Goal: Information Seeking & Learning: Learn about a topic

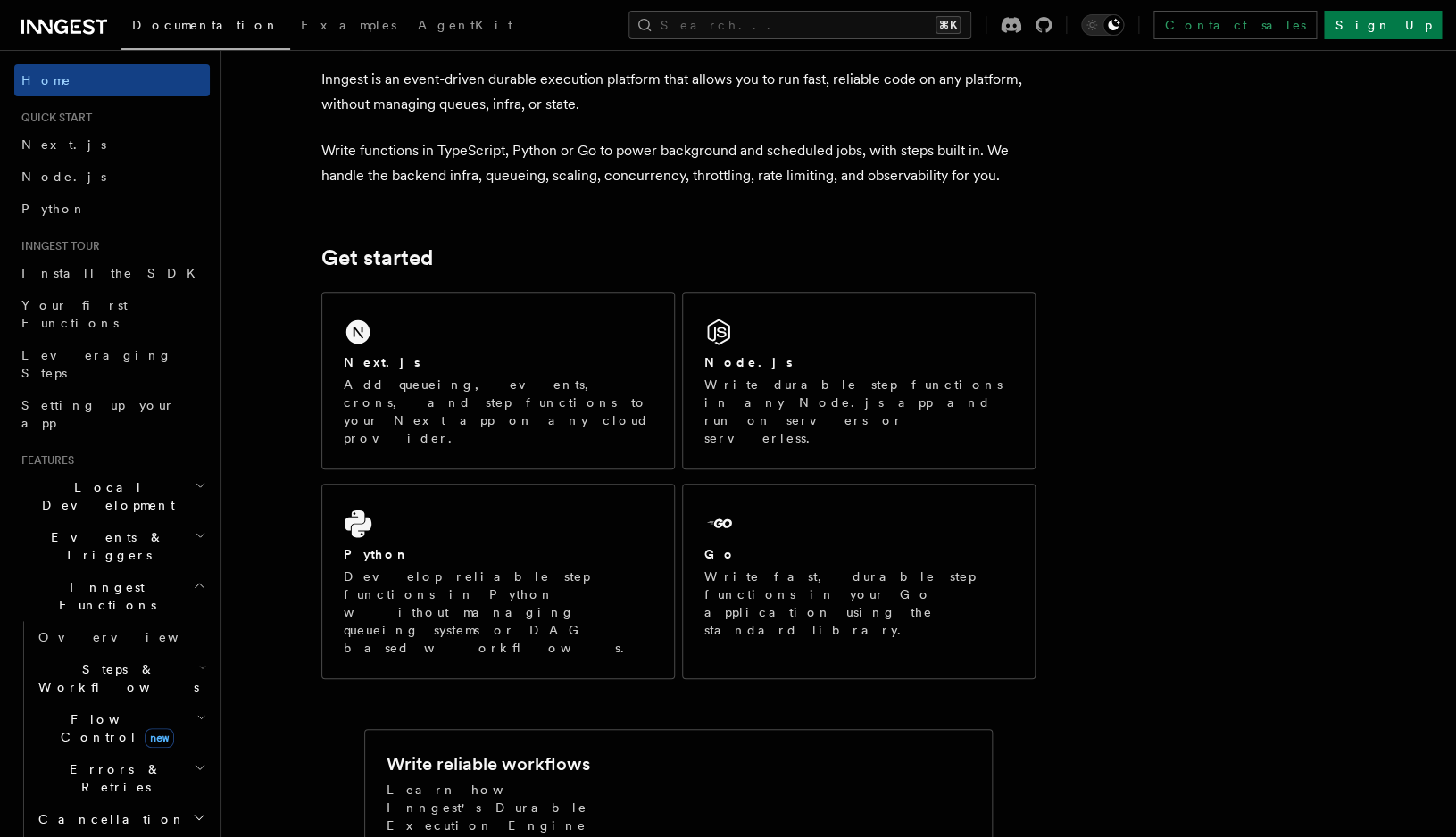
scroll to position [81, 0]
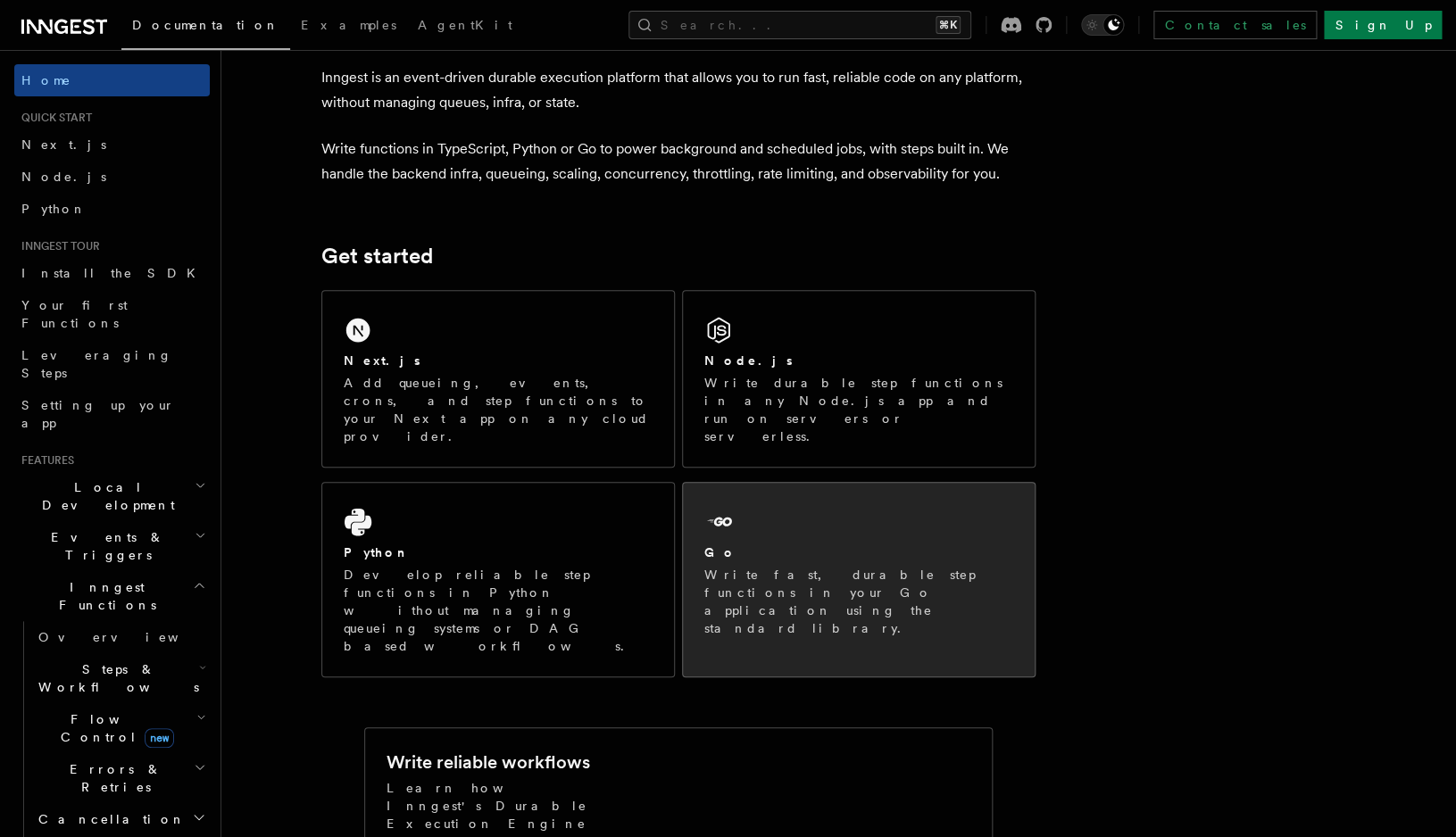
click at [835, 566] on p "Write fast, durable step functions in your Go application using the standard li…" at bounding box center [859, 602] width 309 height 72
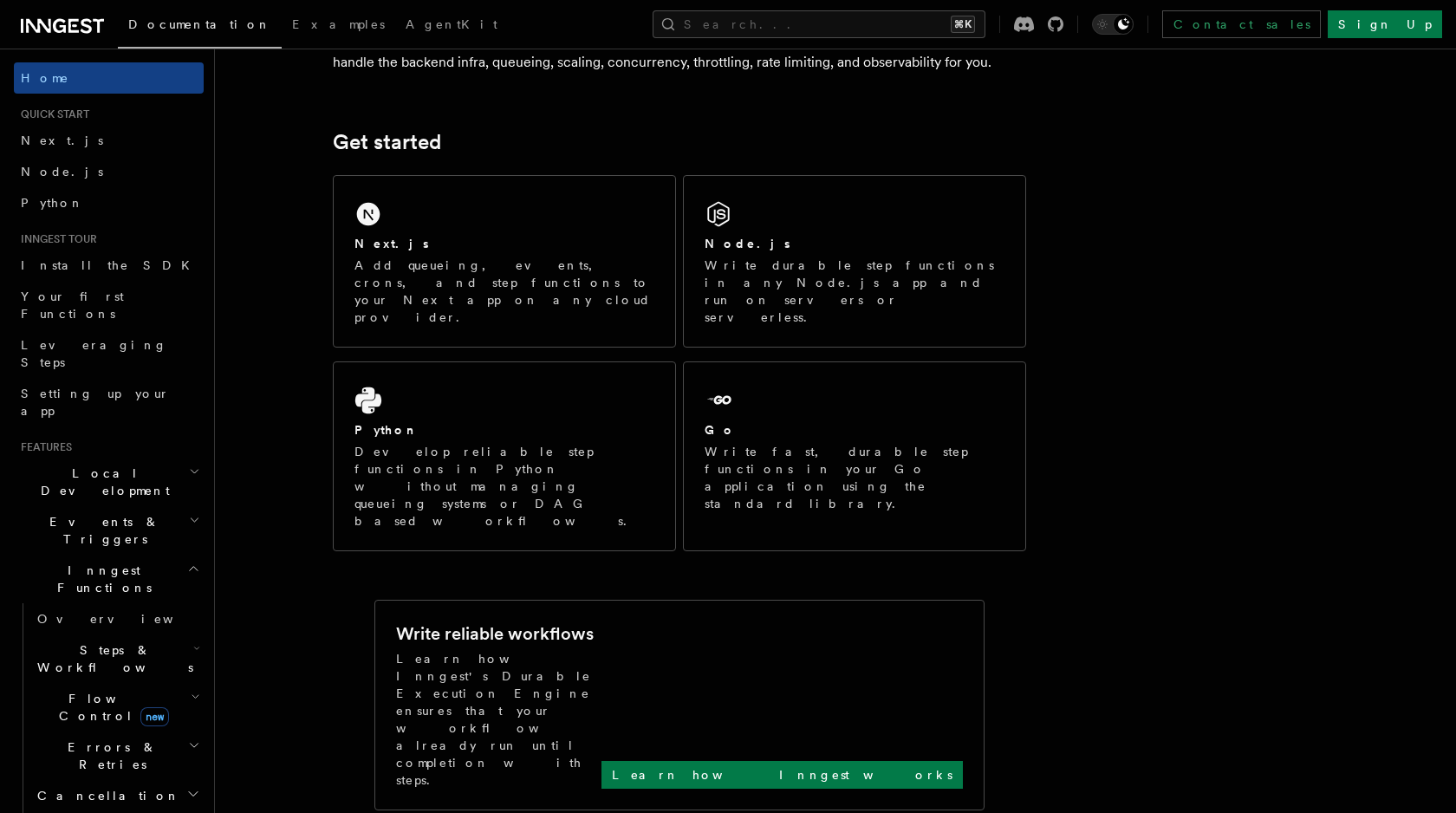
scroll to position [189, 0]
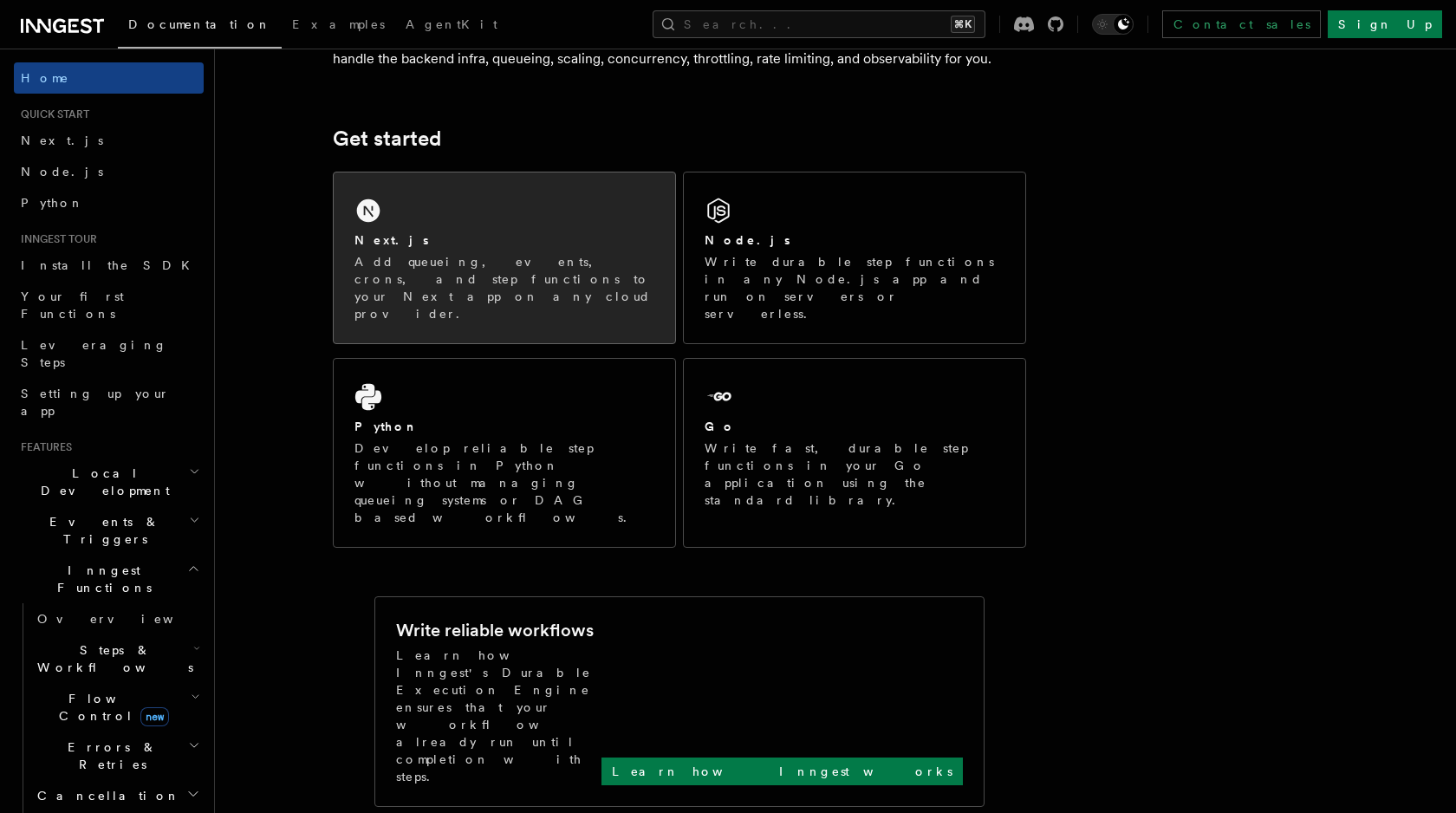
click at [546, 266] on p "Add queueing, events, crons, and step functions to your Next app on any cloud p…" at bounding box center [504, 288] width 300 height 70
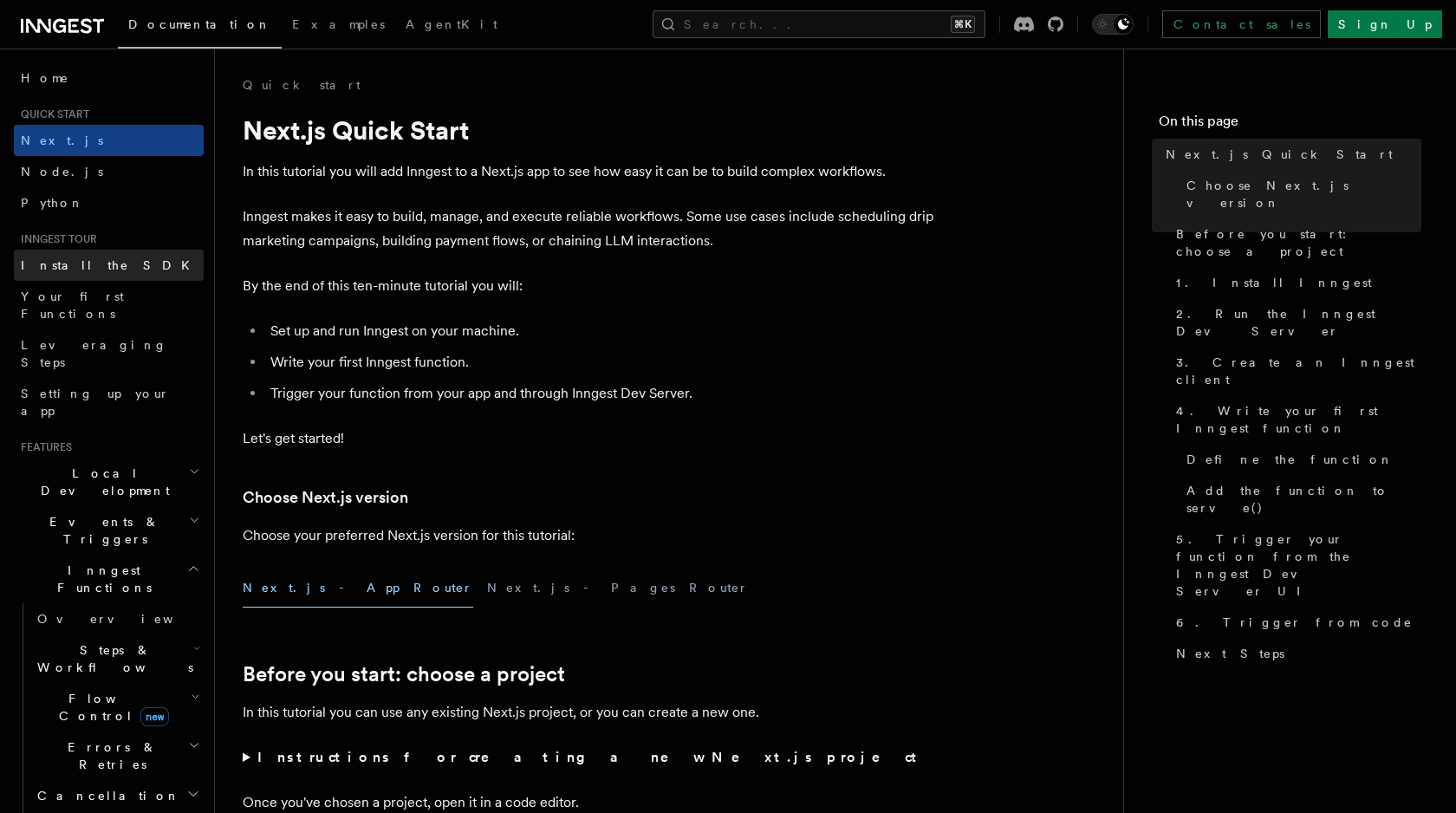
click at [58, 276] on link "Install the SDK" at bounding box center [109, 265] width 190 height 31
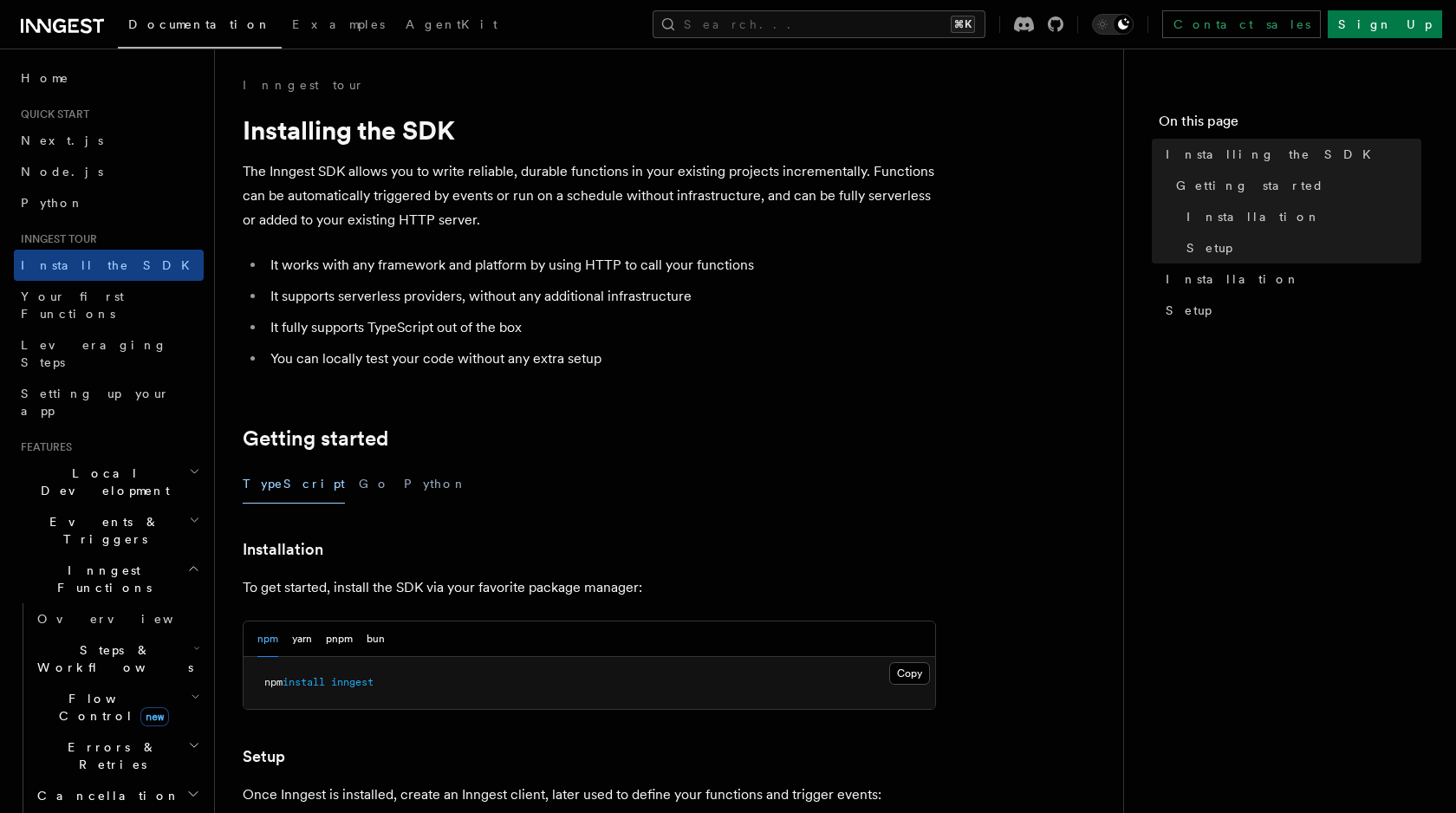
scroll to position [40, 0]
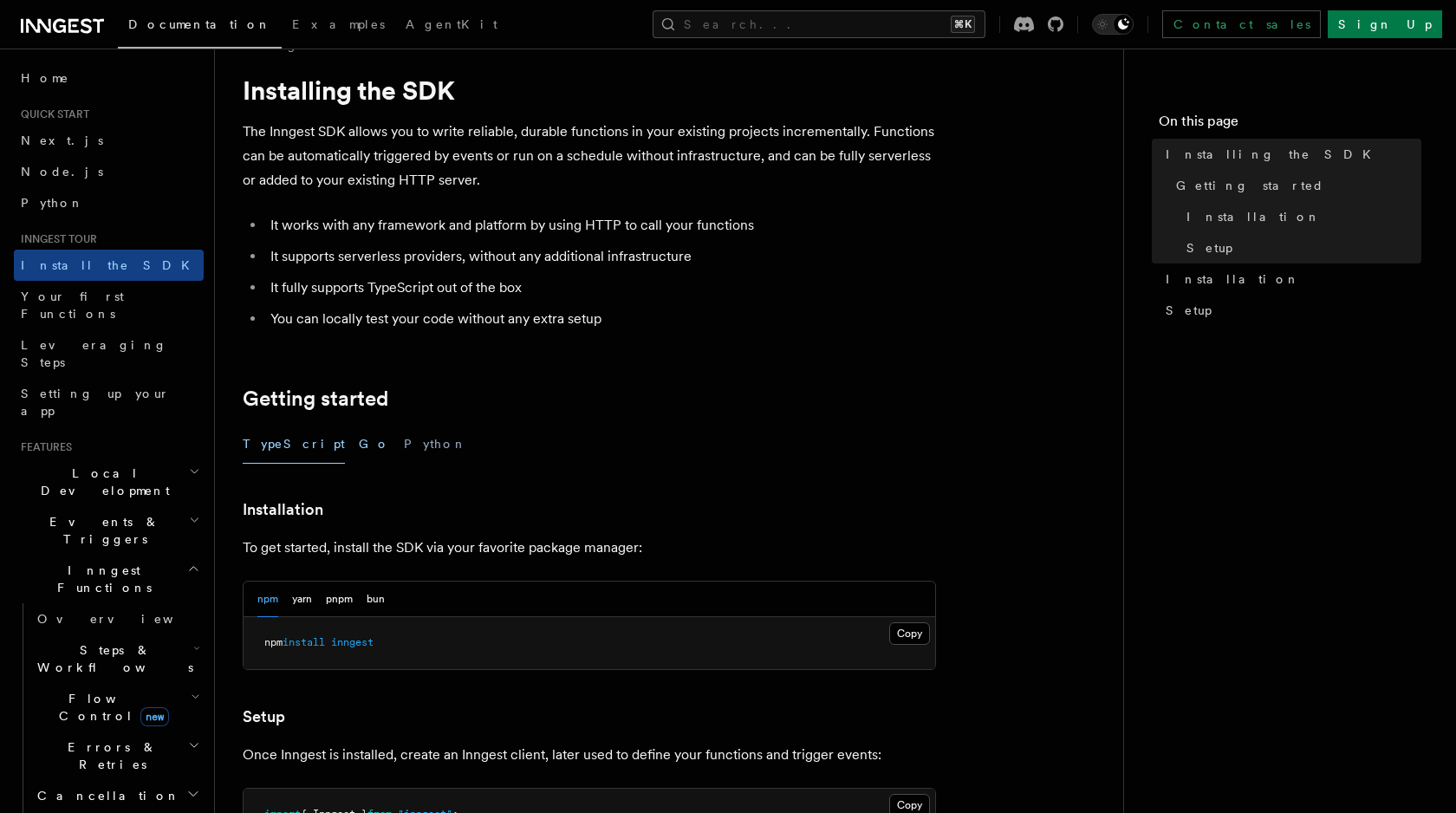
click at [359, 429] on button "Go" at bounding box center [374, 444] width 31 height 39
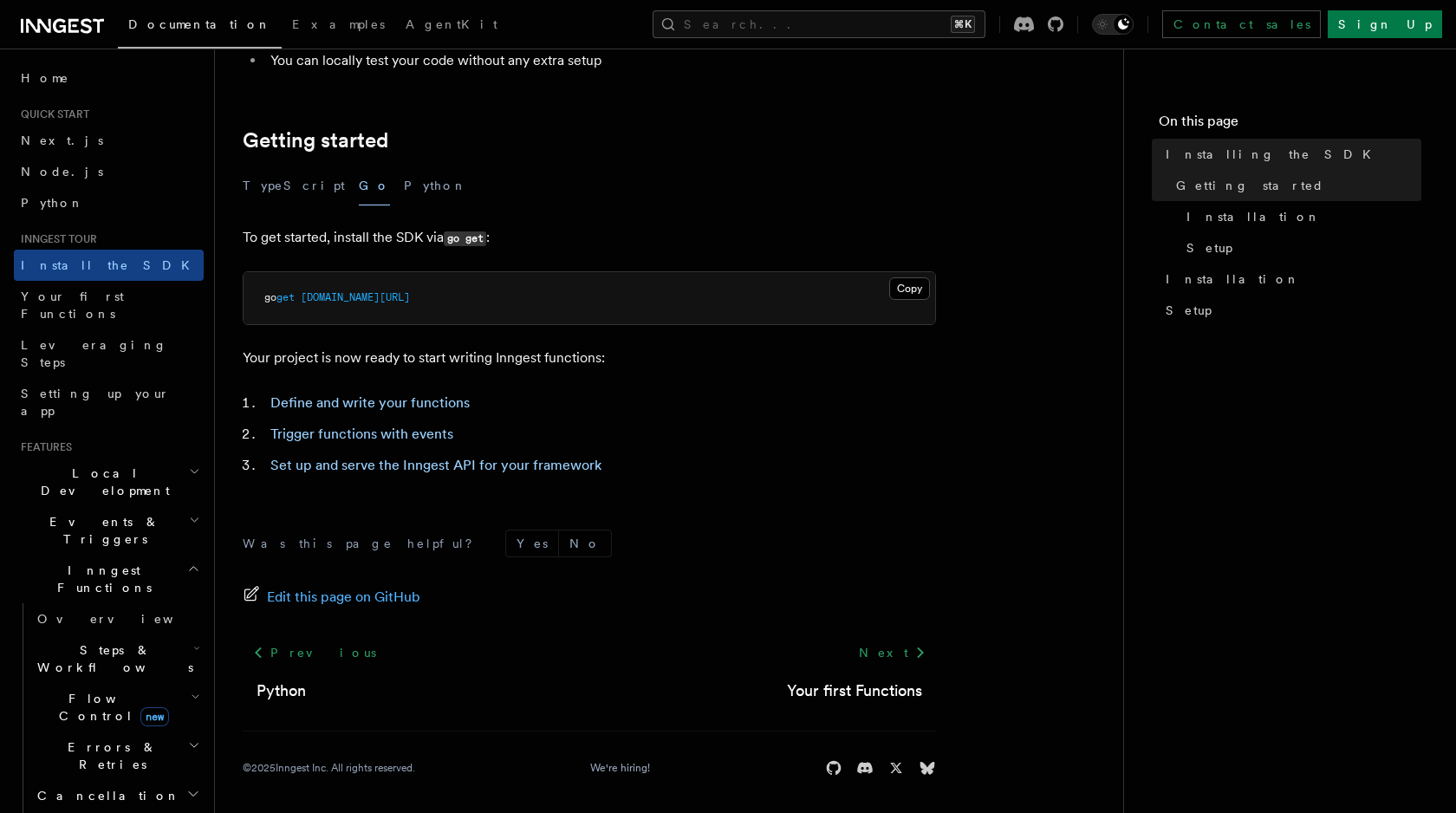
scroll to position [304, 0]
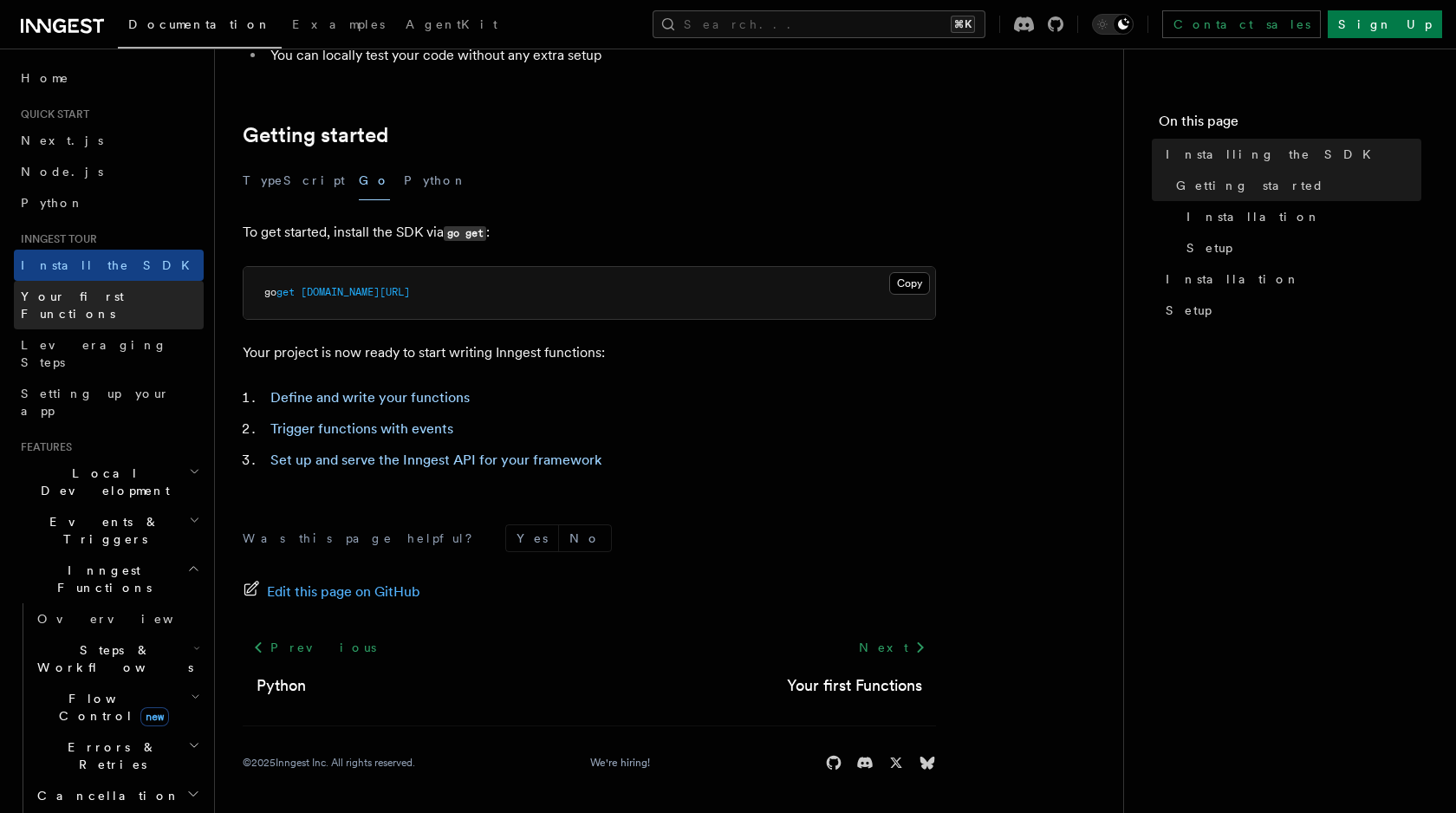
click at [60, 292] on span "Your first Functions" at bounding box center [72, 305] width 103 height 31
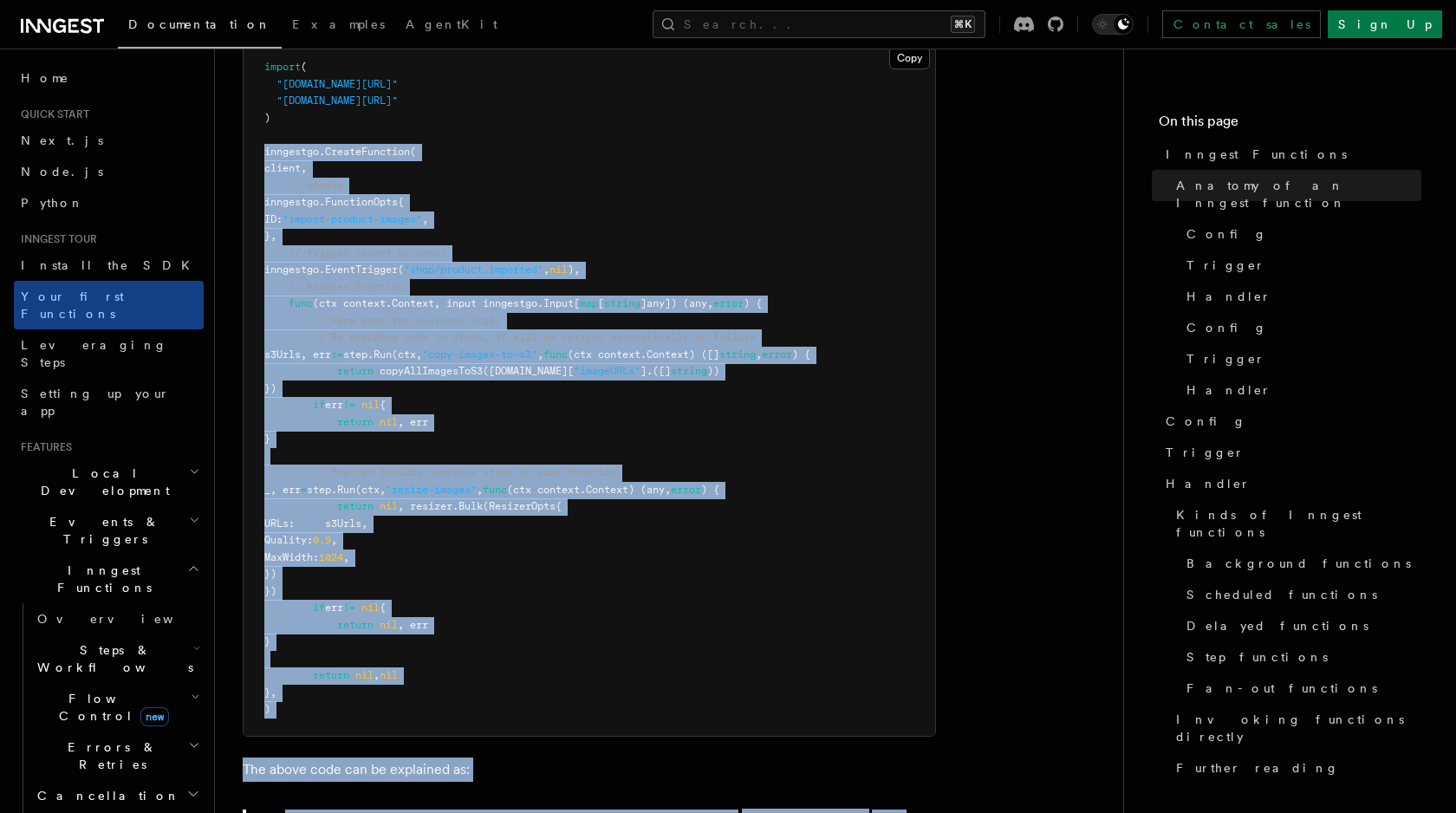
scroll to position [527, 0]
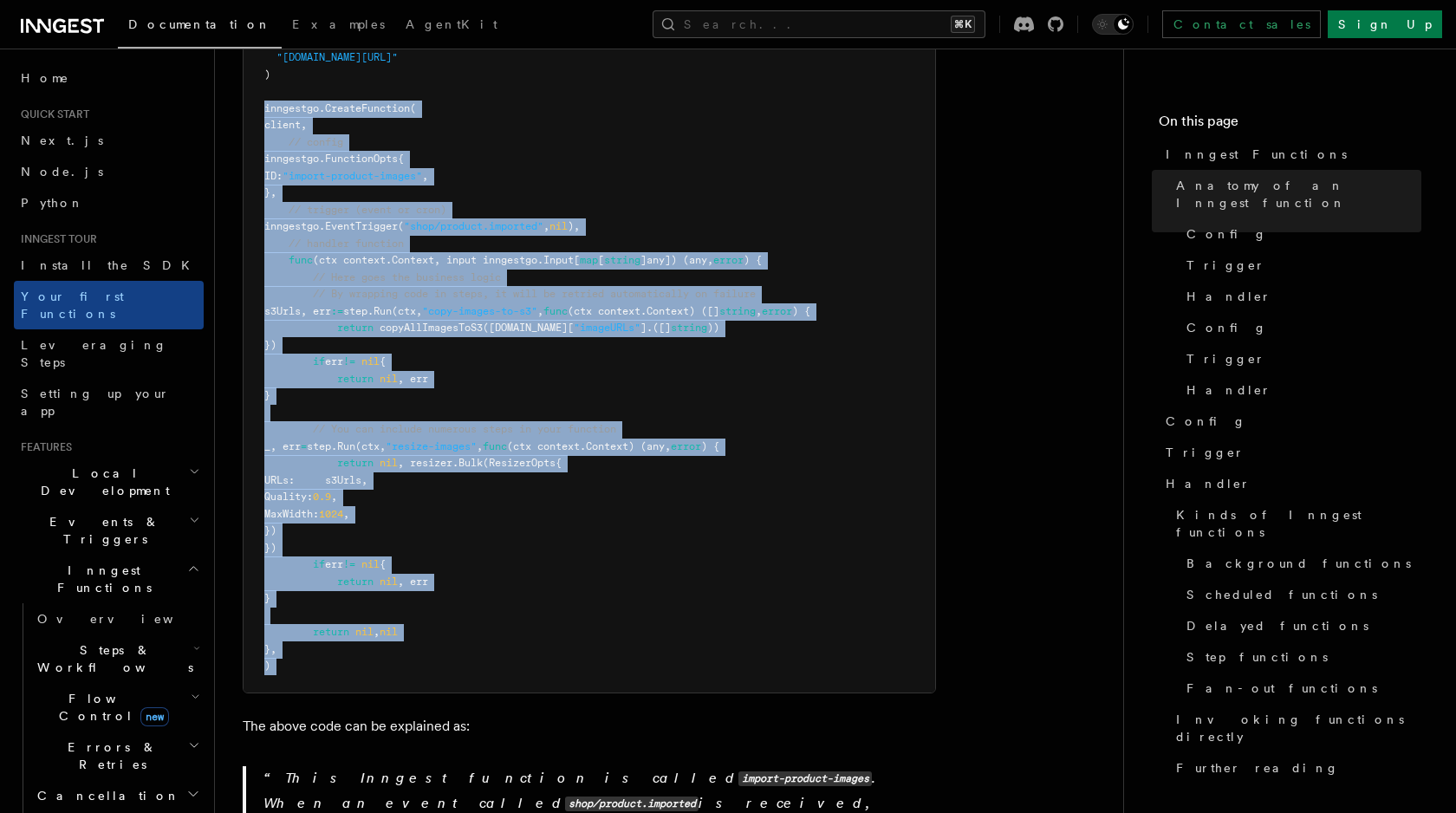
drag, startPoint x: 264, startPoint y: 246, endPoint x: 562, endPoint y: 666, distance: 515.0
click at [562, 666] on pre "import ( "github.com/inngest/inngestgo" "github.com/inngest/inngestgo/step" ) i…" at bounding box center [589, 345] width 691 height 694
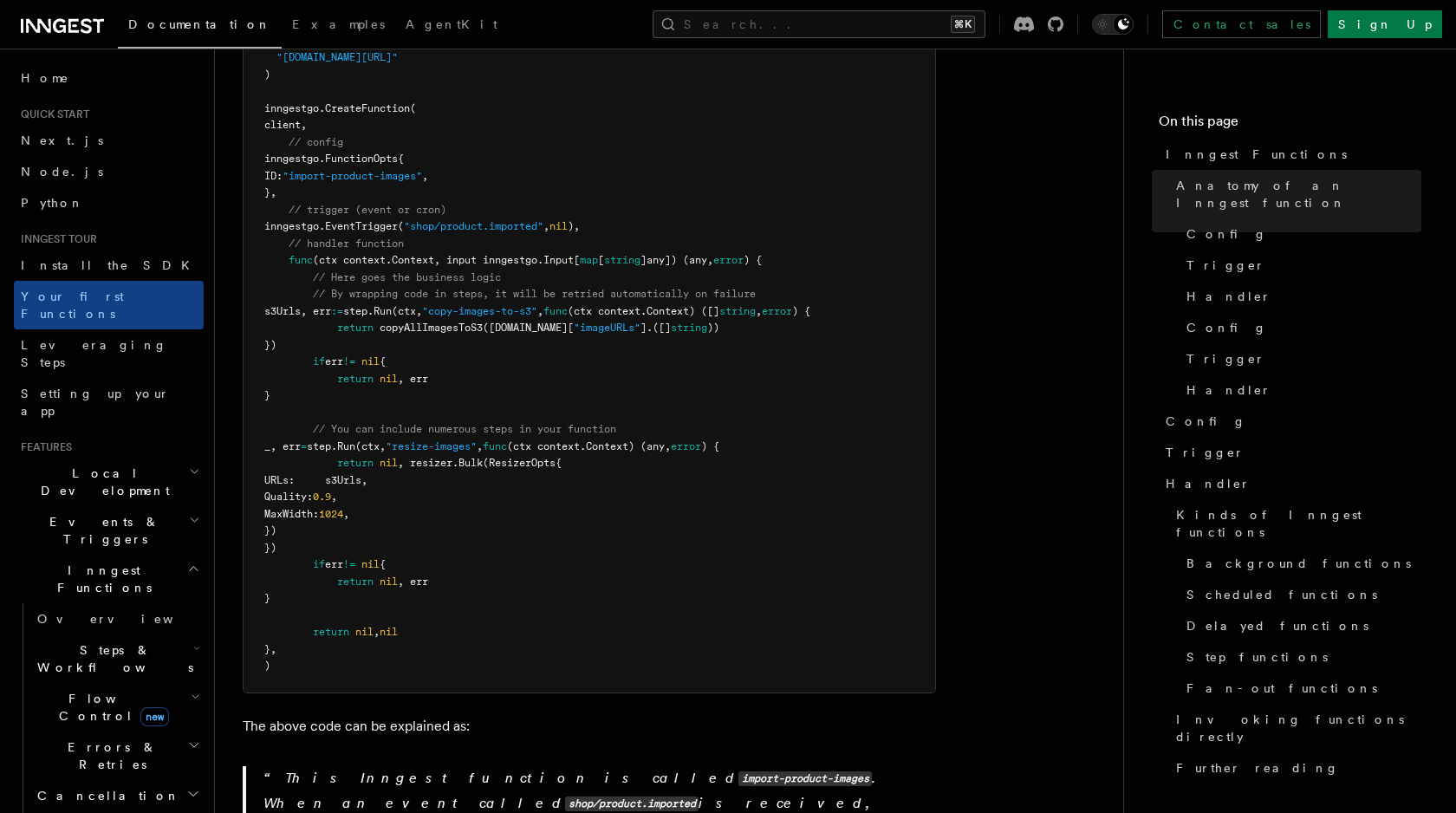
click at [562, 666] on pre "import ( "github.com/inngest/inngestgo" "github.com/inngest/inngestgo/step" ) i…" at bounding box center [589, 345] width 691 height 694
drag, startPoint x: 288, startPoint y: 187, endPoint x: 742, endPoint y: 318, distance: 472.5
click at [743, 318] on pre "import ( "github.com/inngest/inngestgo" "github.com/inngest/inngestgo/step" ) i…" at bounding box center [589, 345] width 691 height 694
click at [742, 318] on pre "import ( "github.com/inngest/inngestgo" "github.com/inngest/inngestgo/step" ) i…" at bounding box center [589, 345] width 691 height 694
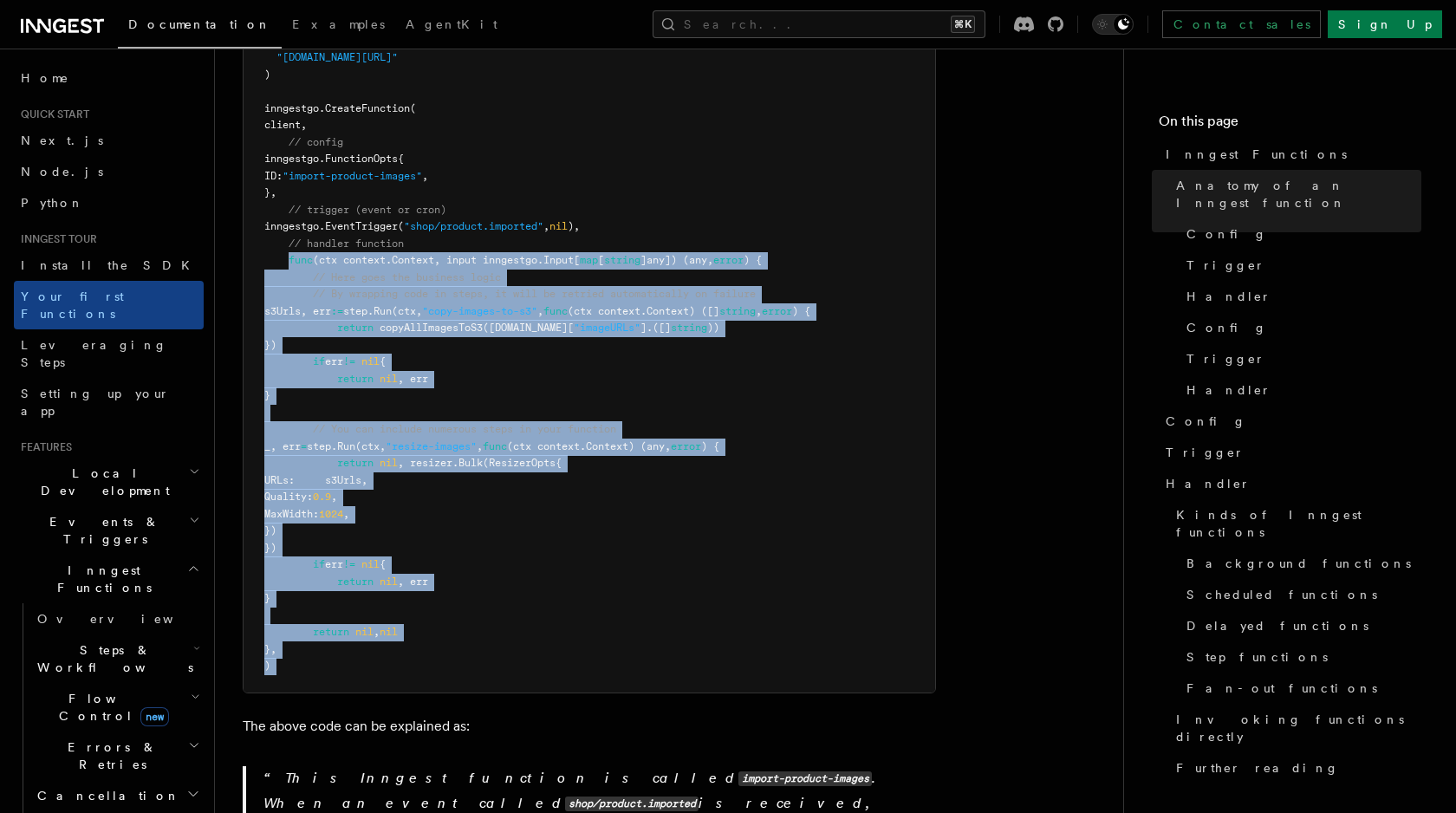
drag, startPoint x: 286, startPoint y: 235, endPoint x: 741, endPoint y: 689, distance: 642.8
click at [741, 689] on pre "import ( "github.com/inngest/inngestgo" "github.com/inngest/inngestgo/step" ) i…" at bounding box center [589, 345] width 691 height 694
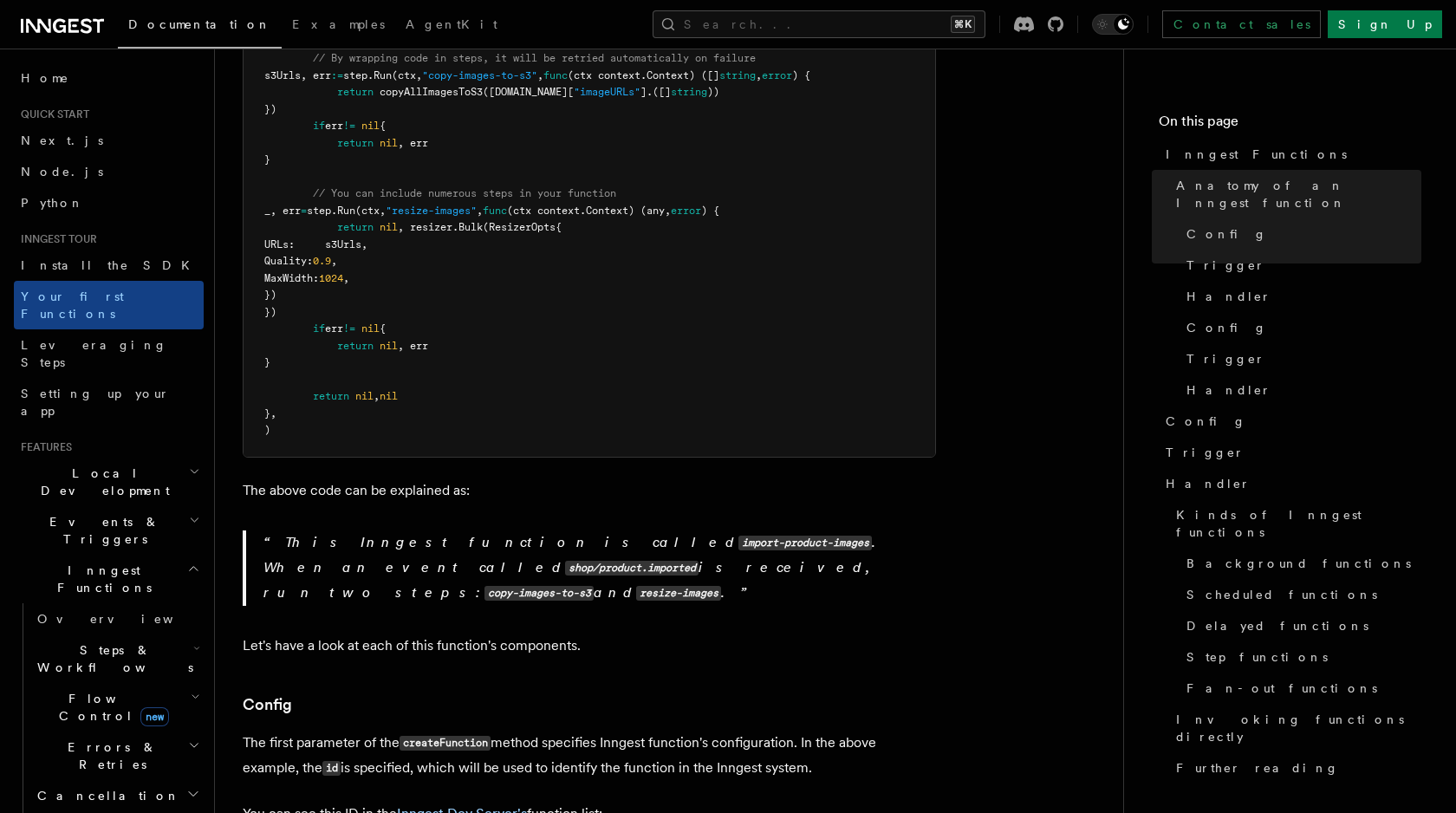
scroll to position [786, 0]
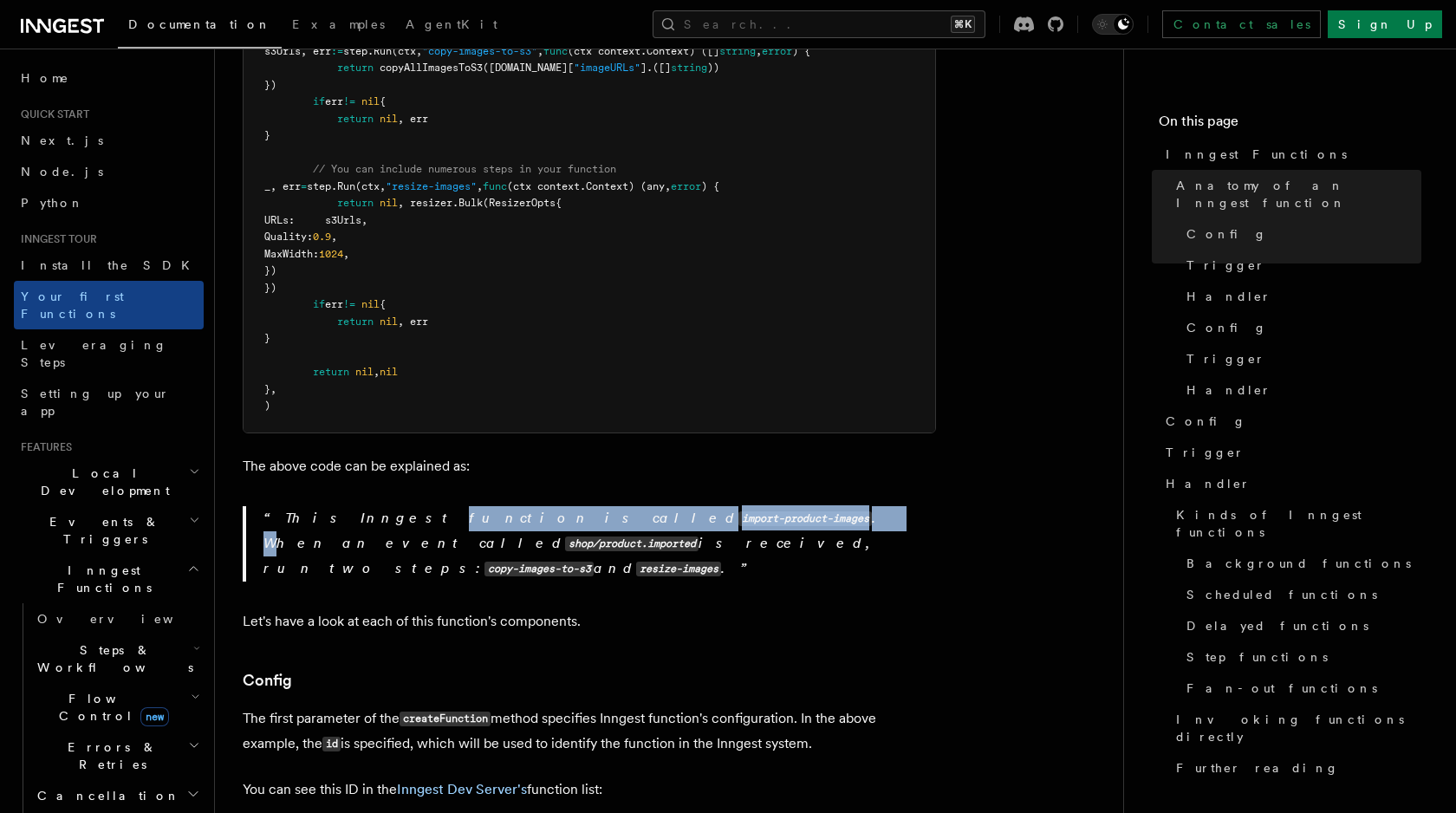
drag, startPoint x: 346, startPoint y: 488, endPoint x: 608, endPoint y: 502, distance: 262.4
click at [609, 506] on p "This Inngest function is called import-product-images . When an event called sh…" at bounding box center [600, 543] width 673 height 76
click at [608, 506] on p "This Inngest function is called import-product-images . When an event called sh…" at bounding box center [600, 543] width 673 height 76
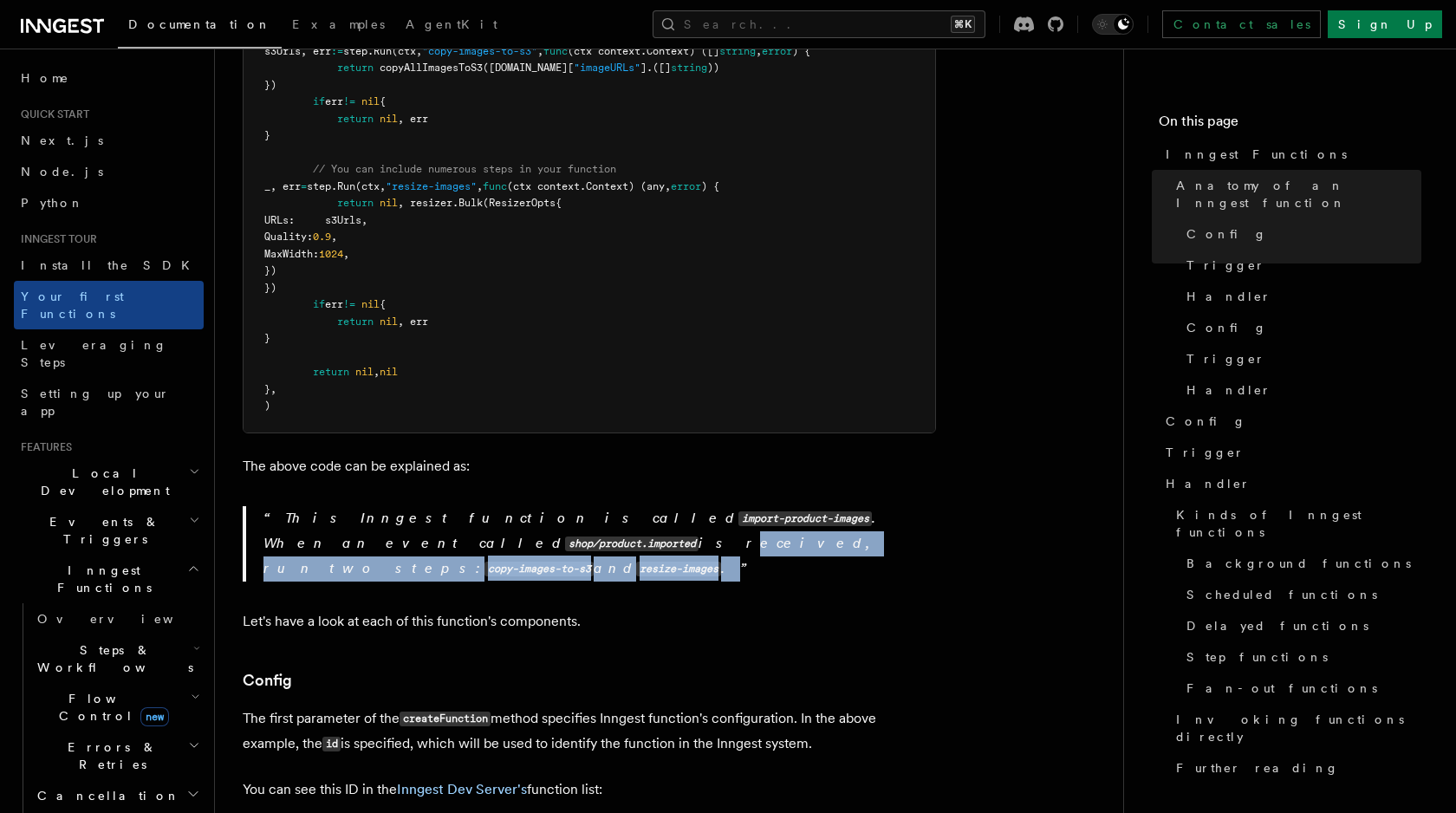
drag, startPoint x: 265, startPoint y: 521, endPoint x: 600, endPoint y: 548, distance: 336.1
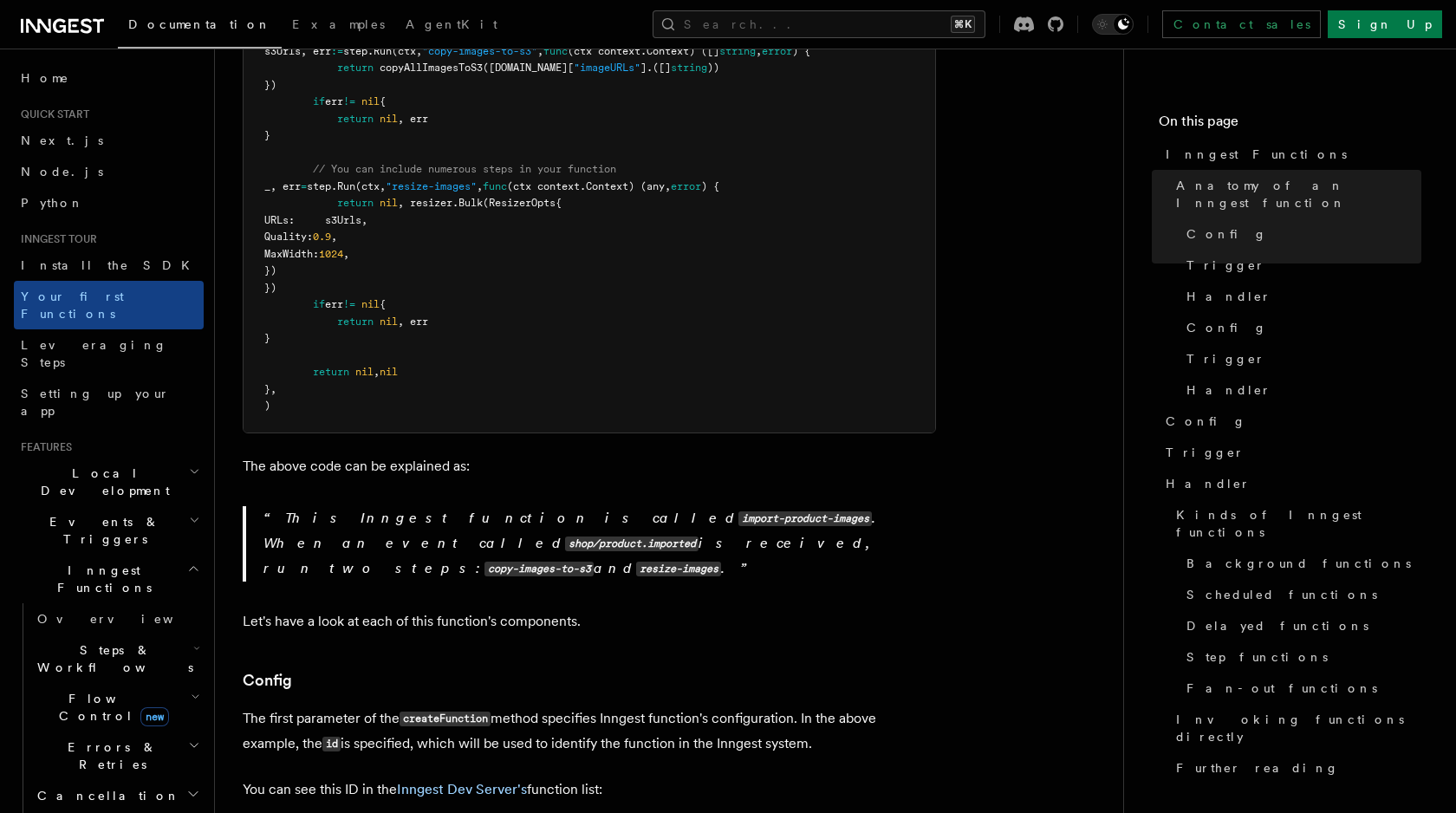
drag, startPoint x: 418, startPoint y: 526, endPoint x: 644, endPoint y: 533, distance: 226.1
click at [644, 533] on p "This Inngest function is called import-product-images . When an event called sh…" at bounding box center [600, 543] width 673 height 76
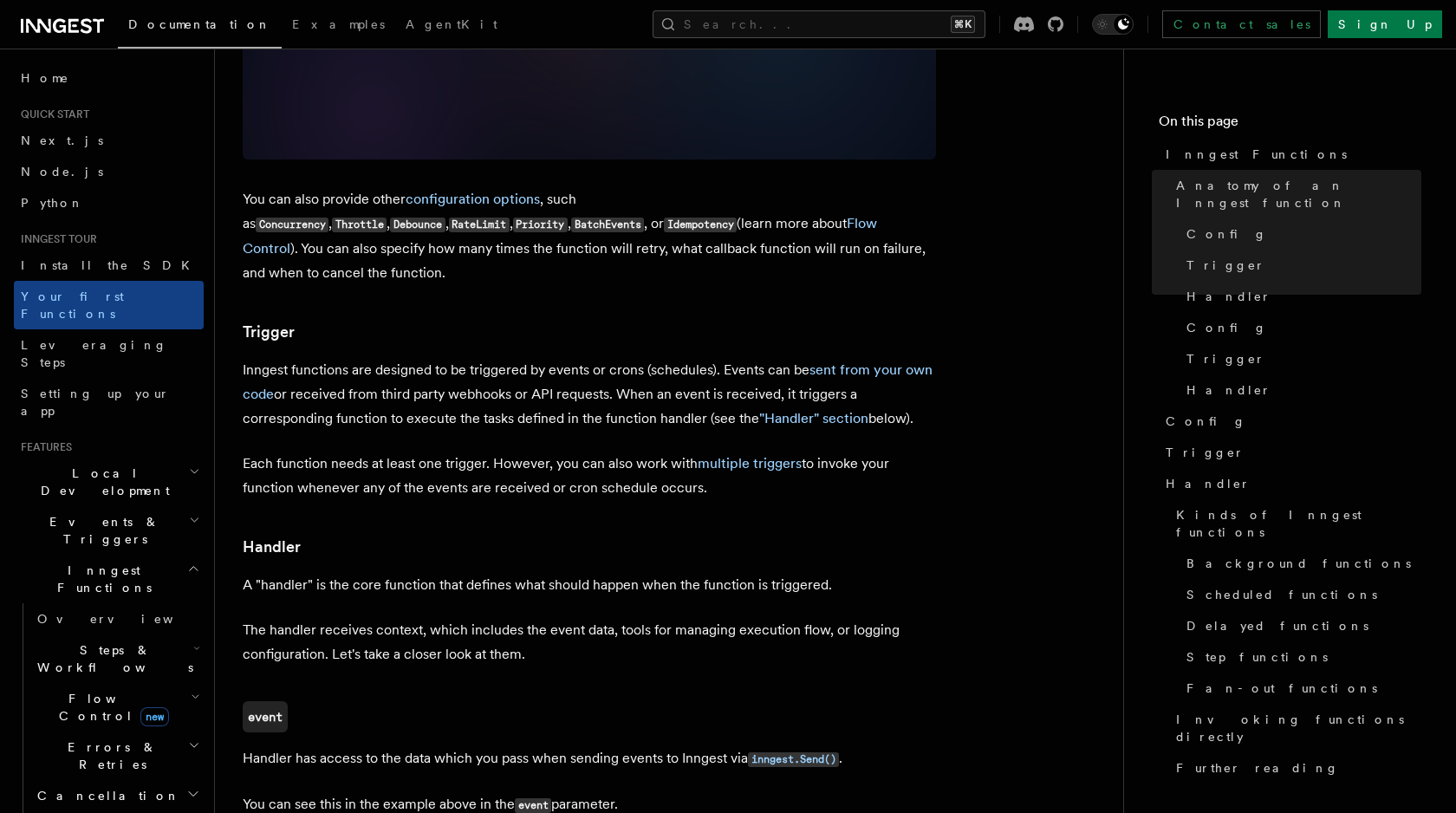
scroll to position [1880, 0]
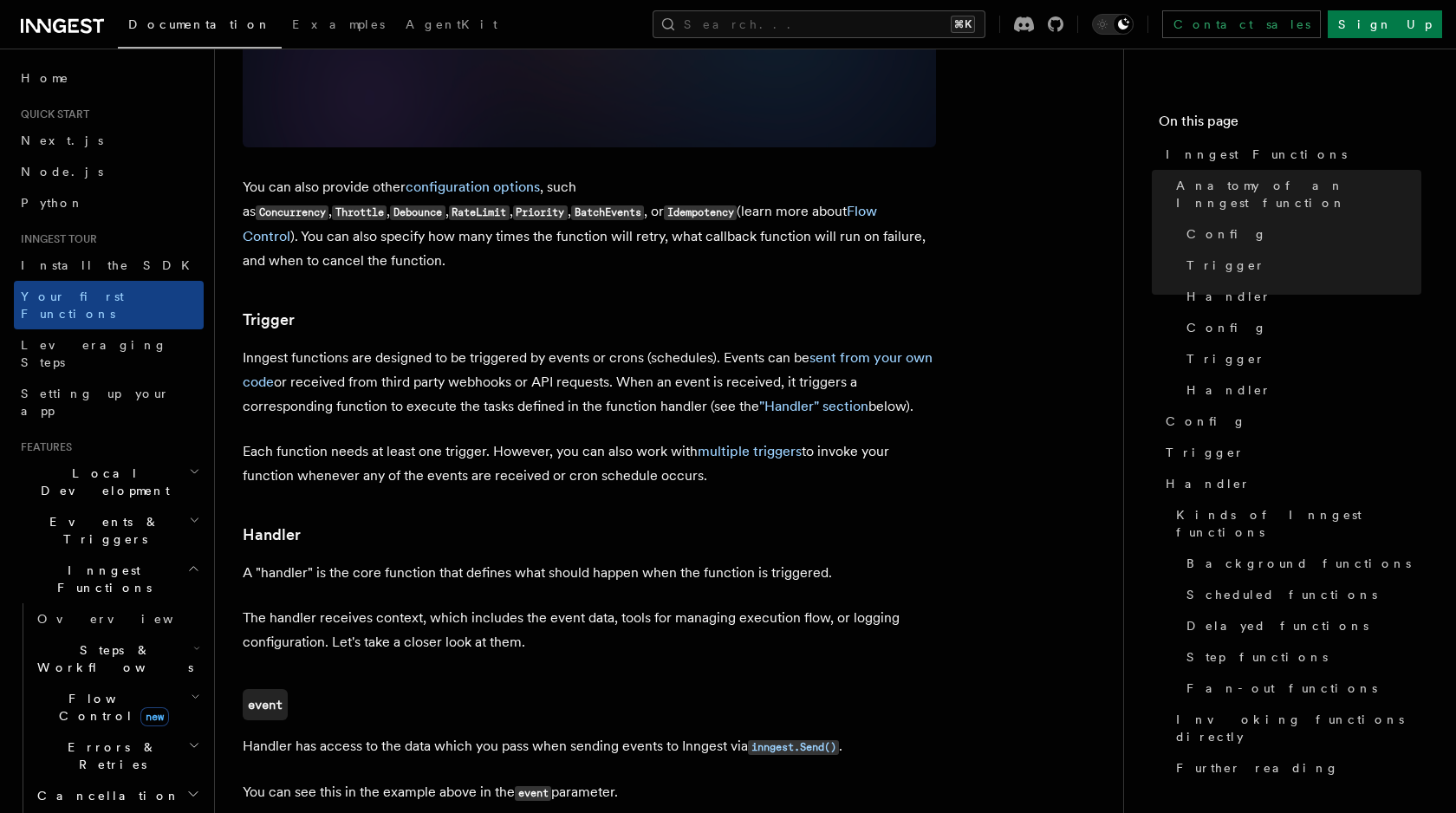
click at [277, 175] on p "You can also provide other configuration options , such as Concurrency , Thrott…" at bounding box center [589, 224] width 693 height 98
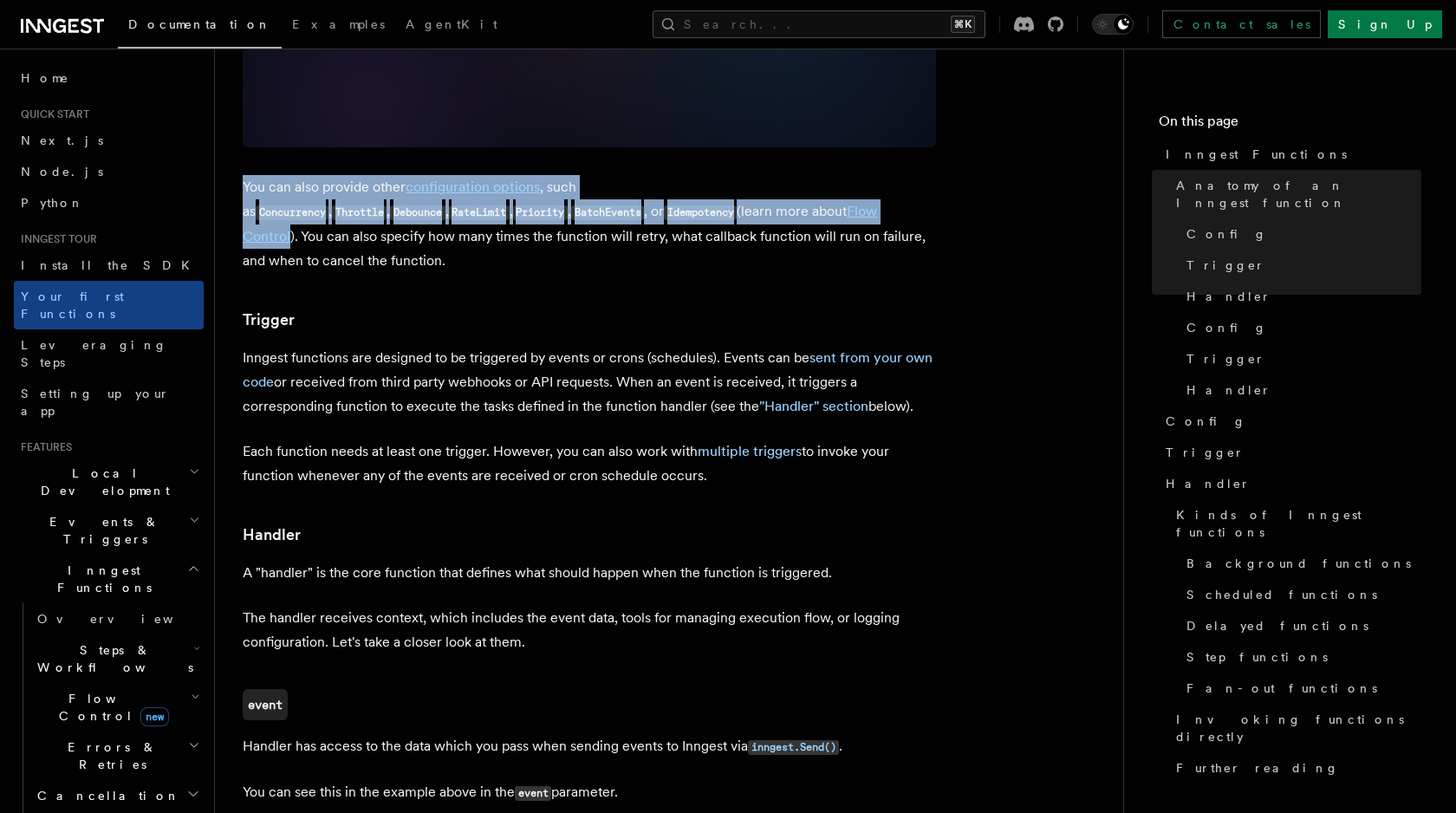
click at [277, 175] on p "You can also provide other configuration options , such as Concurrency , Thrott…" at bounding box center [589, 224] width 693 height 98
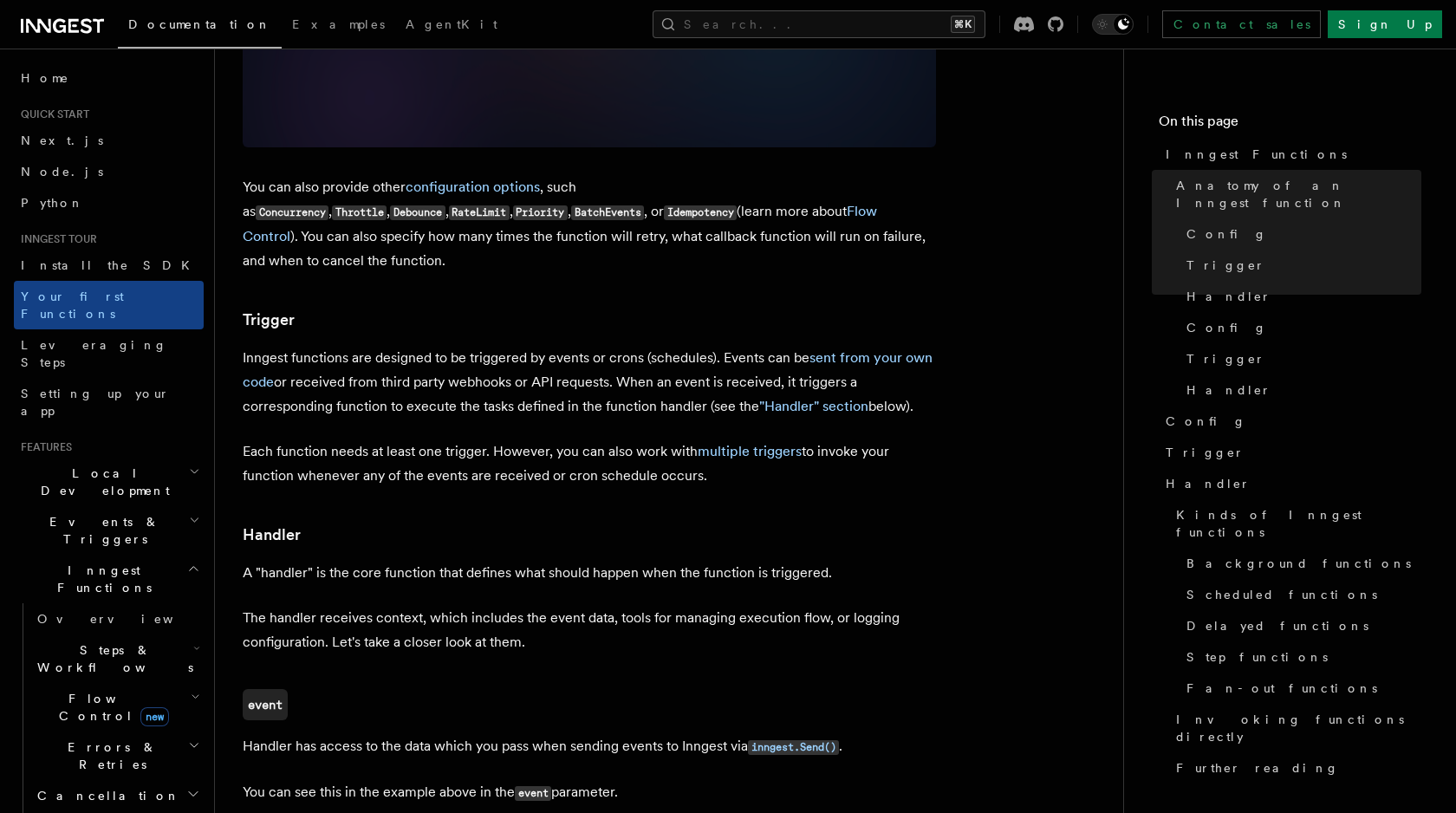
click at [277, 175] on p "You can also provide other configuration options , such as Concurrency , Thrott…" at bounding box center [589, 224] width 693 height 98
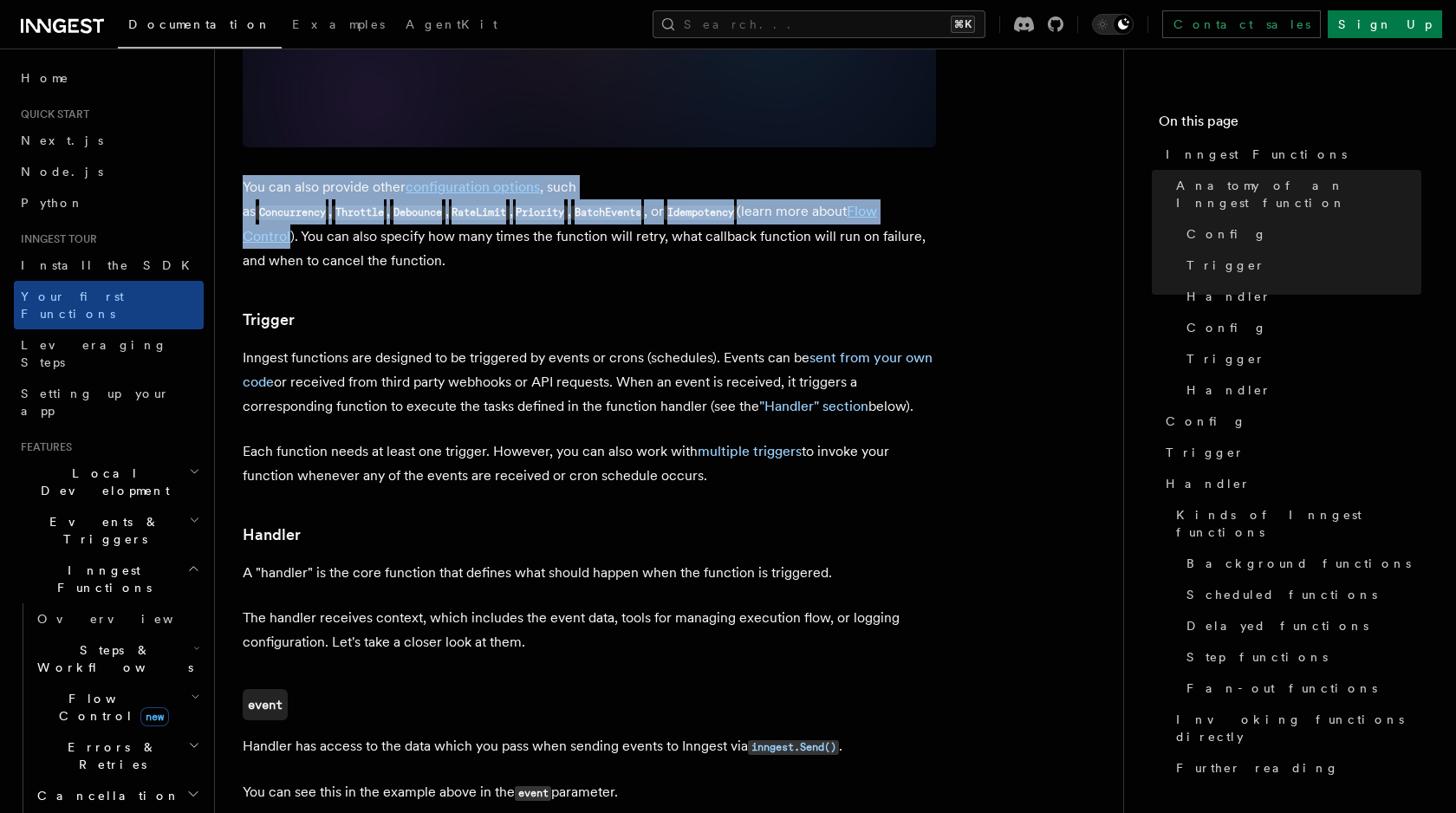
click at [277, 175] on p "You can also provide other configuration options , such as Concurrency , Thrott…" at bounding box center [589, 224] width 693 height 98
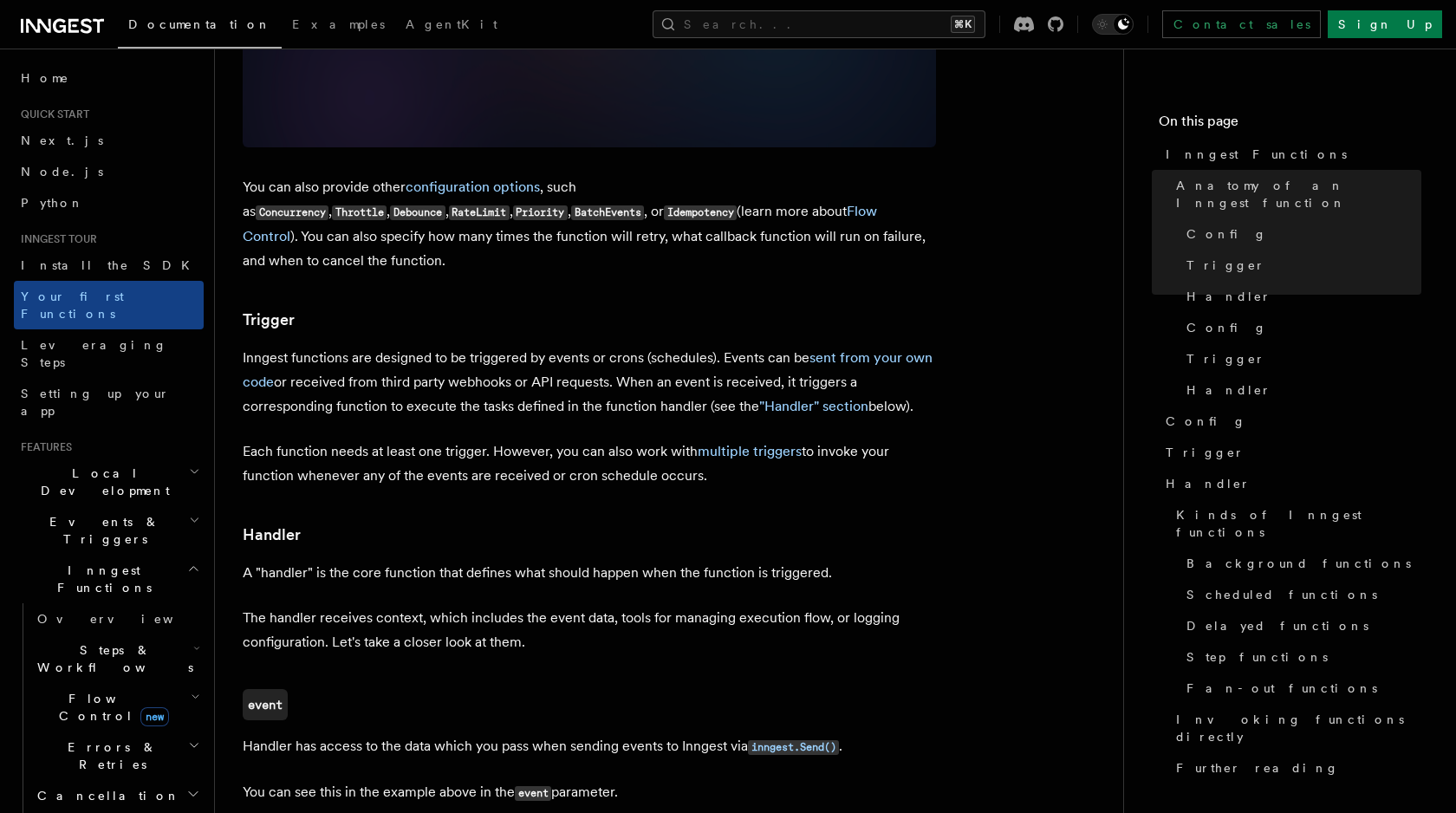
click at [277, 175] on p "You can also provide other configuration options , such as Concurrency , Thrott…" at bounding box center [589, 224] width 693 height 98
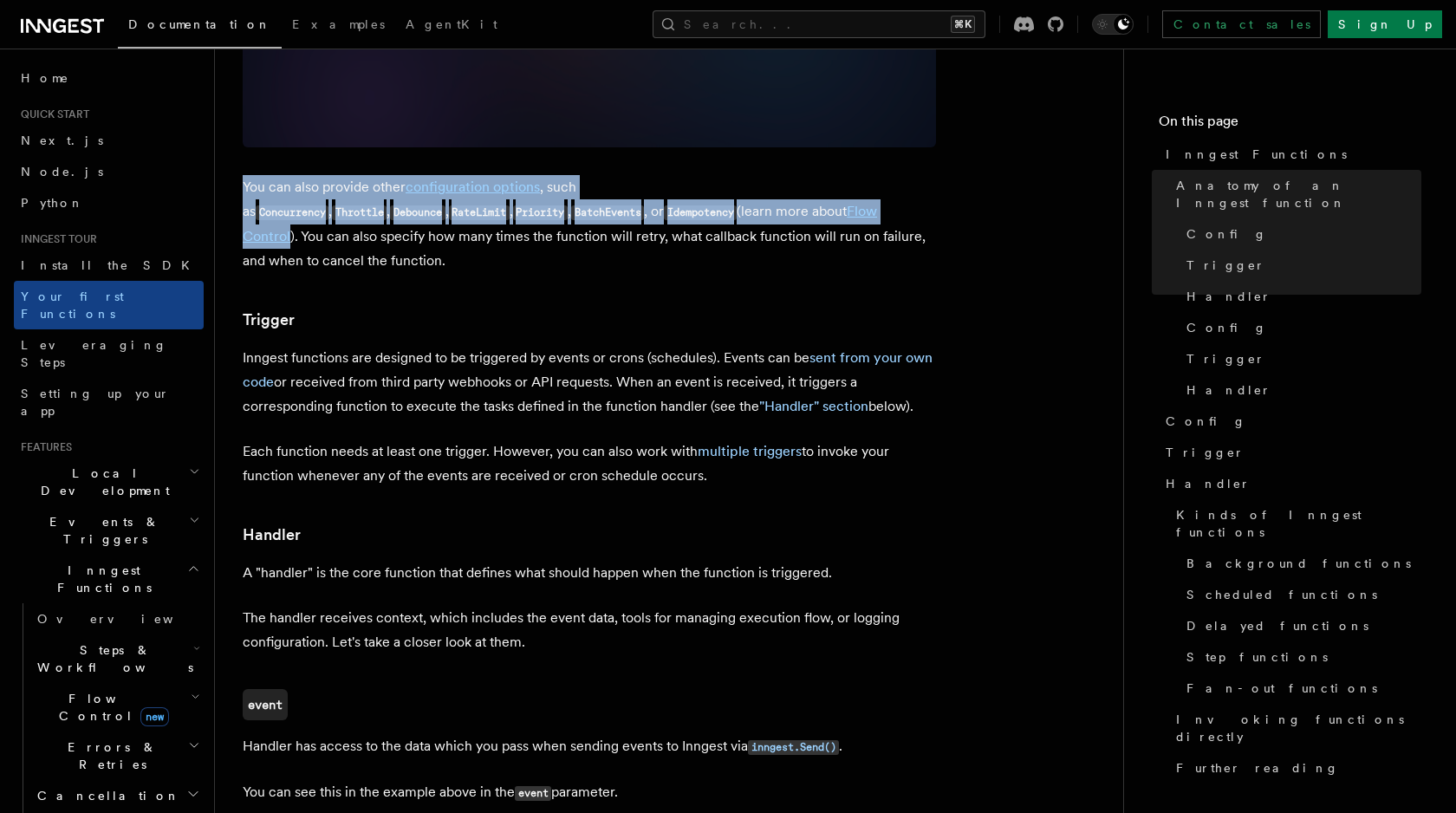
click at [277, 175] on p "You can also provide other configuration options , such as Concurrency , Thrott…" at bounding box center [589, 224] width 693 height 98
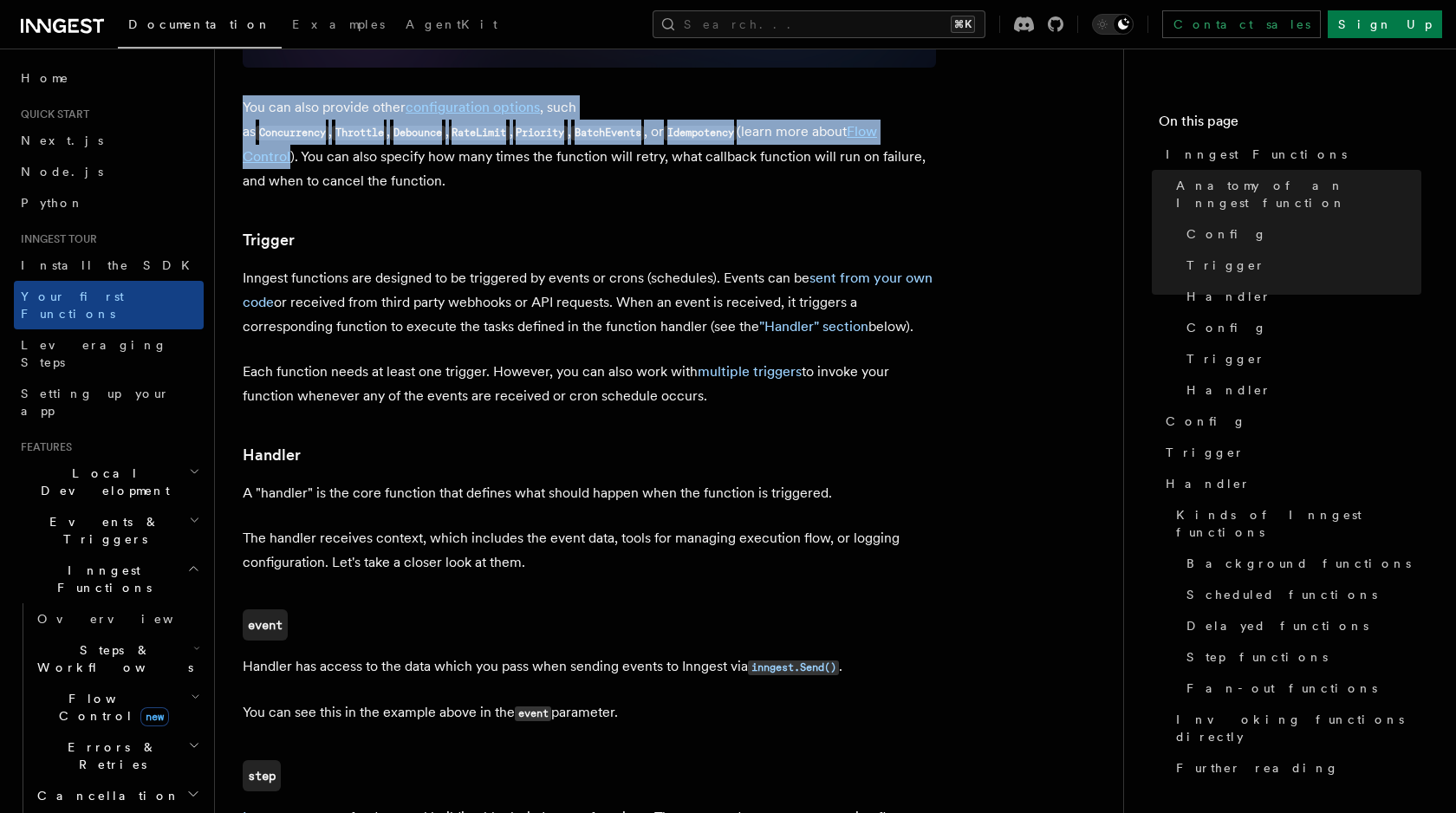
scroll to position [1972, 0]
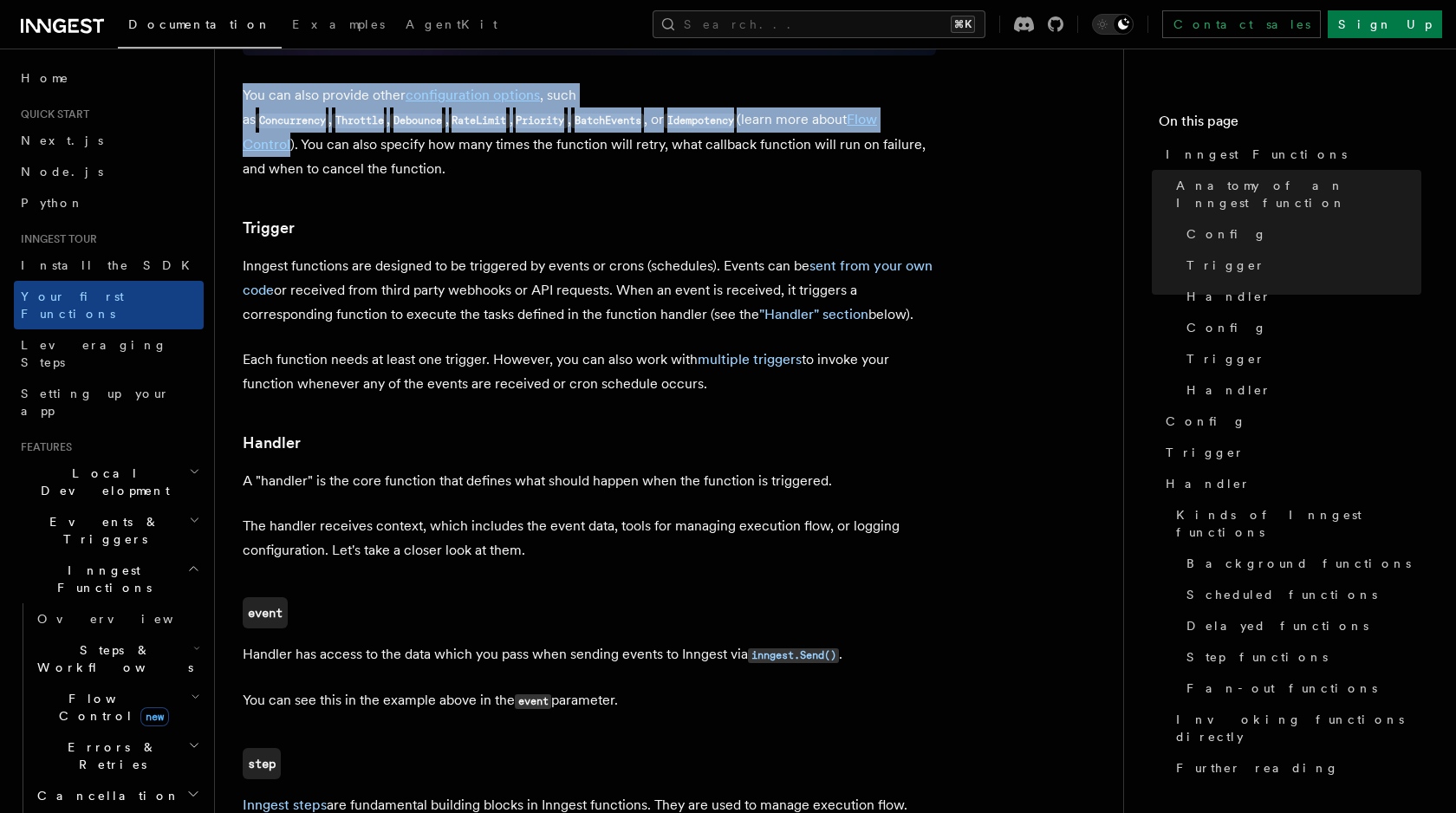
click at [294, 254] on p "Inngest functions are designed to be triggered by events or crons (schedules). …" at bounding box center [589, 291] width 693 height 73
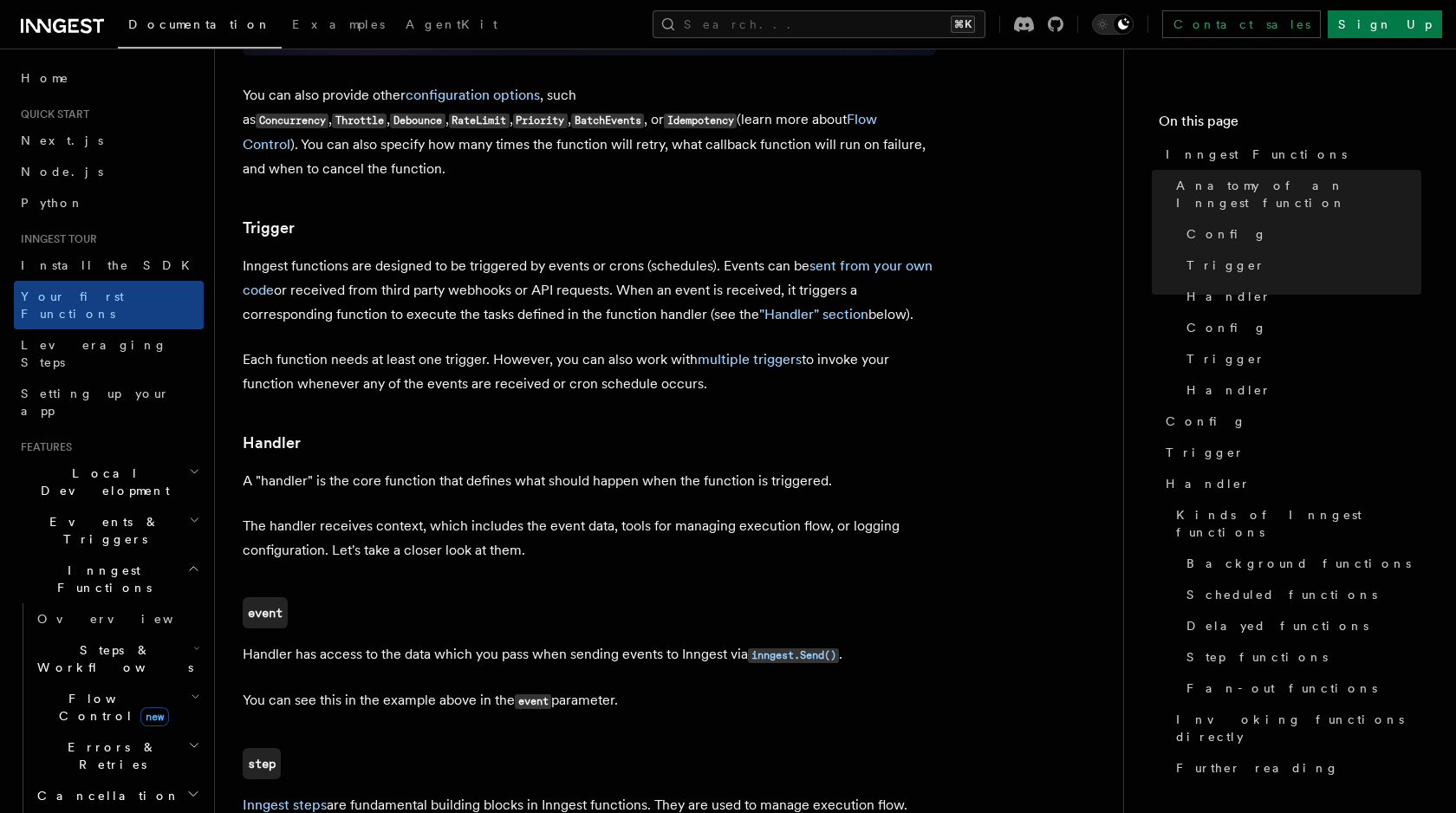
click at [294, 254] on p "Inngest functions are designed to be triggered by events or crons (schedules). …" at bounding box center [589, 291] width 693 height 73
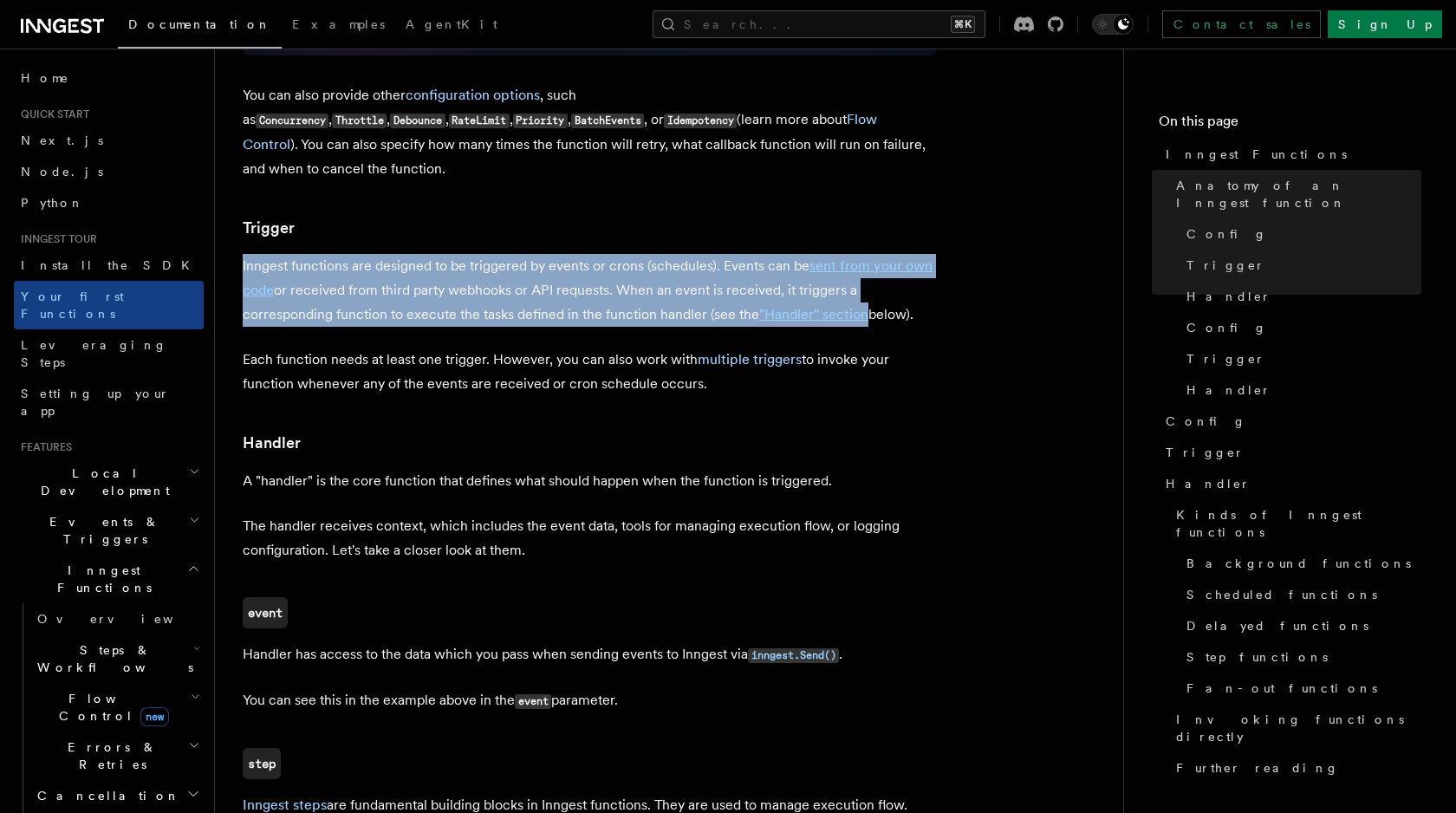
click at [294, 254] on p "Inngest functions are designed to be triggered by events or crons (schedules). …" at bounding box center [589, 291] width 693 height 73
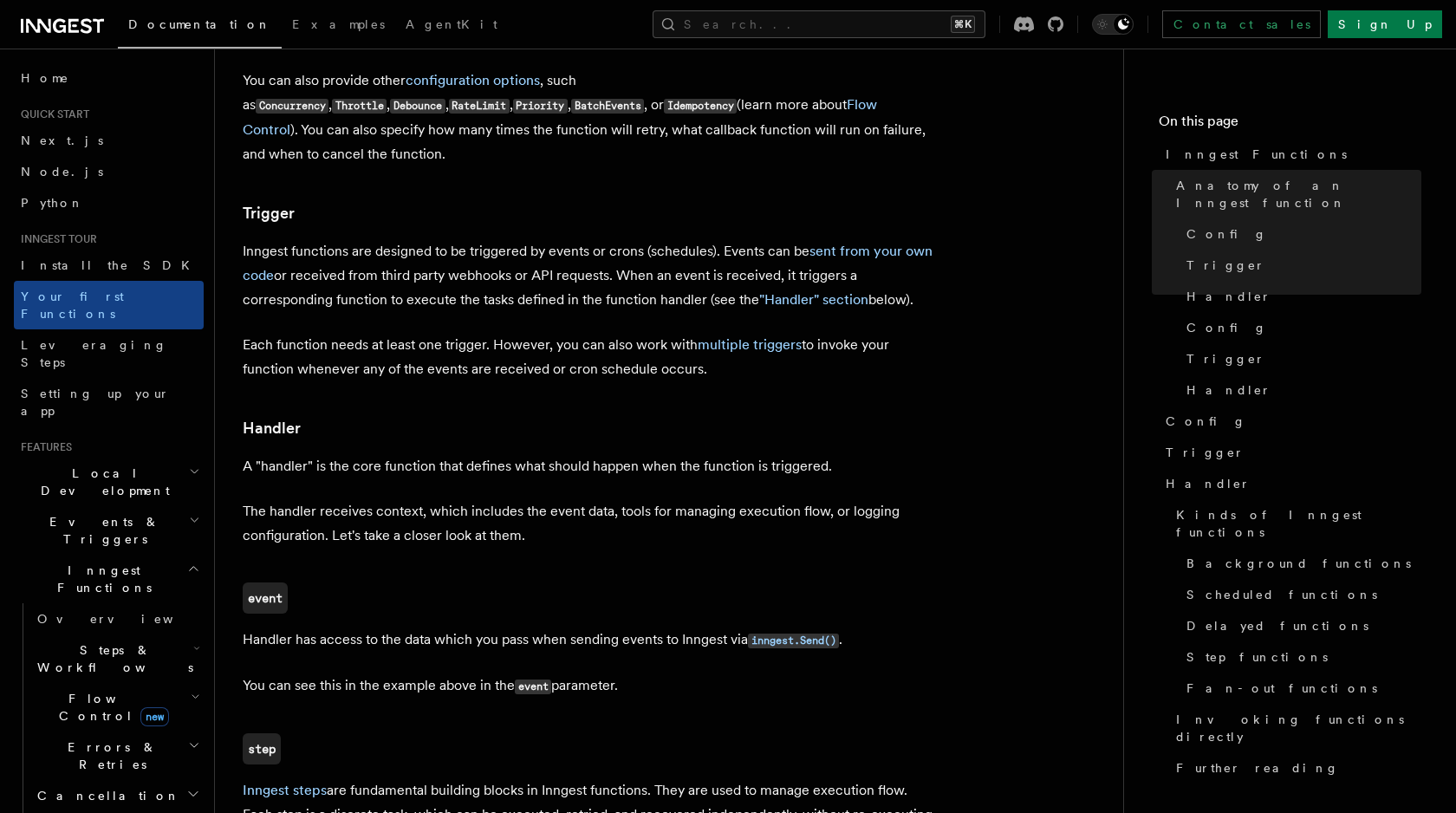
scroll to position [1988, 0]
click at [294, 237] on p "Inngest functions are designed to be triggered by events or crons (schedules). …" at bounding box center [589, 274] width 693 height 73
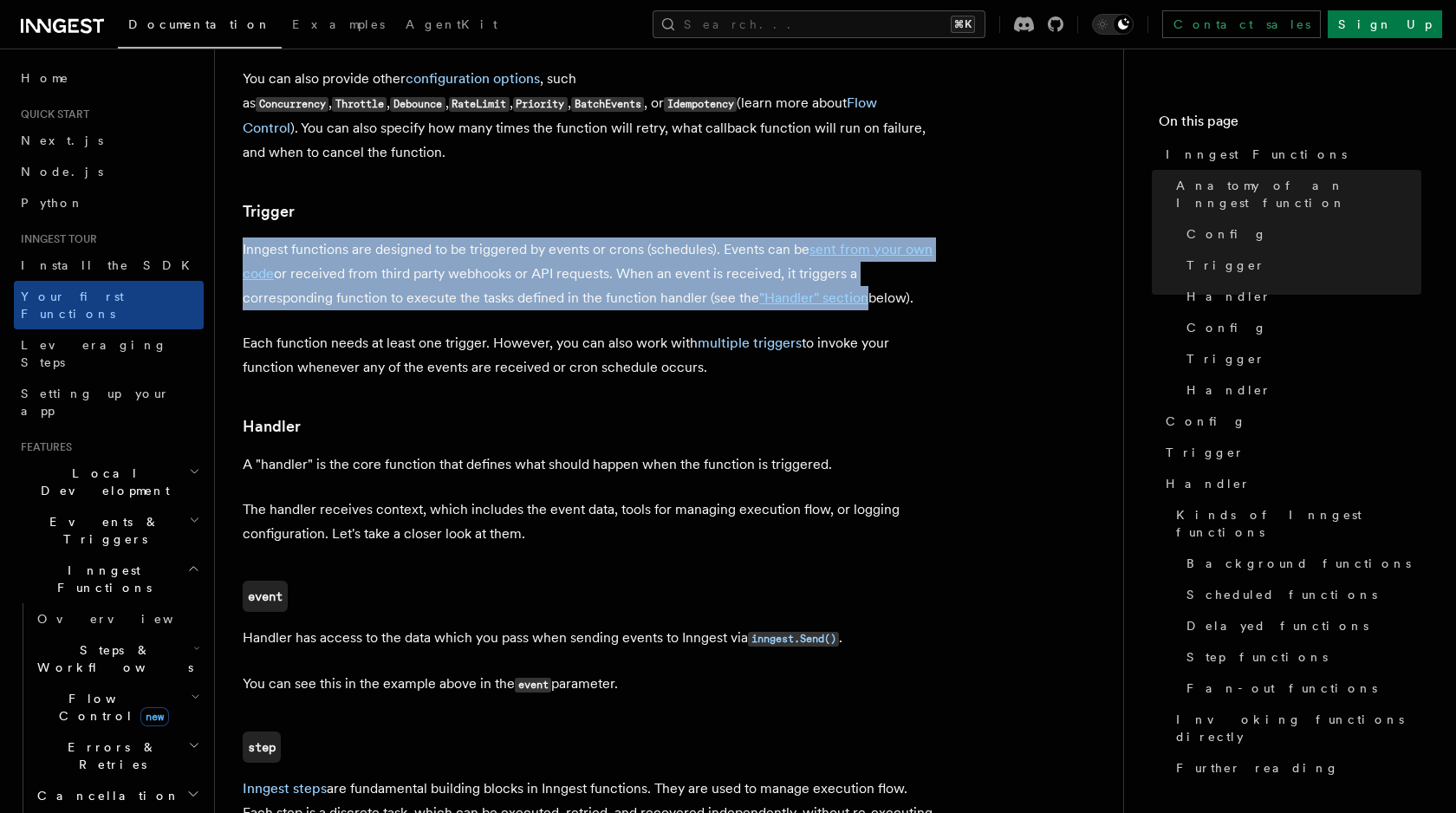
click at [294, 237] on p "Inngest functions are designed to be triggered by events or crons (schedules). …" at bounding box center [589, 274] width 693 height 73
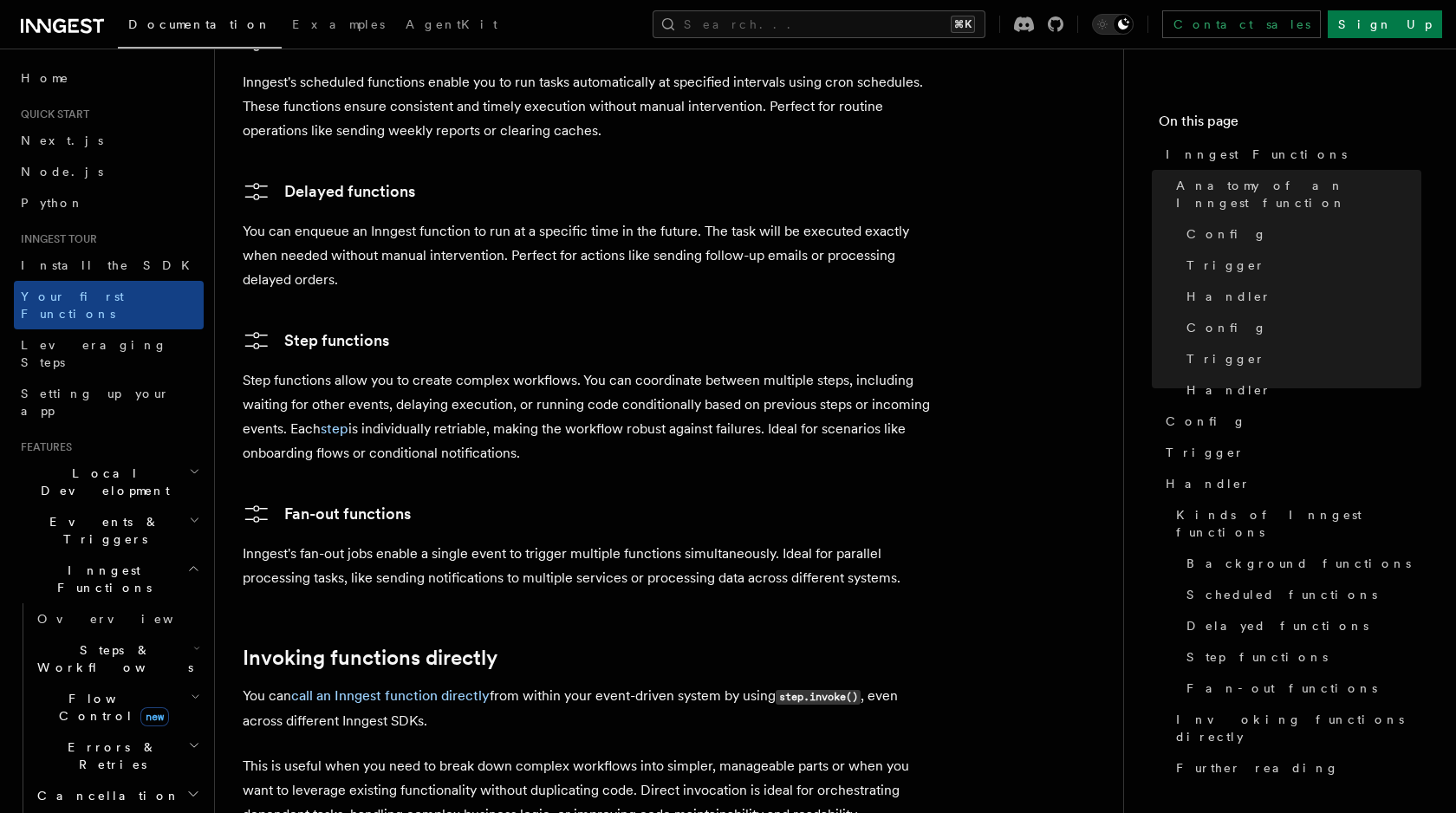
scroll to position [3271, 0]
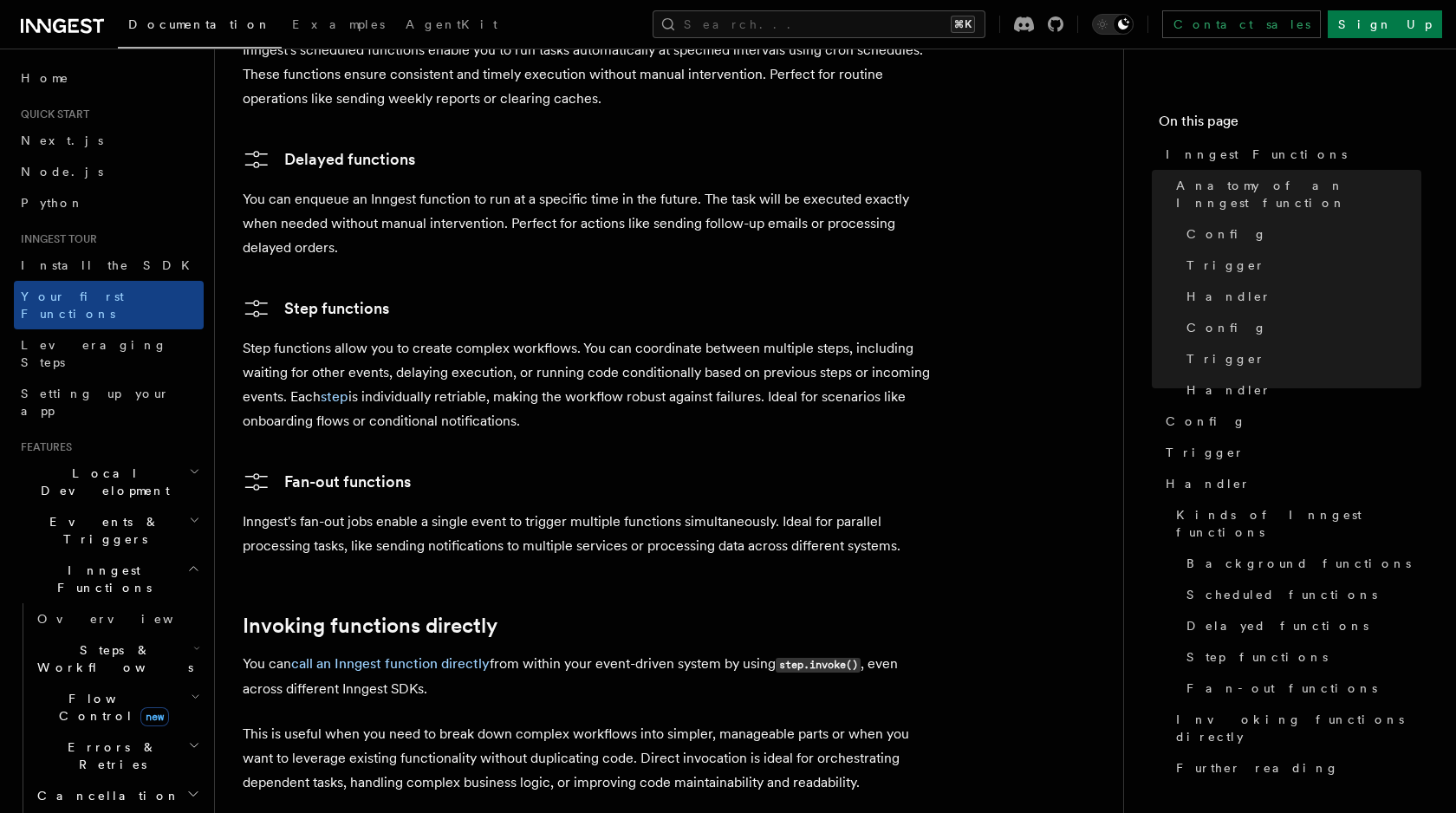
click at [288, 336] on p "Step functions allow you to create complex workflows. You can coordinate betwee…" at bounding box center [589, 385] width 693 height 97
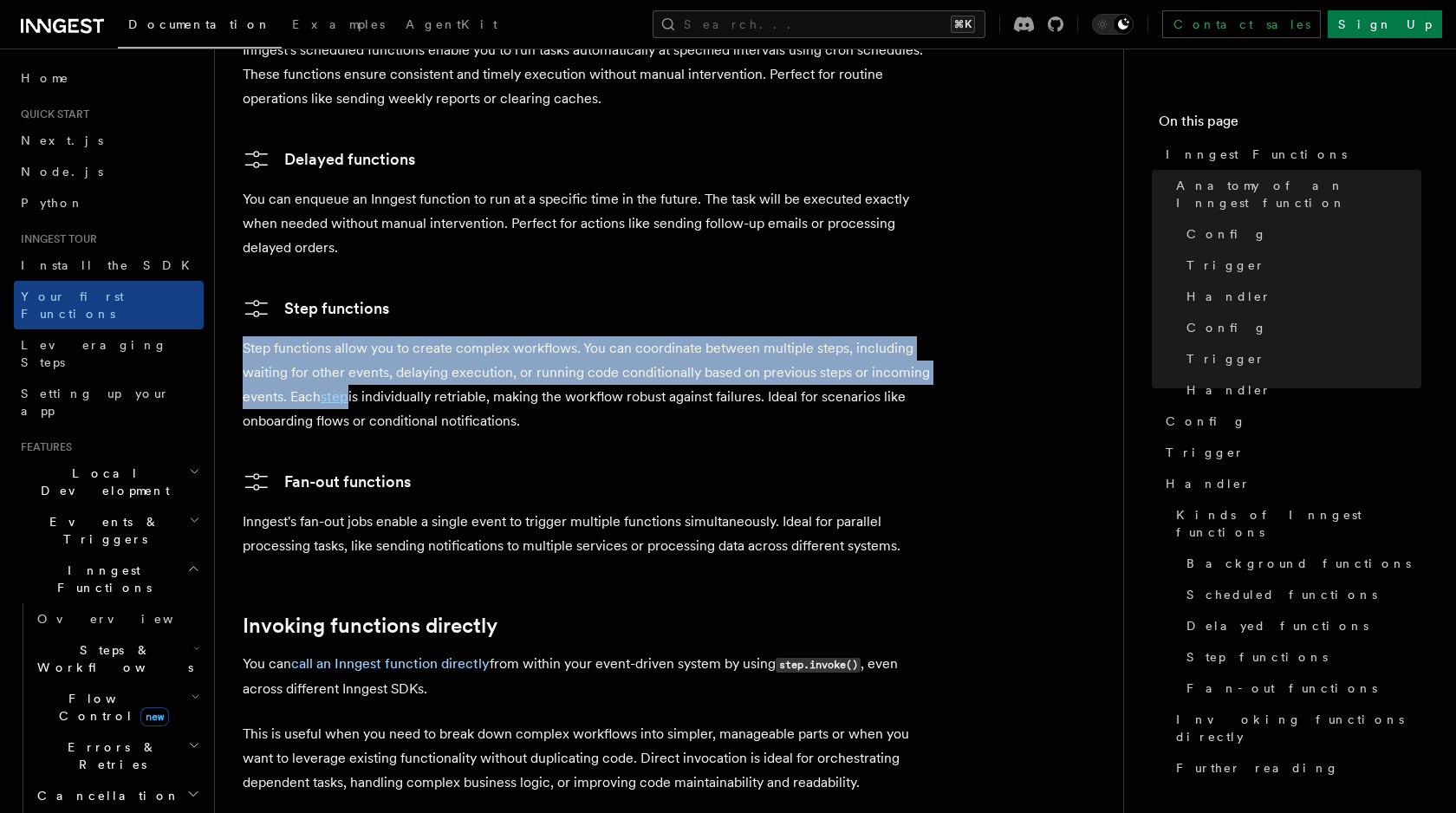
click at [288, 336] on p "Step functions allow you to create complex workflows. You can coordinate betwee…" at bounding box center [589, 385] width 693 height 97
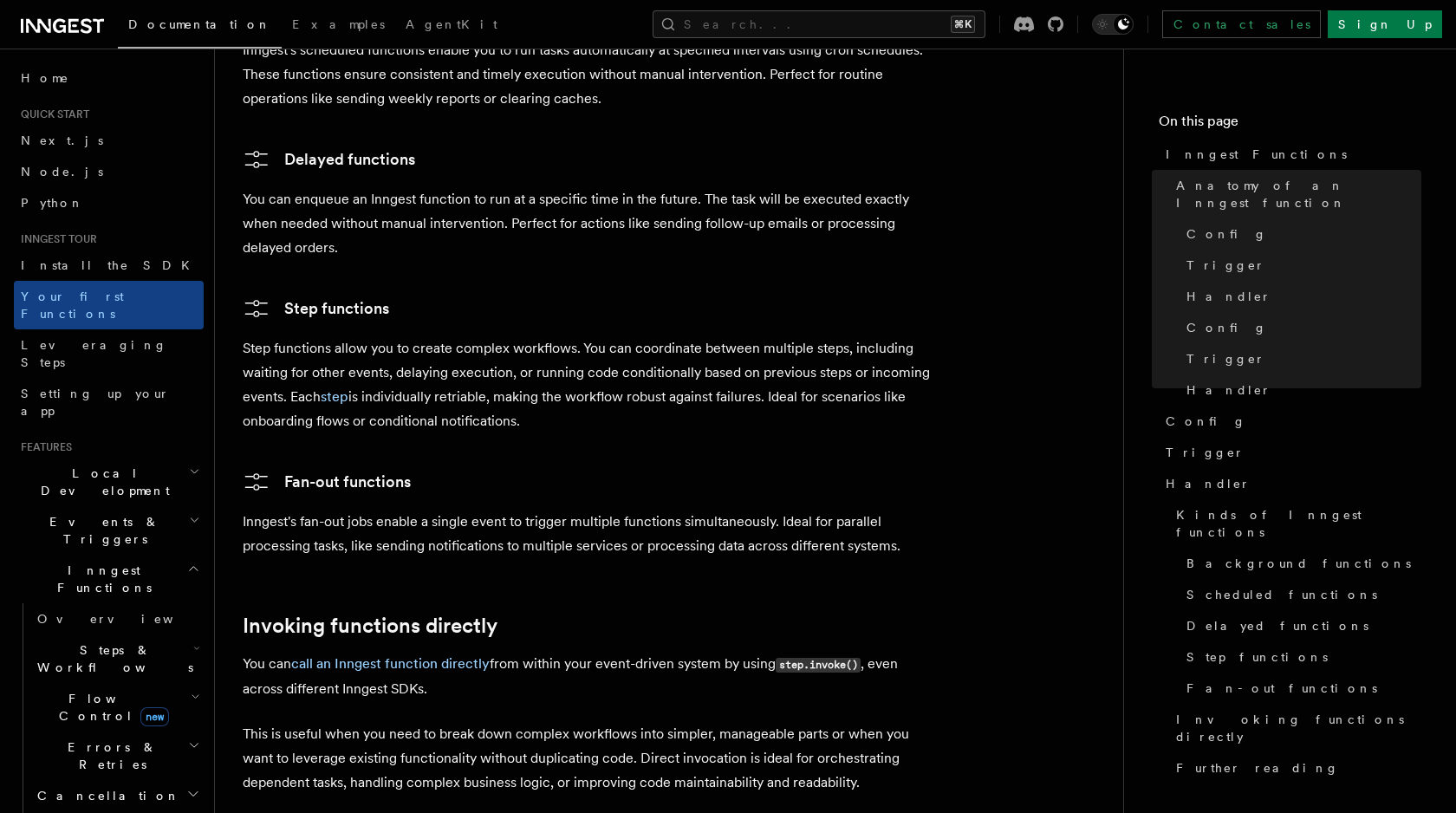
click at [720, 336] on p "Step functions allow you to create complex workflows. You can coordinate betwee…" at bounding box center [589, 385] width 693 height 97
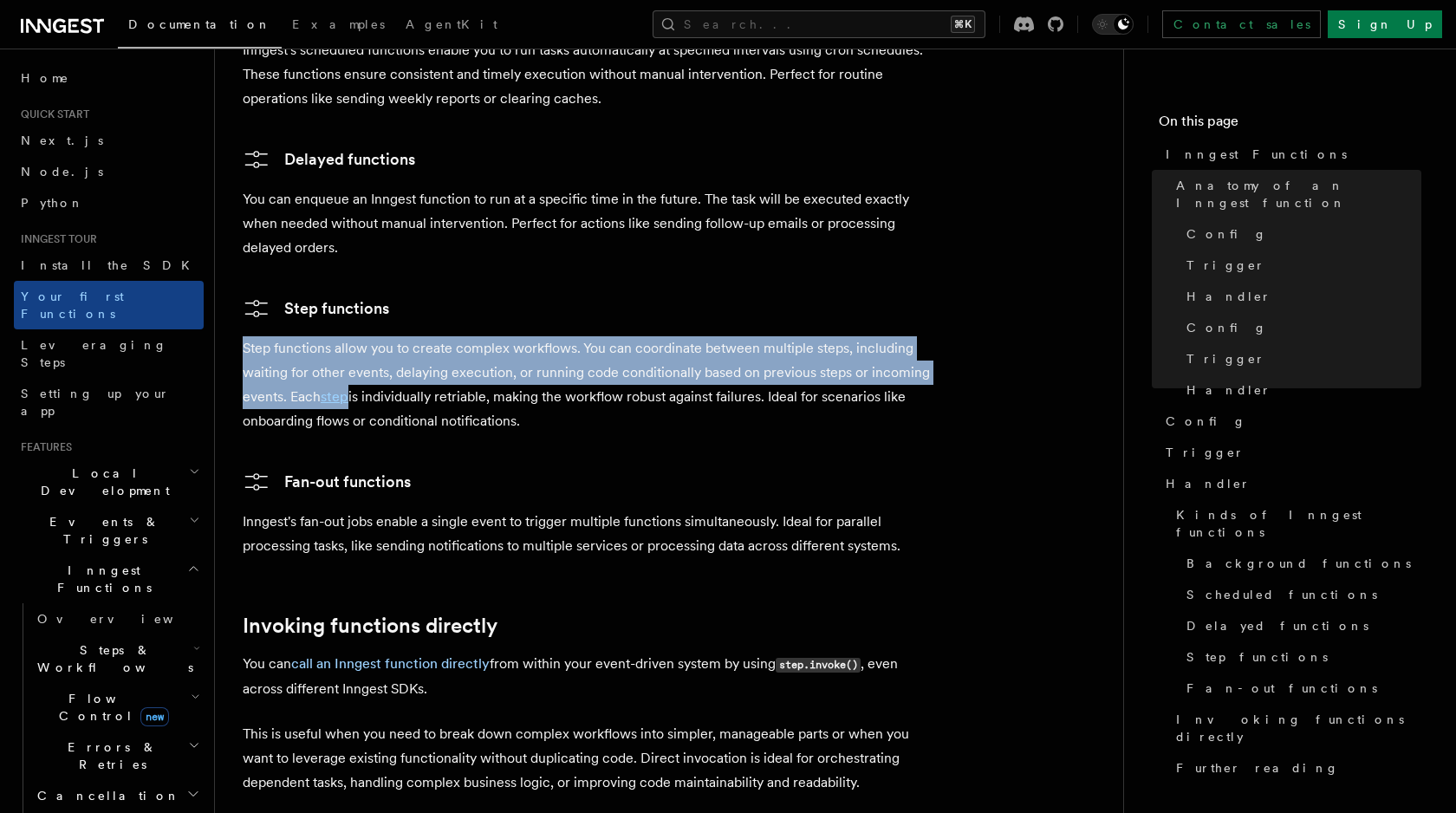
click at [611, 336] on p "Step functions allow you to create complex workflows. You can coordinate betwee…" at bounding box center [589, 385] width 693 height 97
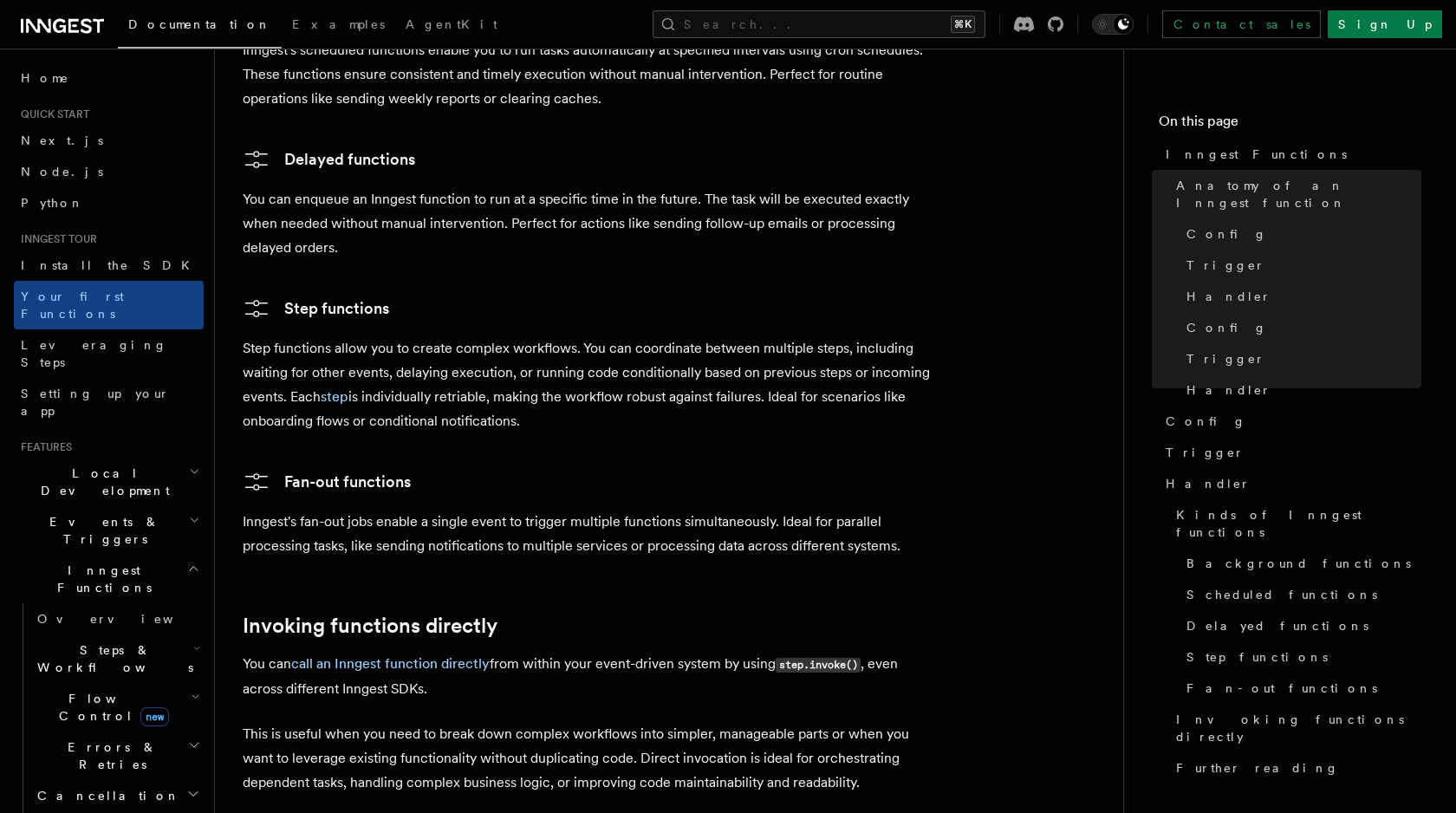
click at [611, 336] on p "Step functions allow you to create complex workflows. You can coordinate betwee…" at bounding box center [589, 385] width 693 height 97
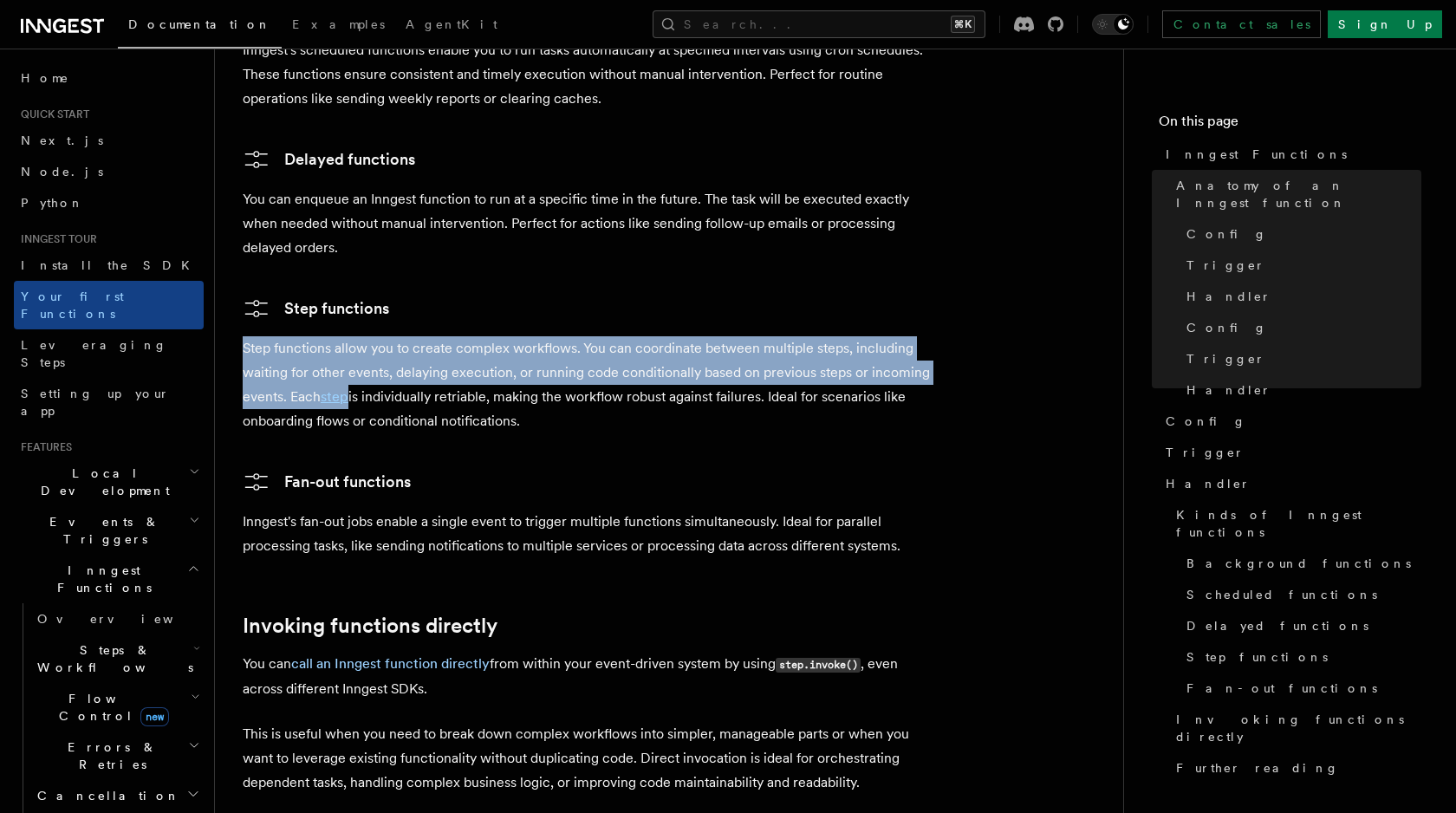
click at [274, 336] on p "Step functions allow you to create complex workflows. You can coordinate betwee…" at bounding box center [589, 385] width 693 height 97
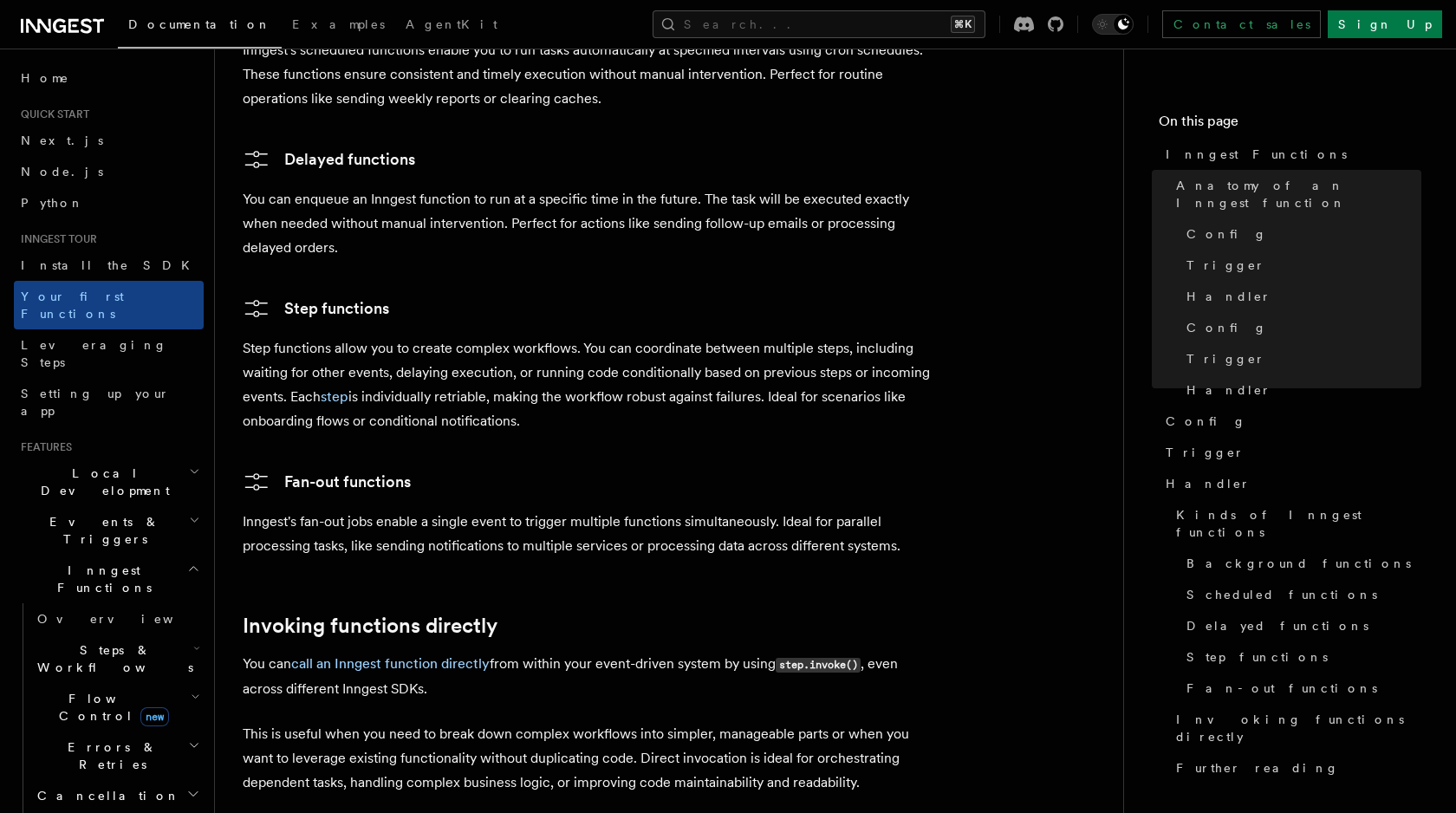
click at [274, 336] on p "Step functions allow you to create complex workflows. You can coordinate betwee…" at bounding box center [589, 385] width 693 height 97
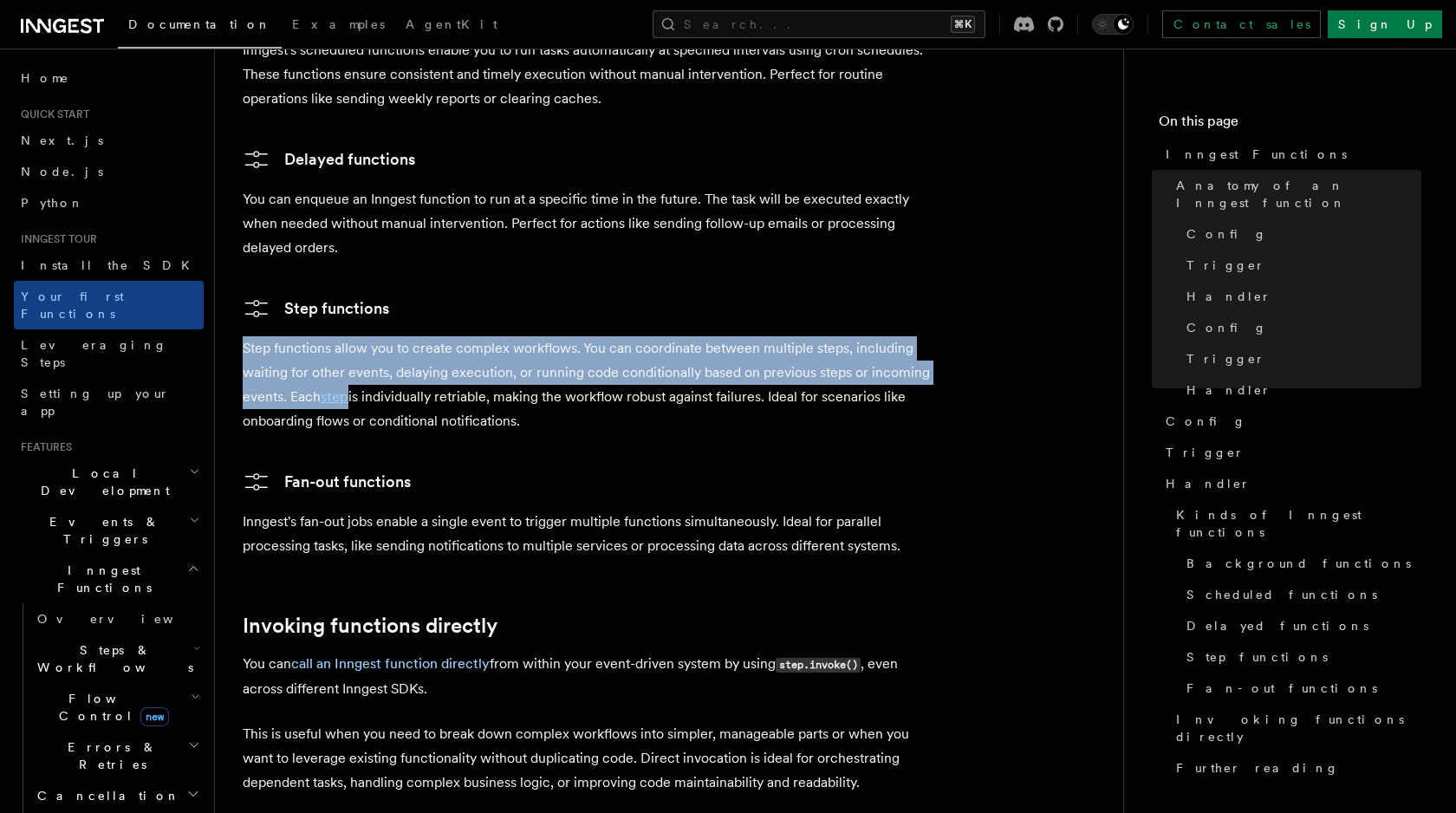
click at [274, 336] on p "Step functions allow you to create complex workflows. You can coordinate betwee…" at bounding box center [589, 385] width 693 height 97
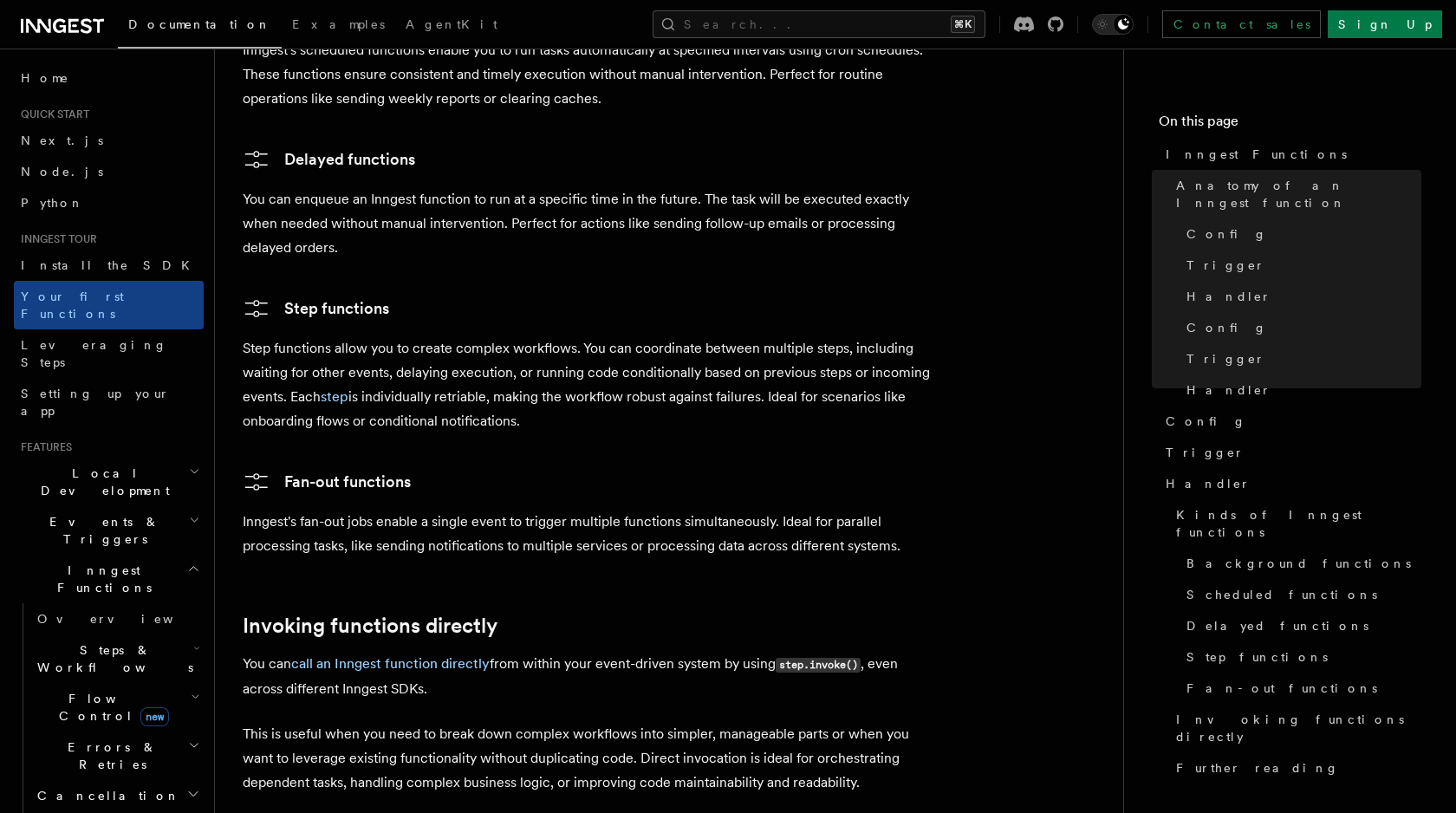
click at [477, 336] on p "Step functions allow you to create complex workflows. You can coordinate betwee…" at bounding box center [589, 385] width 693 height 97
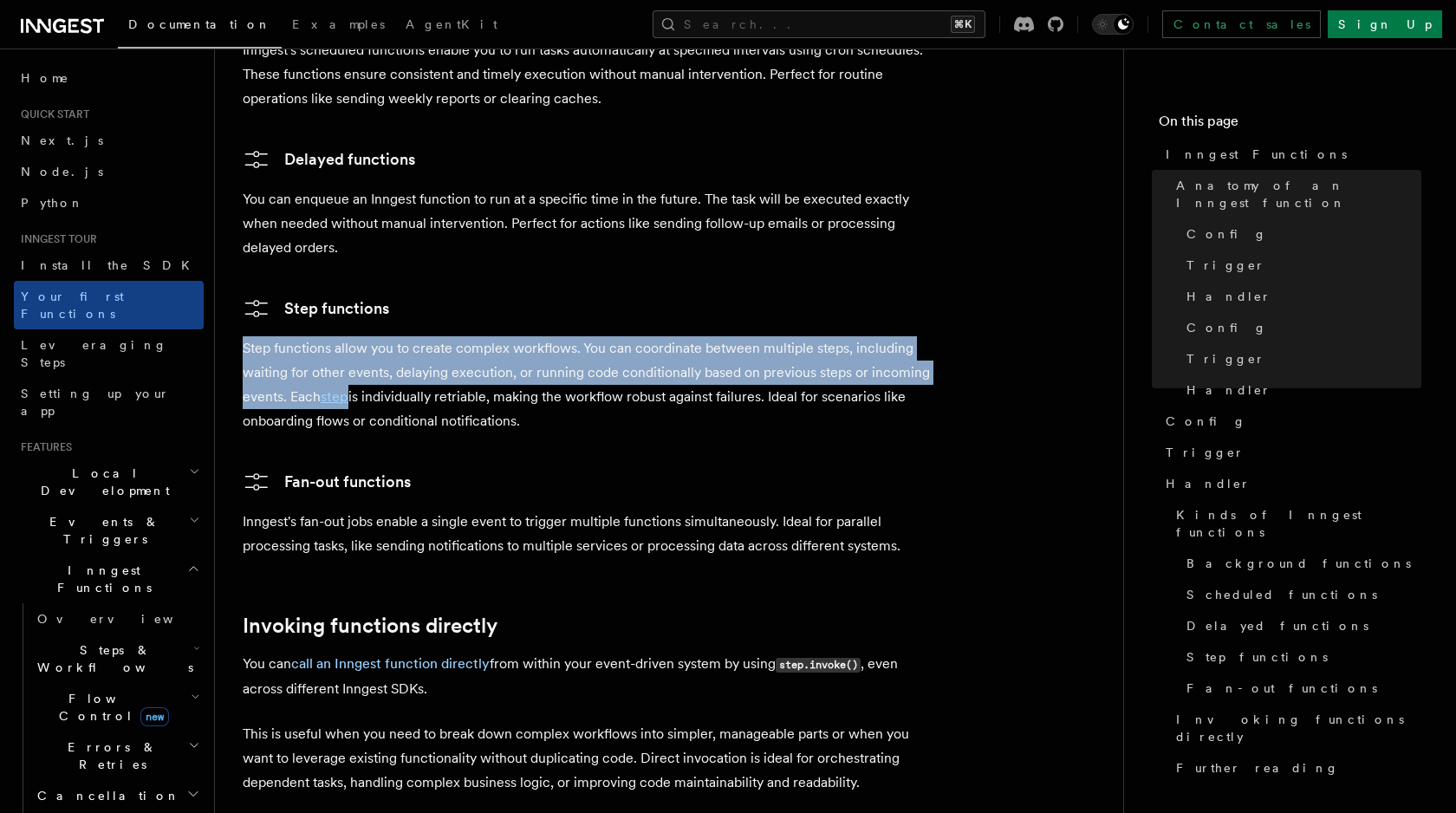
click at [477, 336] on p "Step functions allow you to create complex workflows. You can coordinate betwee…" at bounding box center [589, 385] width 693 height 97
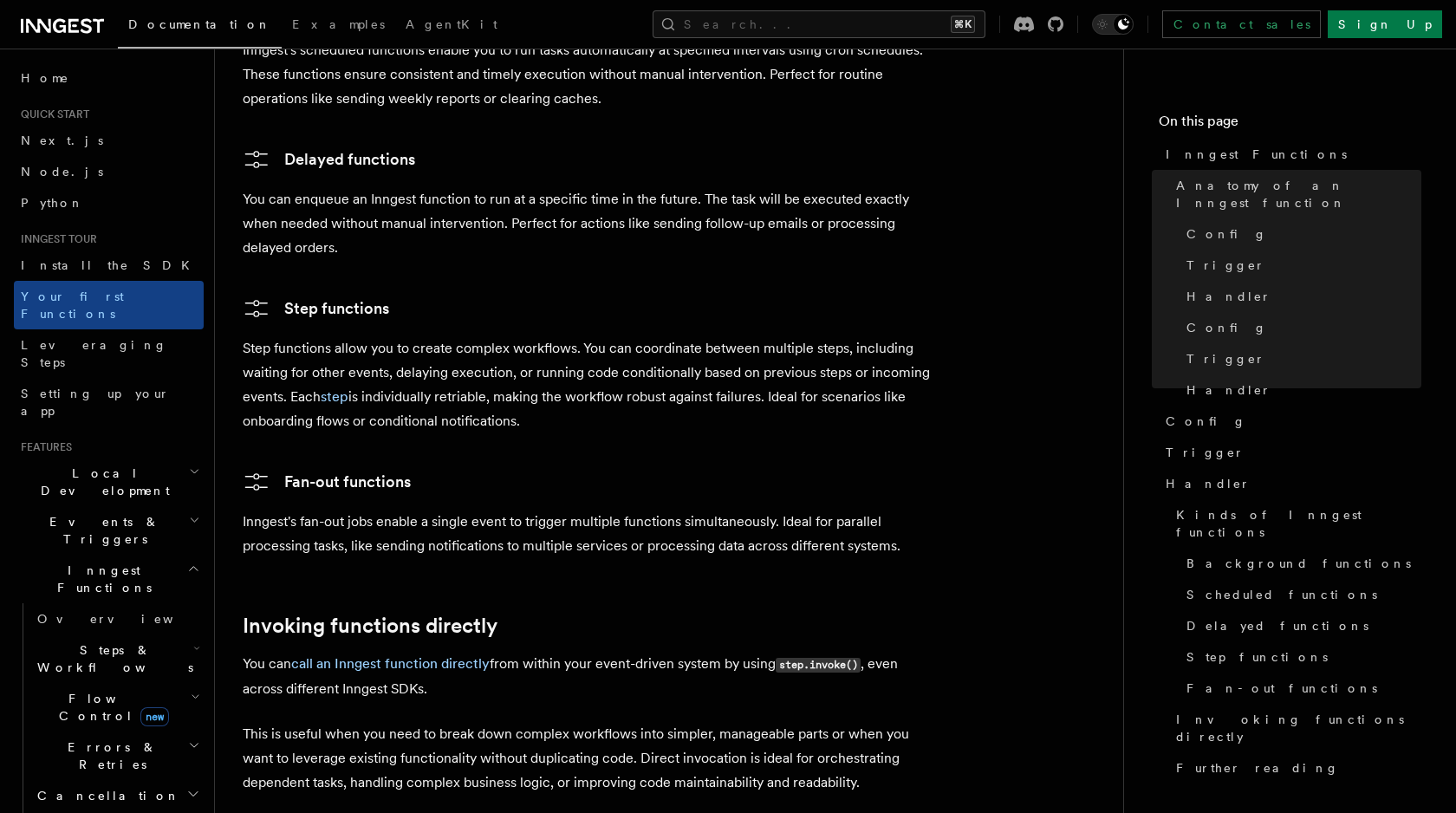
click at [606, 336] on p "Step functions allow you to create complex workflows. You can coordinate betwee…" at bounding box center [589, 385] width 693 height 97
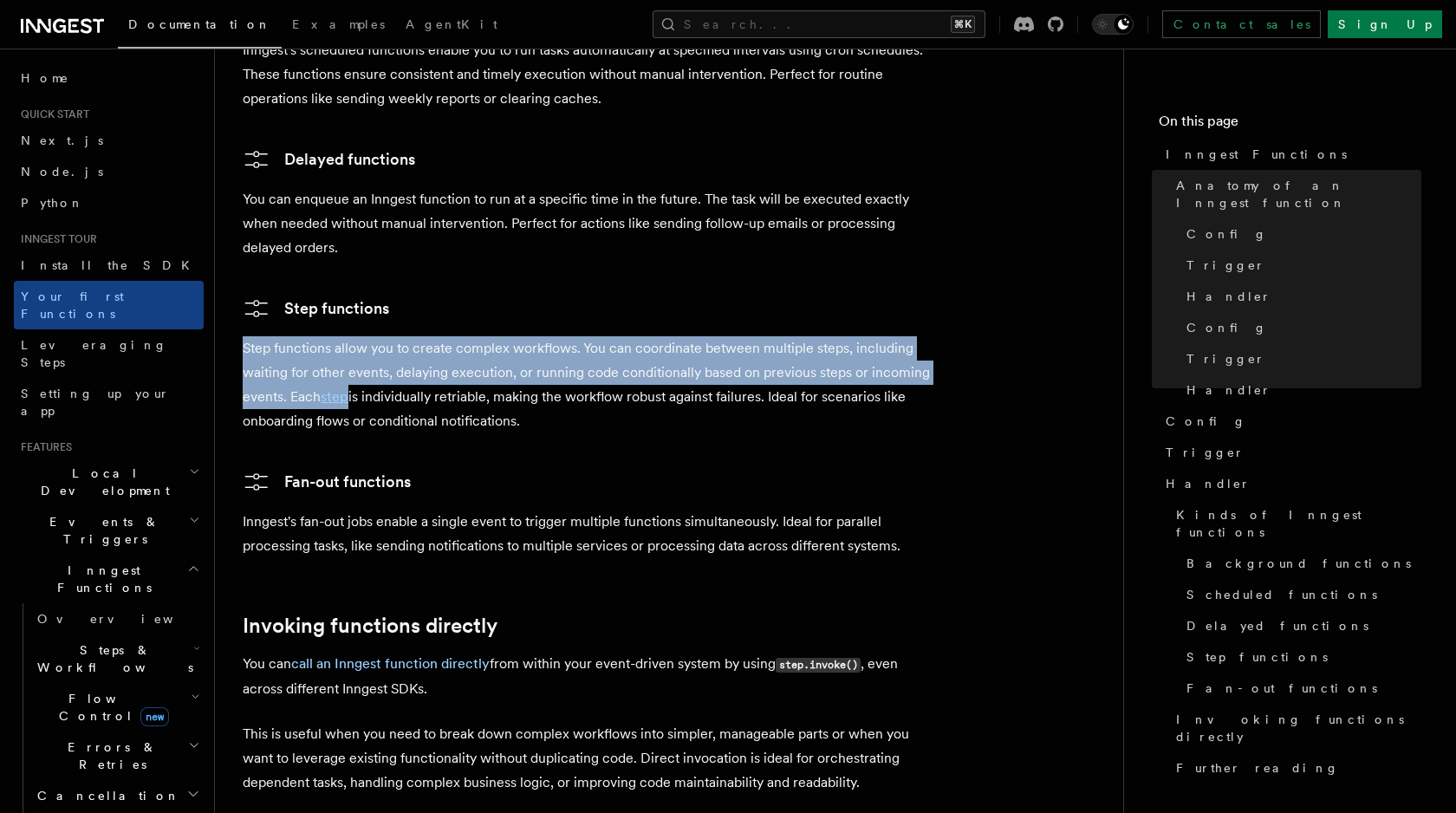
click at [606, 336] on p "Step functions allow you to create complex workflows. You can coordinate betwee…" at bounding box center [589, 385] width 693 height 97
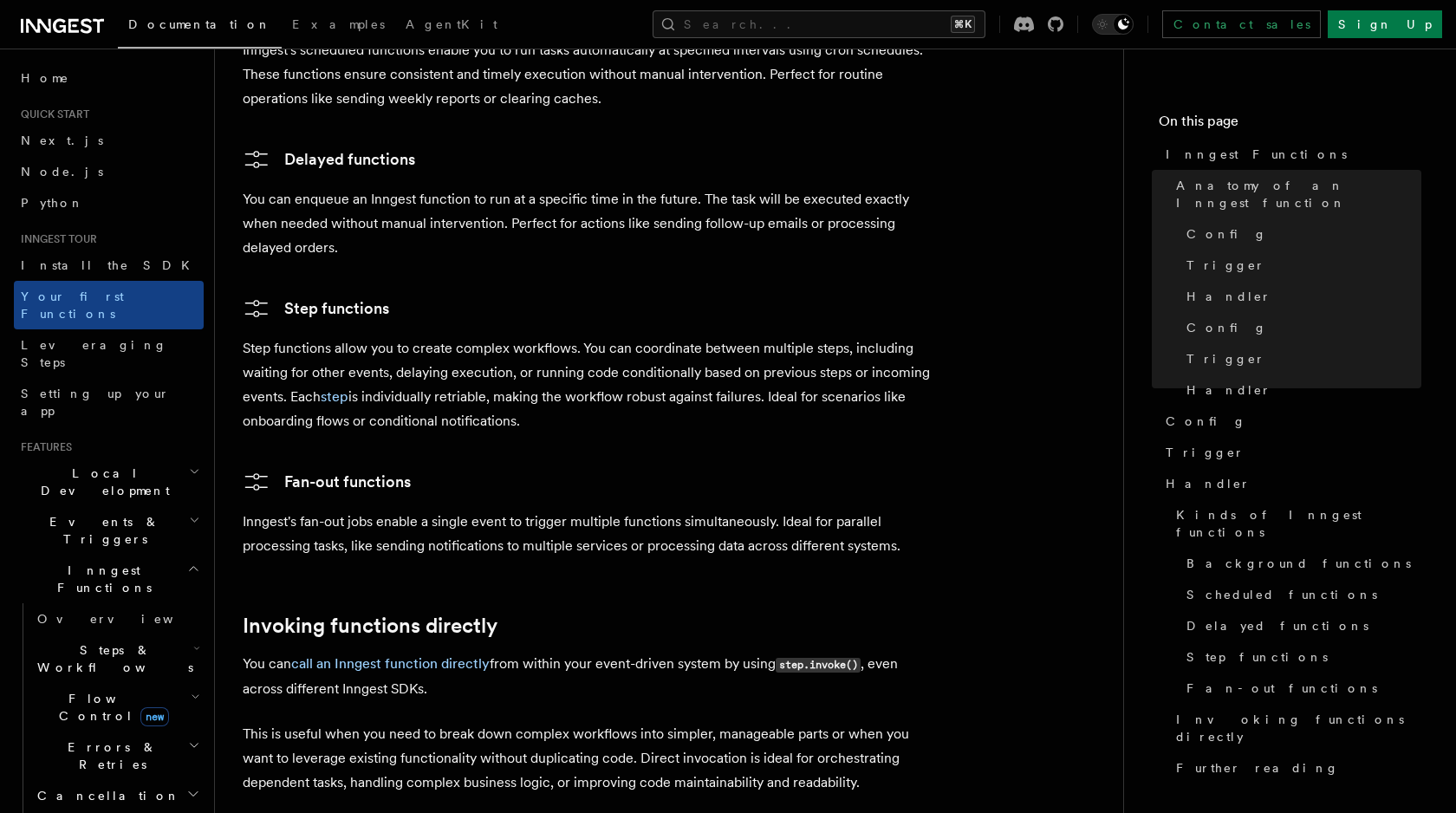
click at [272, 336] on p "Step functions allow you to create complex workflows. You can coordinate betwee…" at bounding box center [589, 385] width 693 height 97
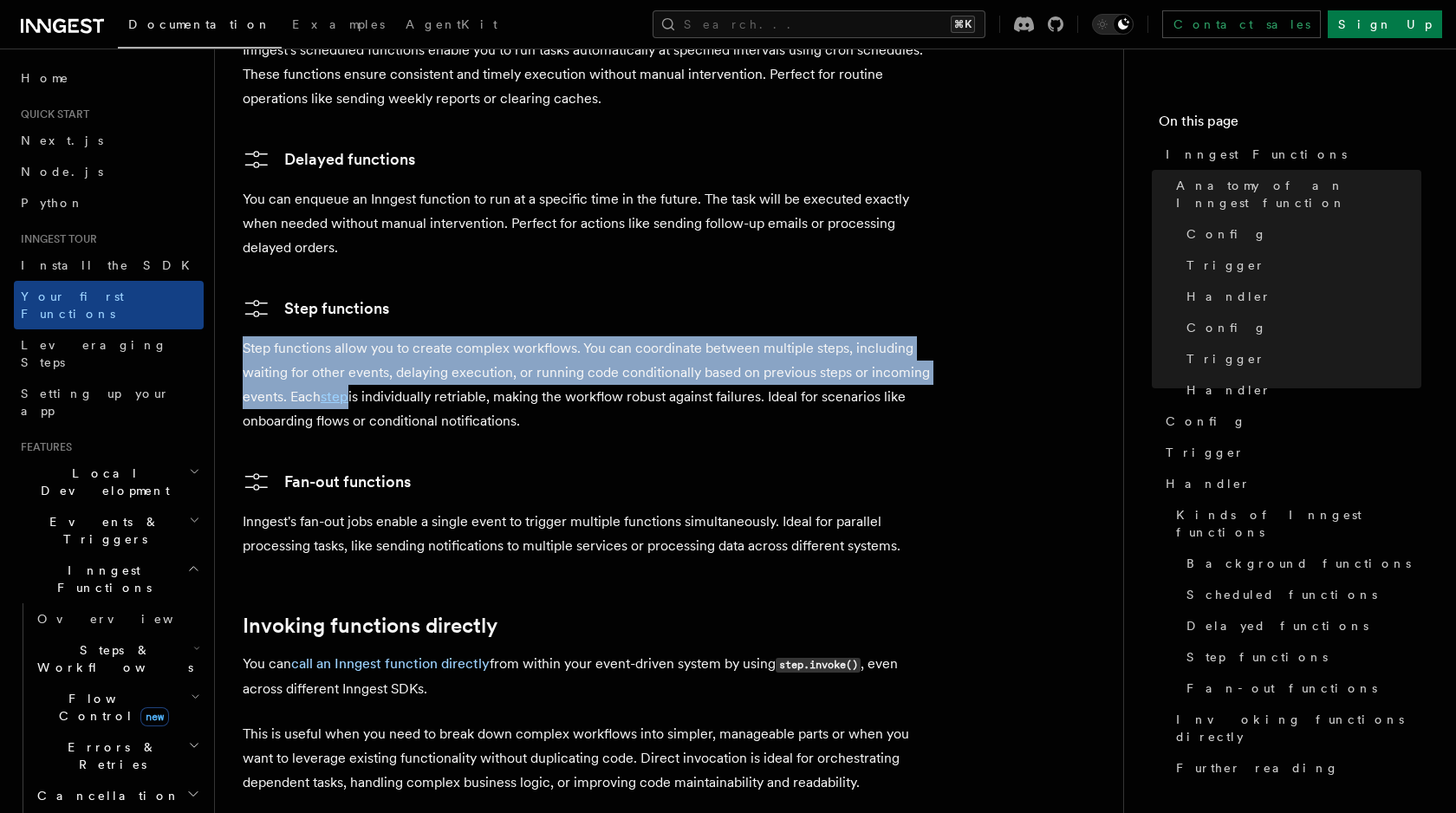
click at [272, 336] on p "Step functions allow you to create complex workflows. You can coordinate betwee…" at bounding box center [589, 385] width 693 height 97
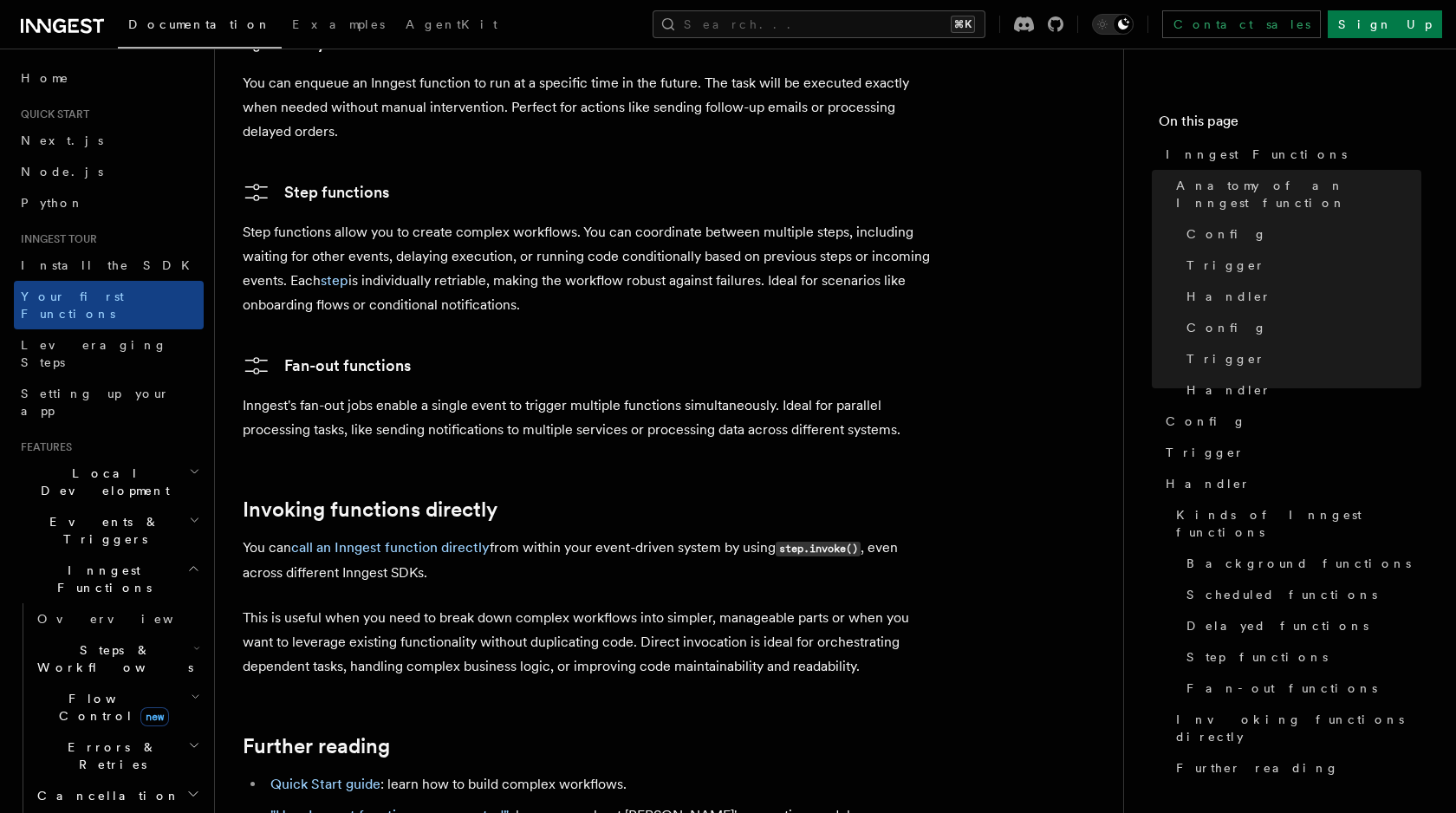
scroll to position [3403, 0]
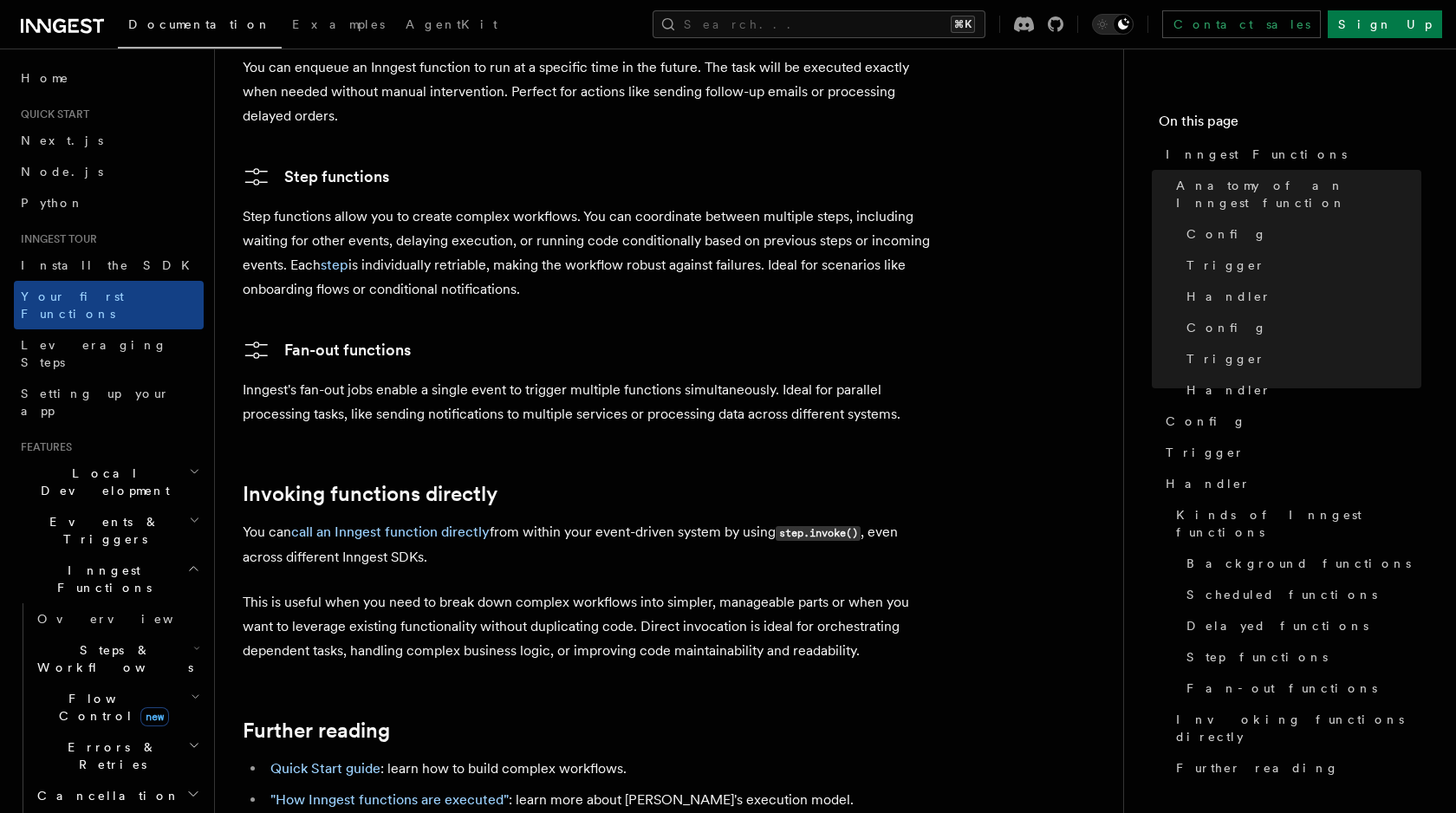
click at [272, 378] on p "Inngest's fan-out jobs enable a single event to trigger multiple functions simu…" at bounding box center [589, 402] width 693 height 48
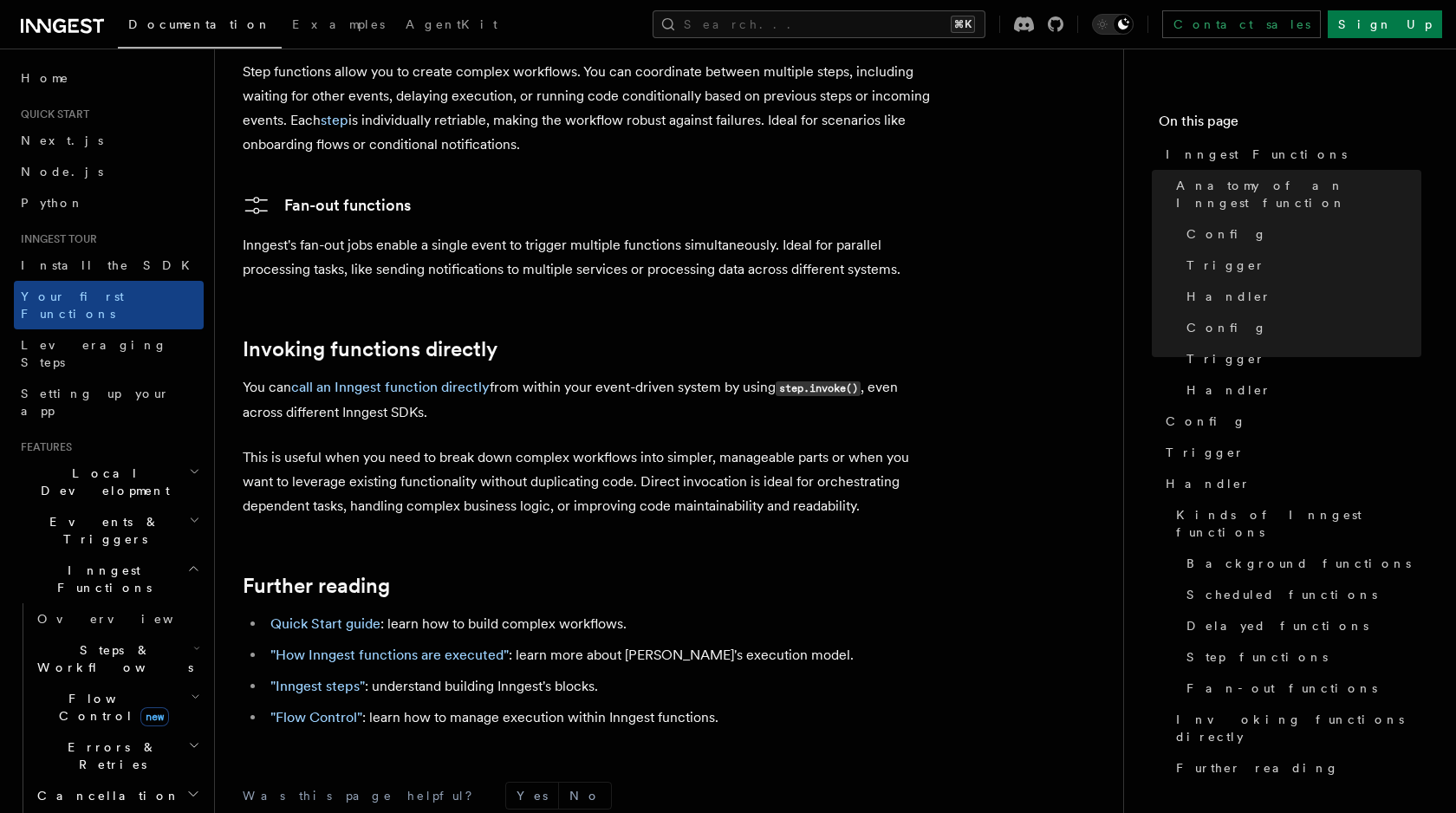
scroll to position [3548, 0]
click at [261, 375] on p "You can call an Inngest function directly from within your event-driven system …" at bounding box center [589, 399] width 693 height 49
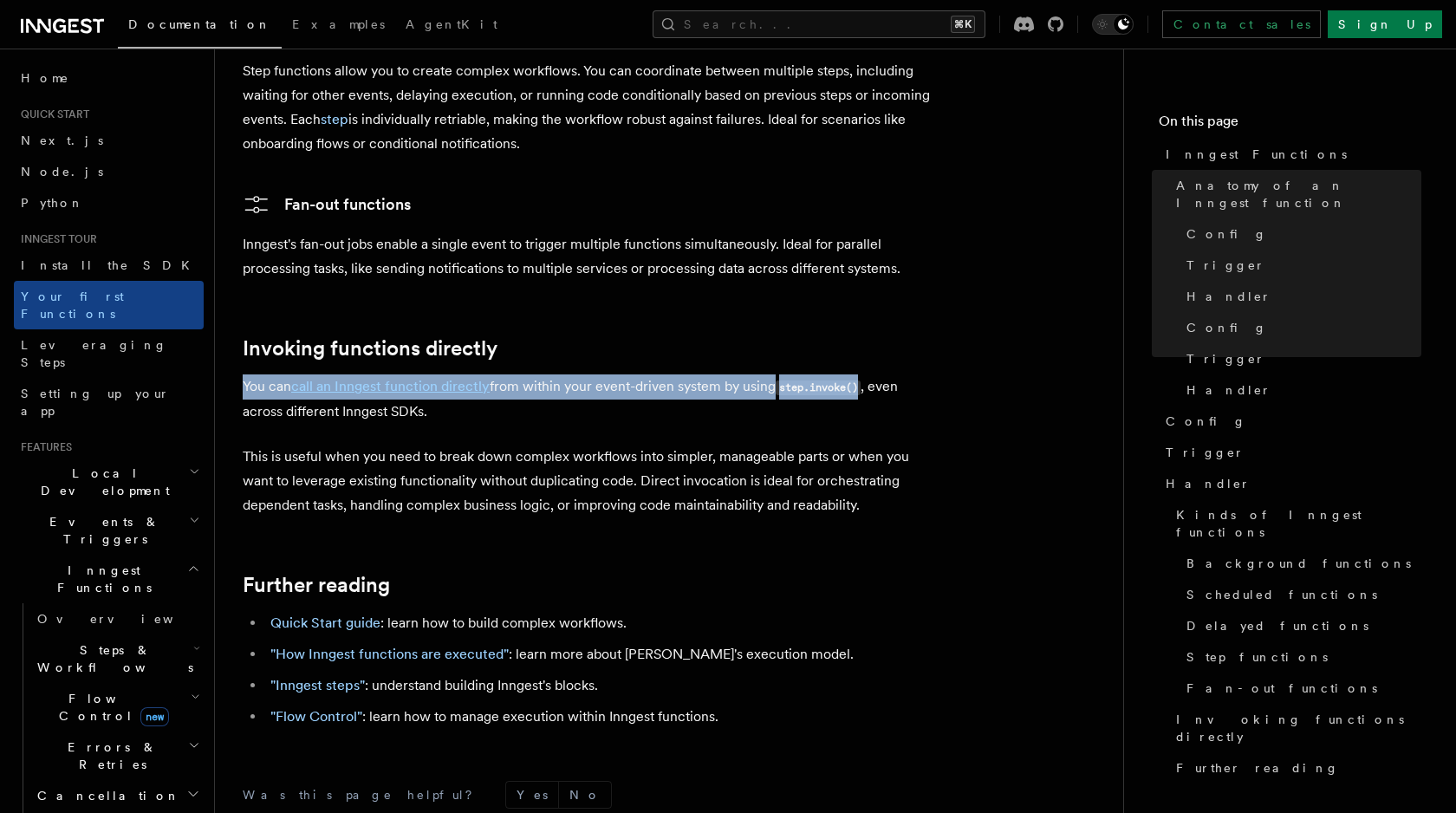
click at [261, 375] on p "You can call an Inngest function directly from within your event-driven system …" at bounding box center [589, 399] width 693 height 49
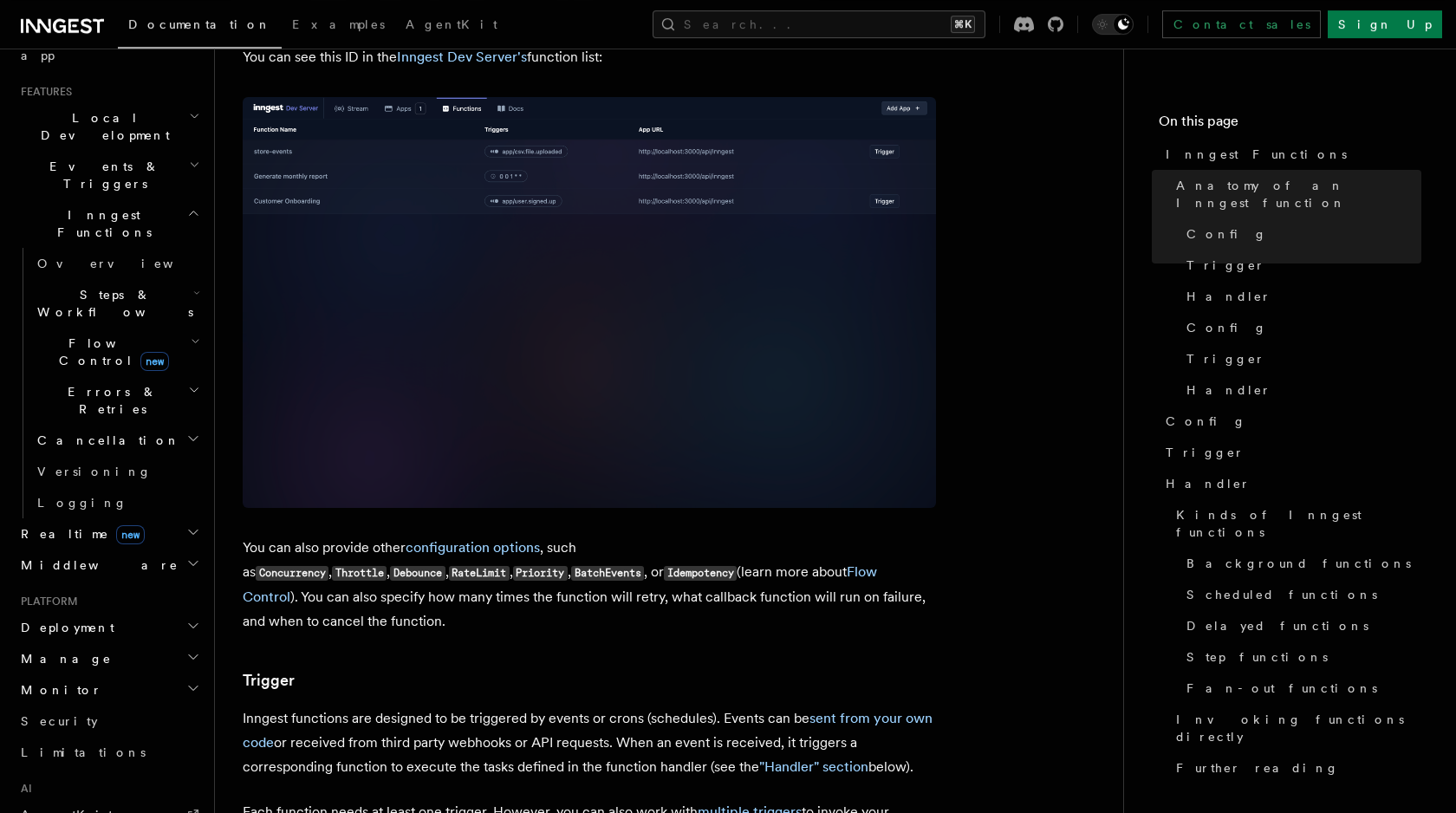
scroll to position [356, 0]
click at [116, 525] on span "new" at bounding box center [130, 534] width 29 height 19
click at [65, 635] on span "Middleware" at bounding box center [96, 643] width 165 height 17
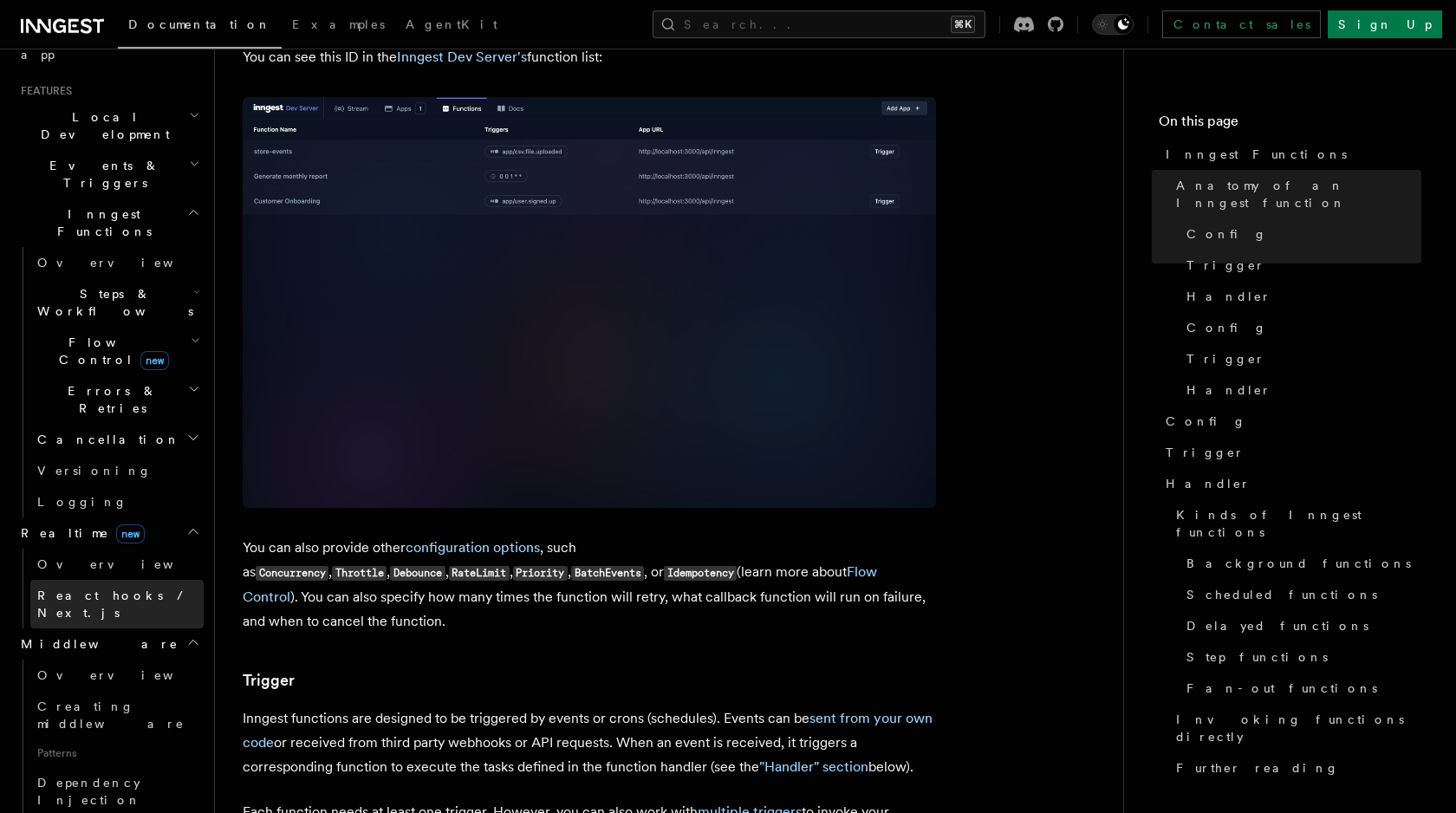
click at [70, 589] on span "React hooks / Next.js" at bounding box center [114, 604] width 153 height 31
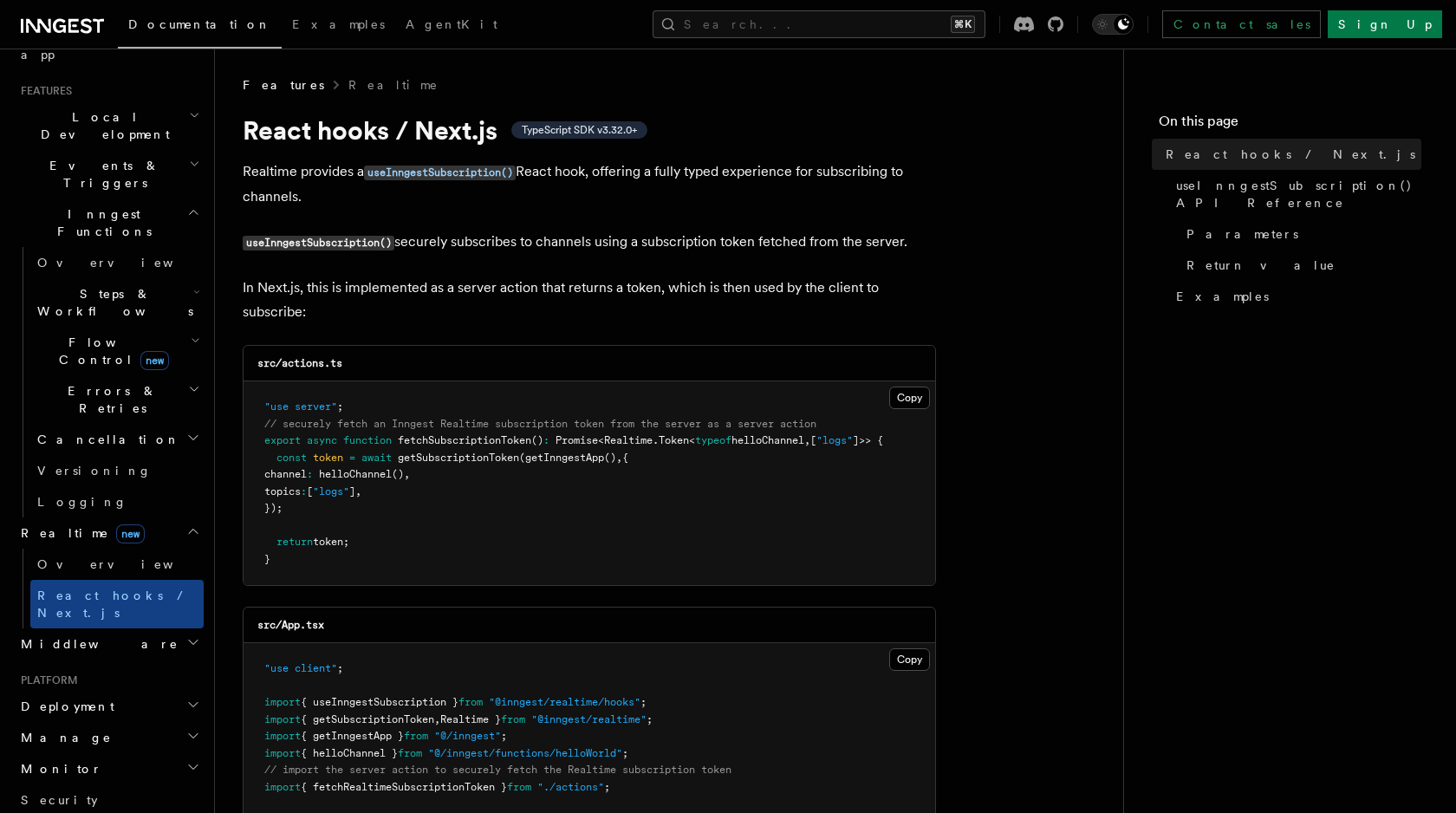
click at [583, 176] on p "Realtime provides a useInngestSubscription() React hook, offering a fully typed…" at bounding box center [589, 184] width 693 height 49
click at [532, 282] on p "In Next.js, this is implemented as a server action that returns a token, which …" at bounding box center [589, 300] width 693 height 48
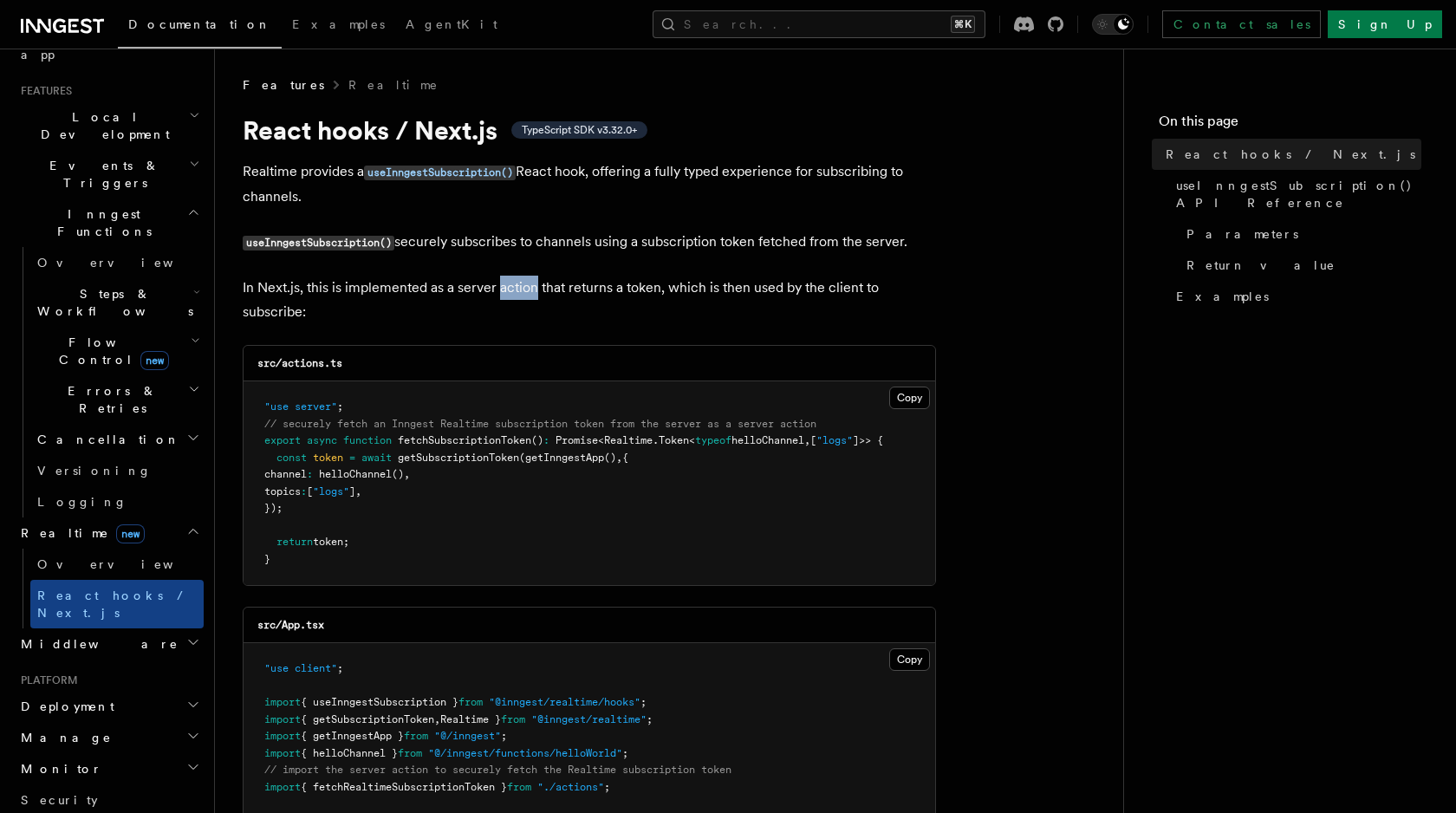
click at [532, 282] on p "In Next.js, this is implemented as a server action that returns a token, which …" at bounding box center [589, 300] width 693 height 48
click at [512, 244] on p "useInngestSubscription() securely subscribes to channels using a subscription t…" at bounding box center [589, 243] width 693 height 25
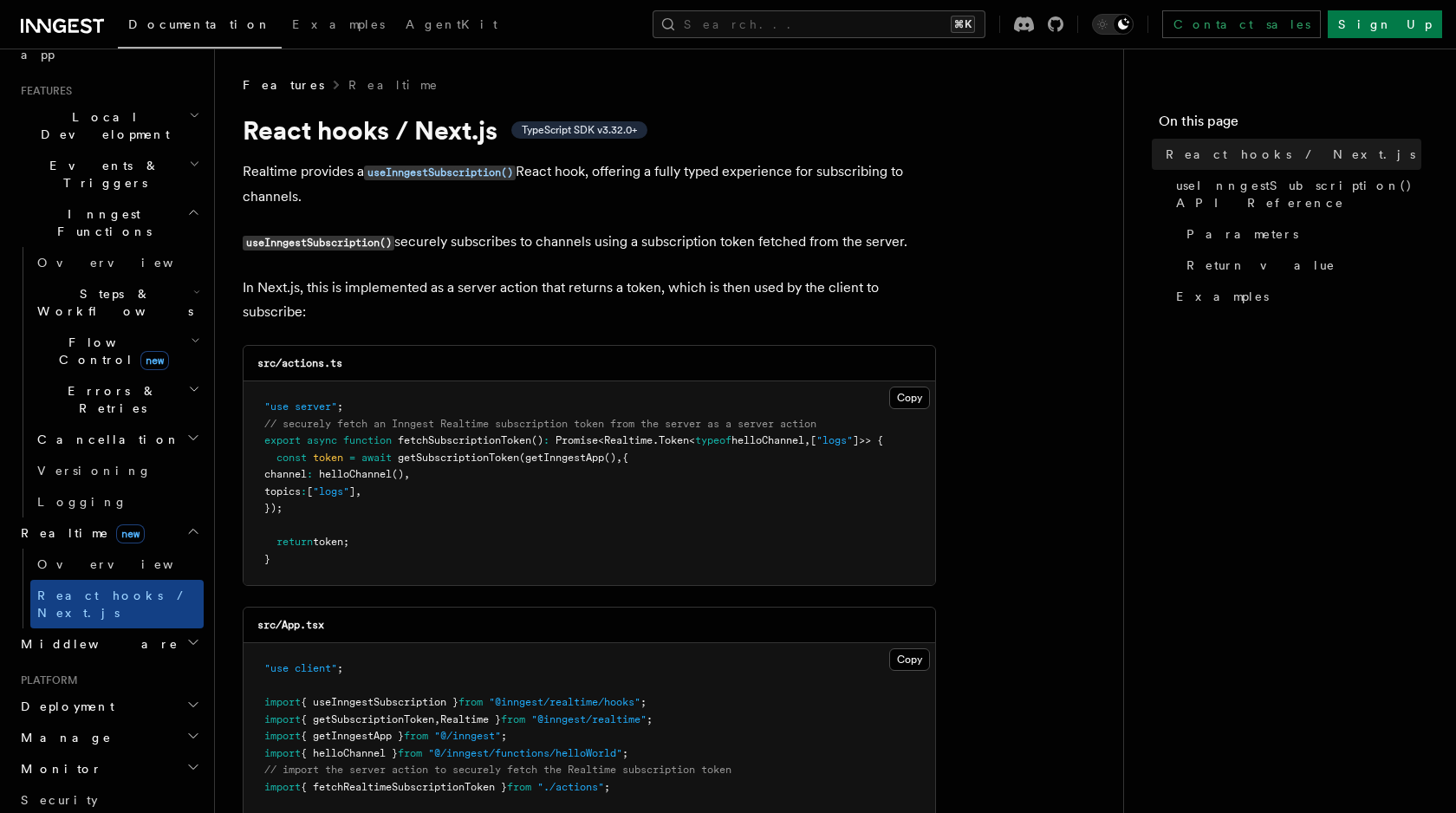
click at [512, 244] on p "useInngestSubscription() securely subscribes to channels using a subscription t…" at bounding box center [589, 243] width 693 height 25
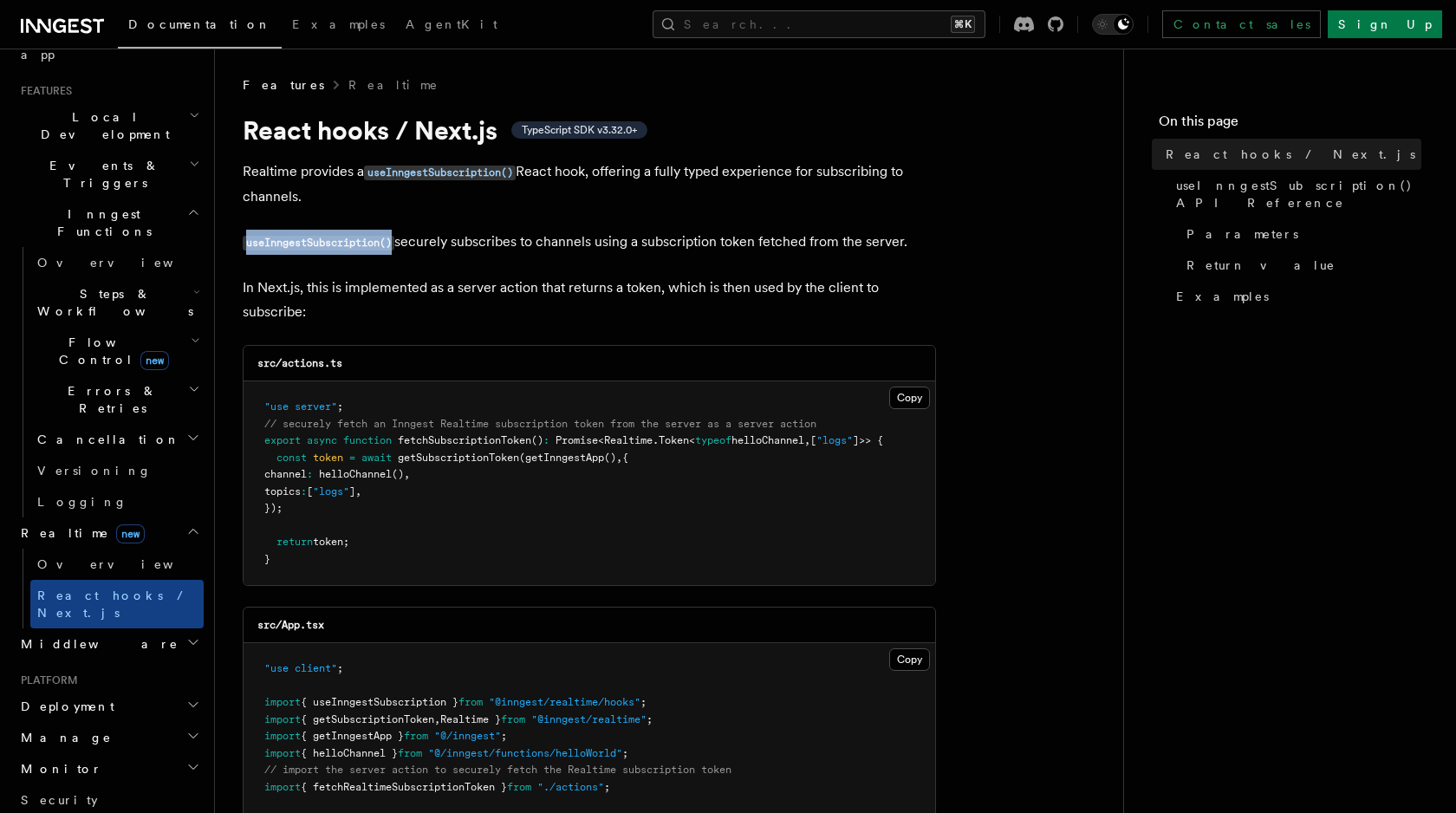
click at [512, 244] on p "useInngestSubscription() securely subscribes to channels using a subscription t…" at bounding box center [589, 243] width 693 height 25
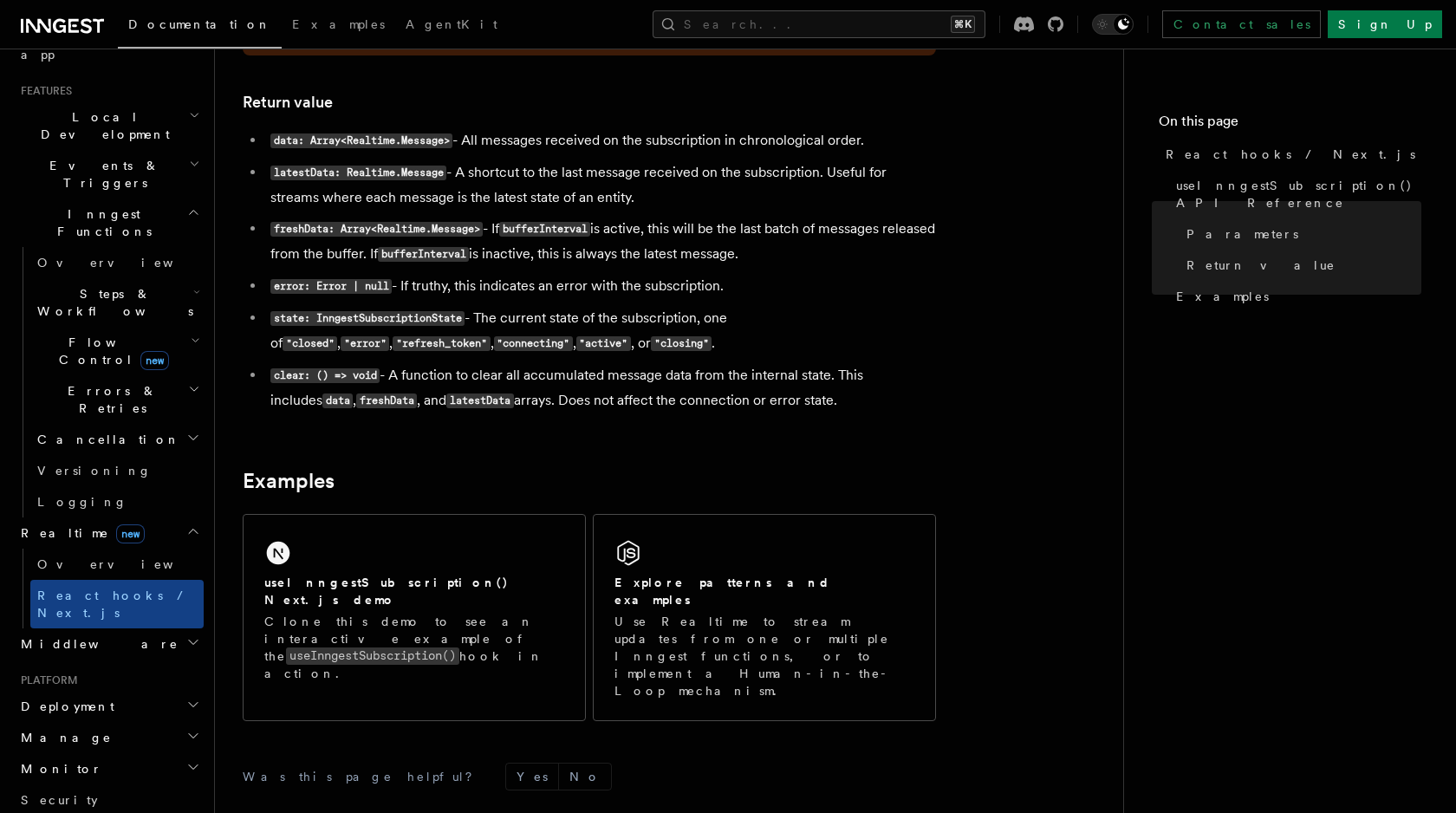
scroll to position [1639, 0]
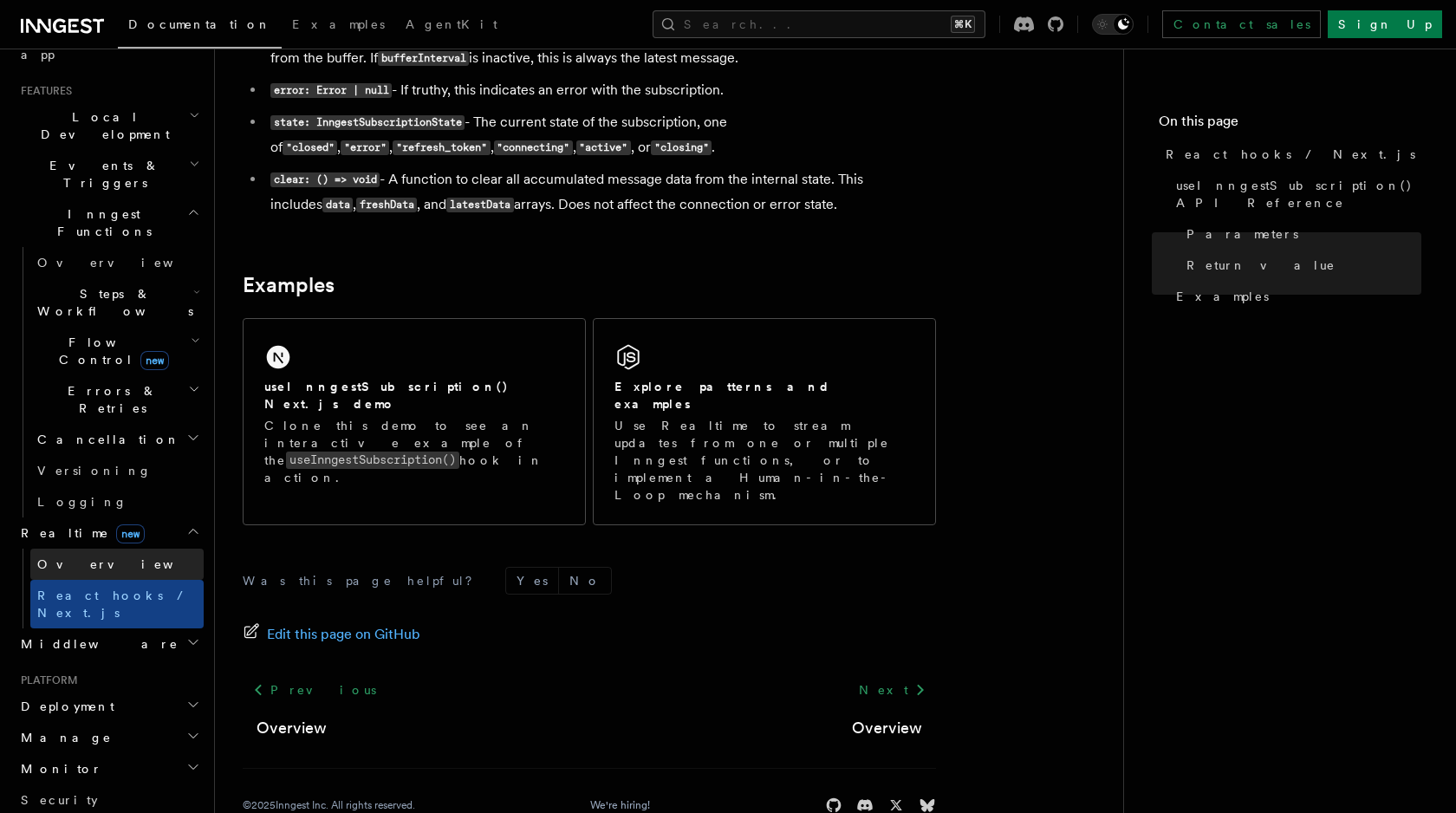
click at [75, 549] on link "Overview" at bounding box center [117, 564] width 173 height 31
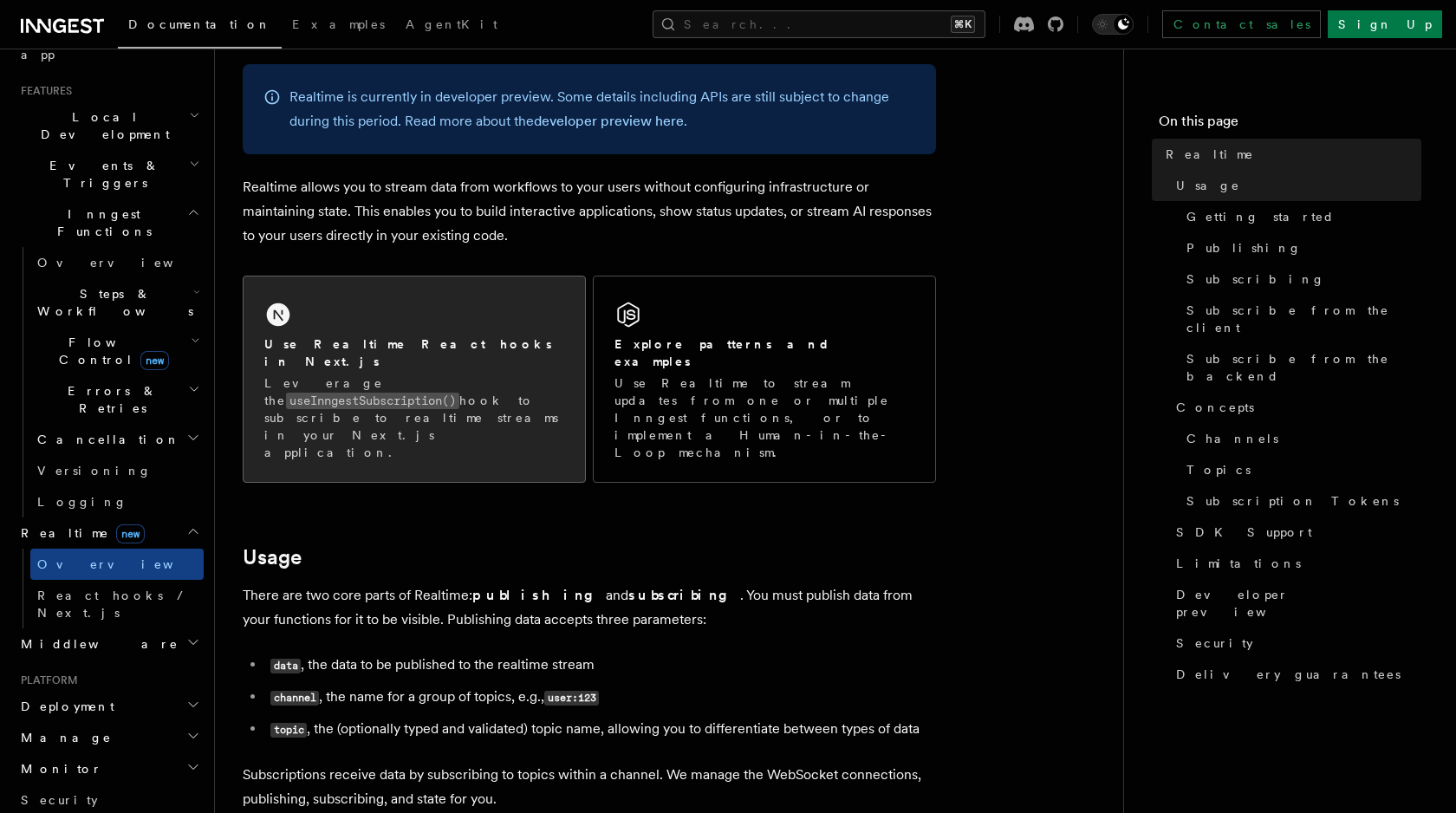
scroll to position [107, 0]
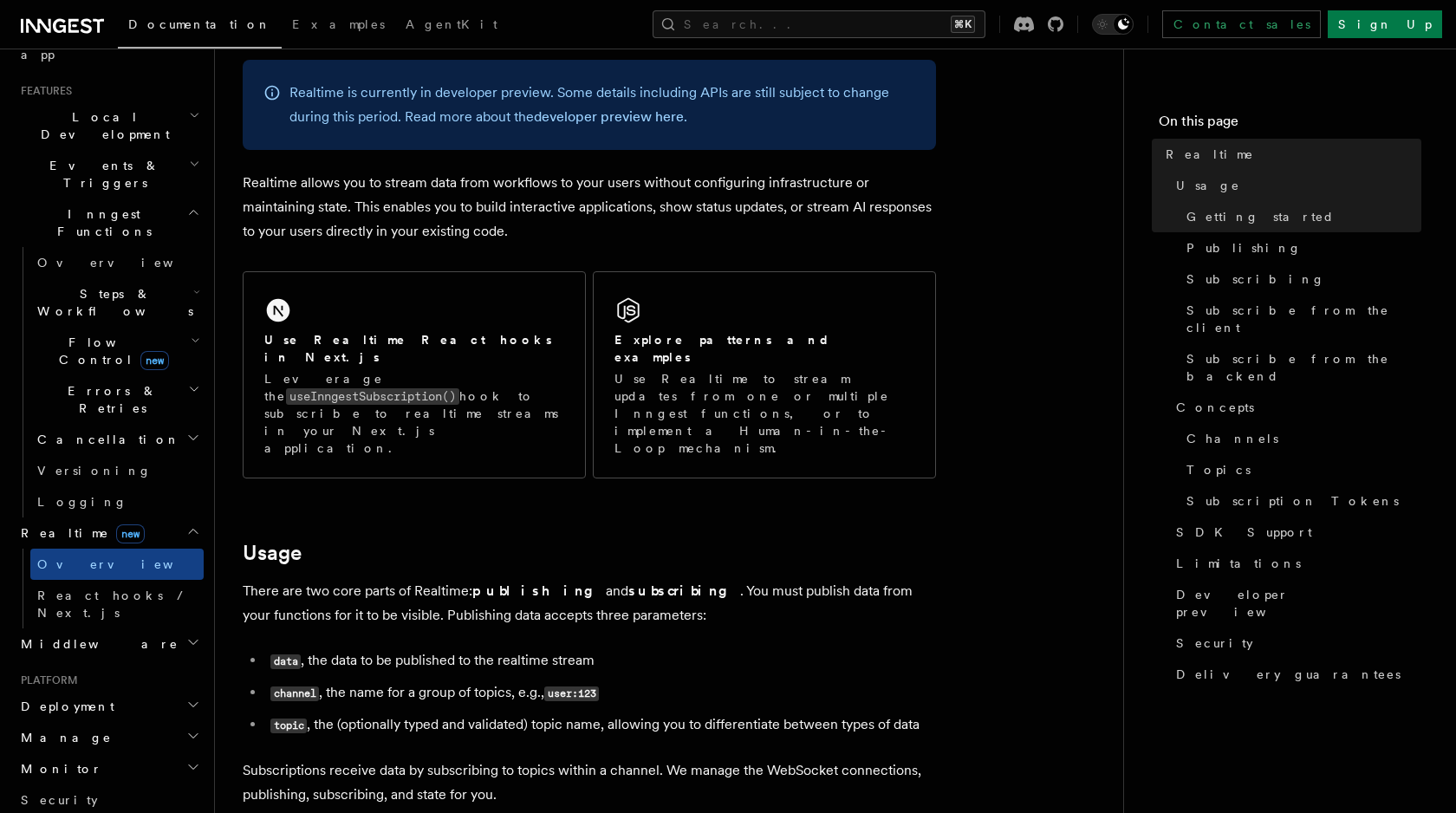
click at [360, 205] on p "Realtime allows you to stream data from workflows to your users without configu…" at bounding box center [589, 207] width 693 height 73
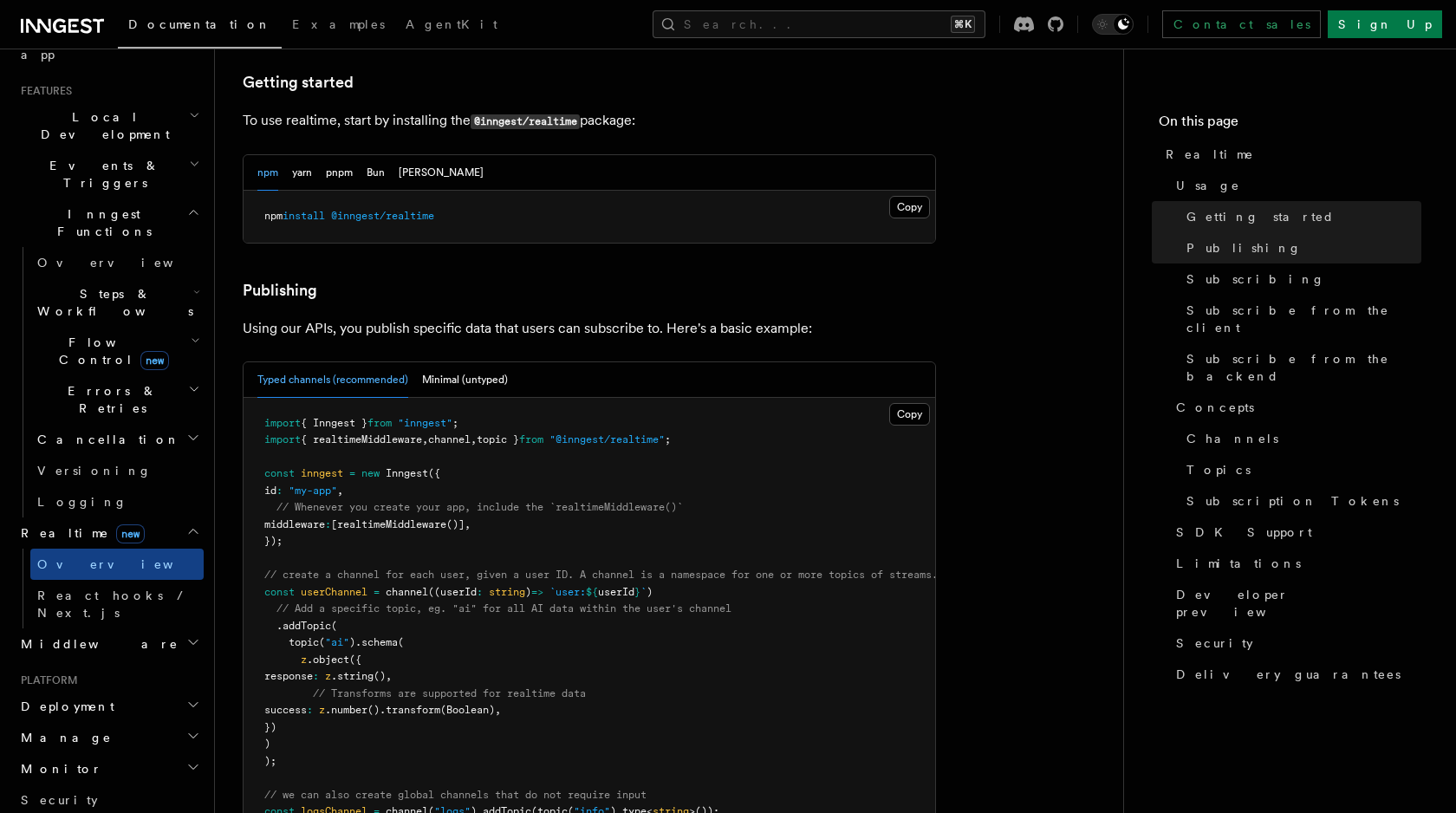
scroll to position [882, 0]
click at [460, 359] on button "Minimal (untyped)" at bounding box center [465, 377] width 86 height 36
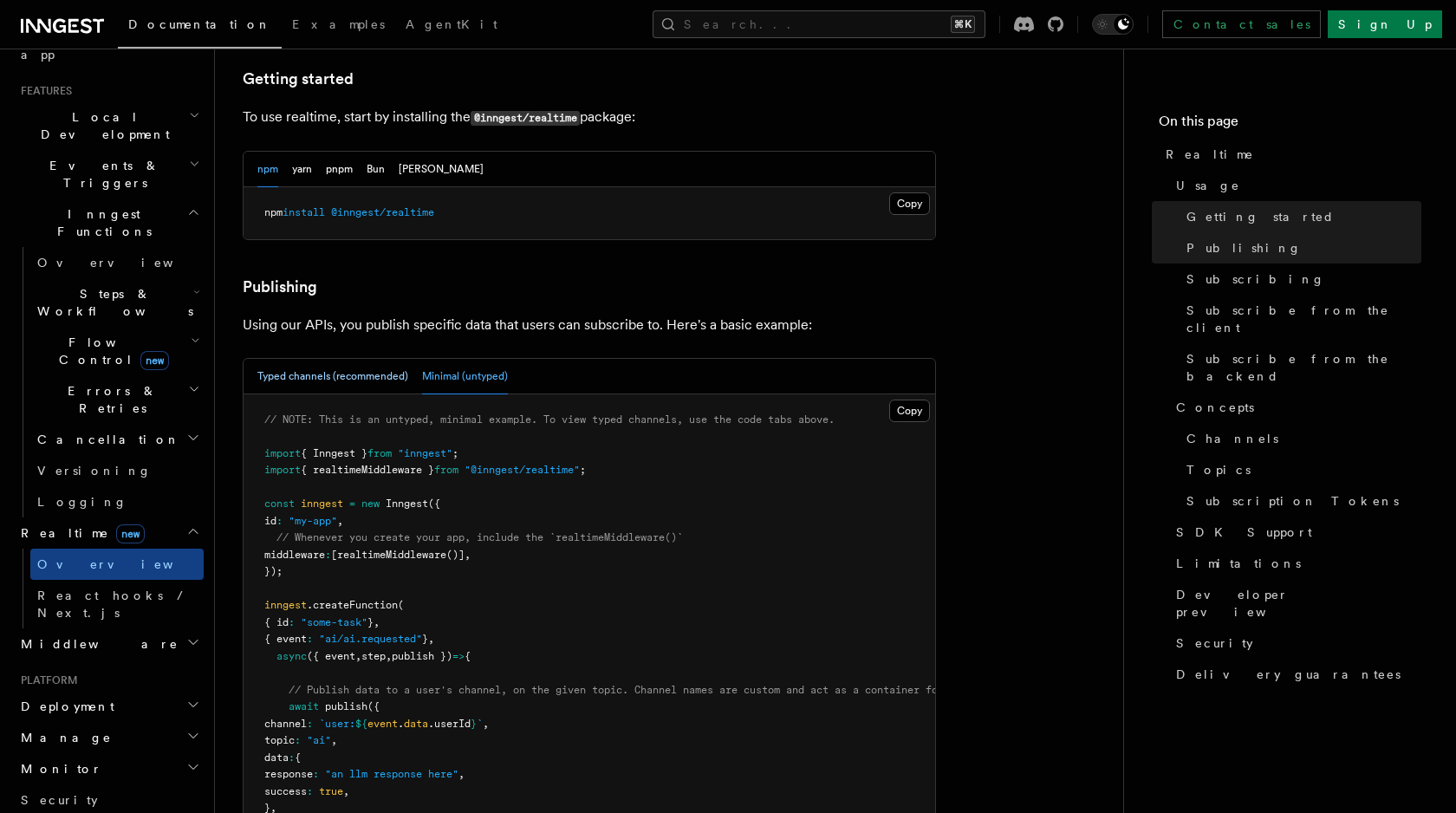
click at [343, 359] on button "Typed channels (recommended)" at bounding box center [333, 377] width 151 height 36
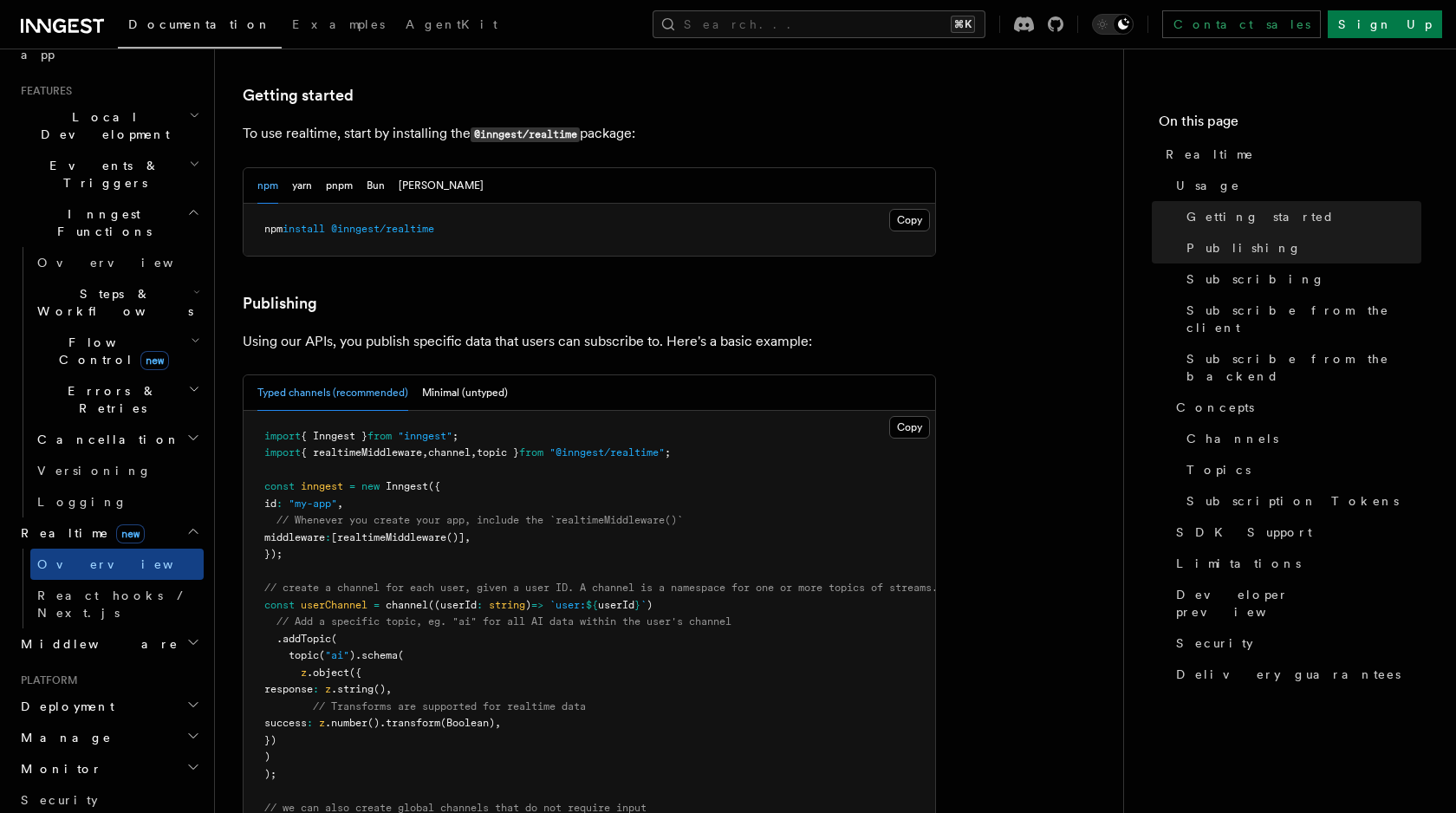
scroll to position [865, 0]
click at [114, 486] on link "Logging" at bounding box center [117, 502] width 173 height 31
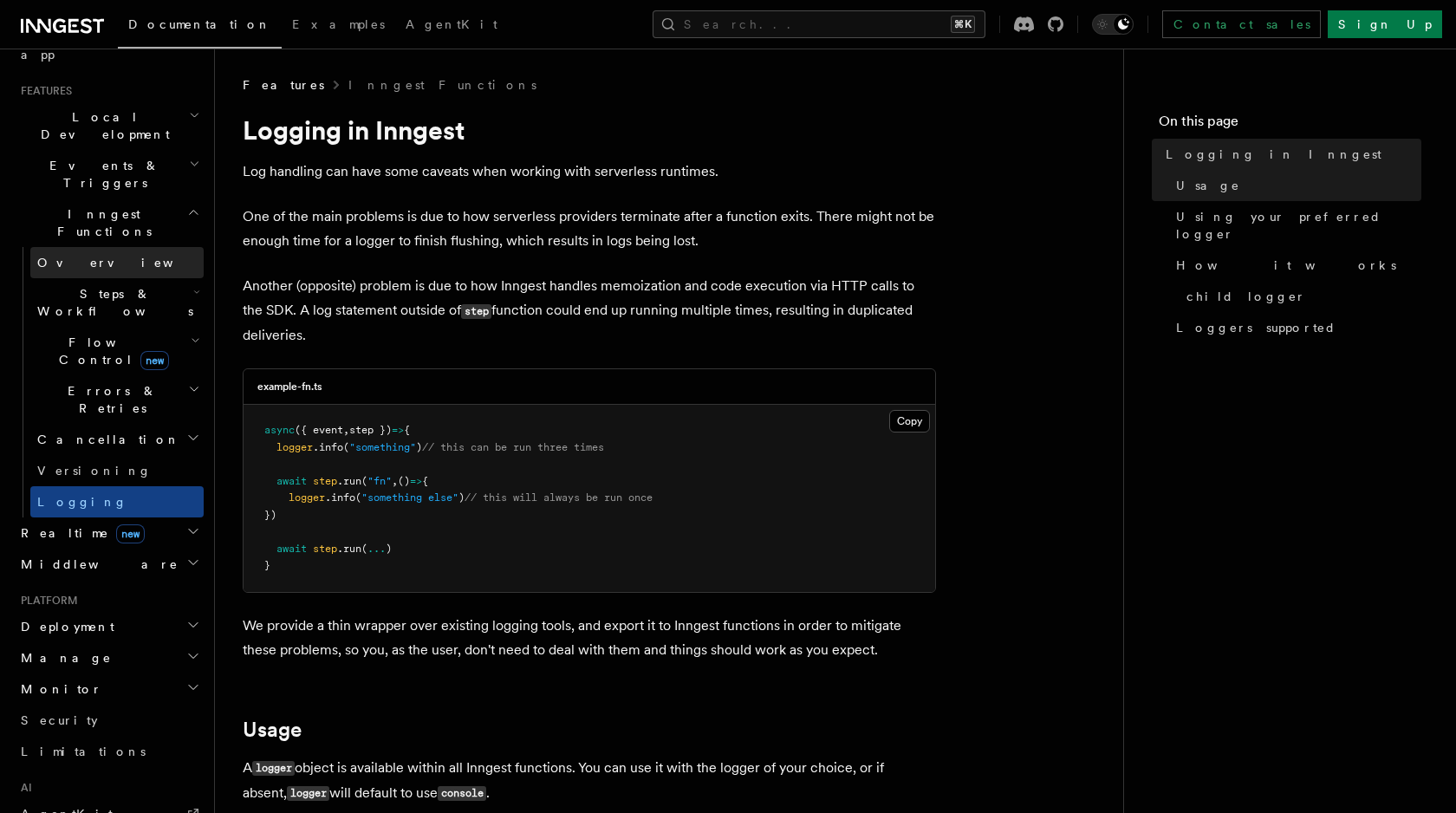
click at [121, 247] on link "Overview" at bounding box center [117, 262] width 173 height 31
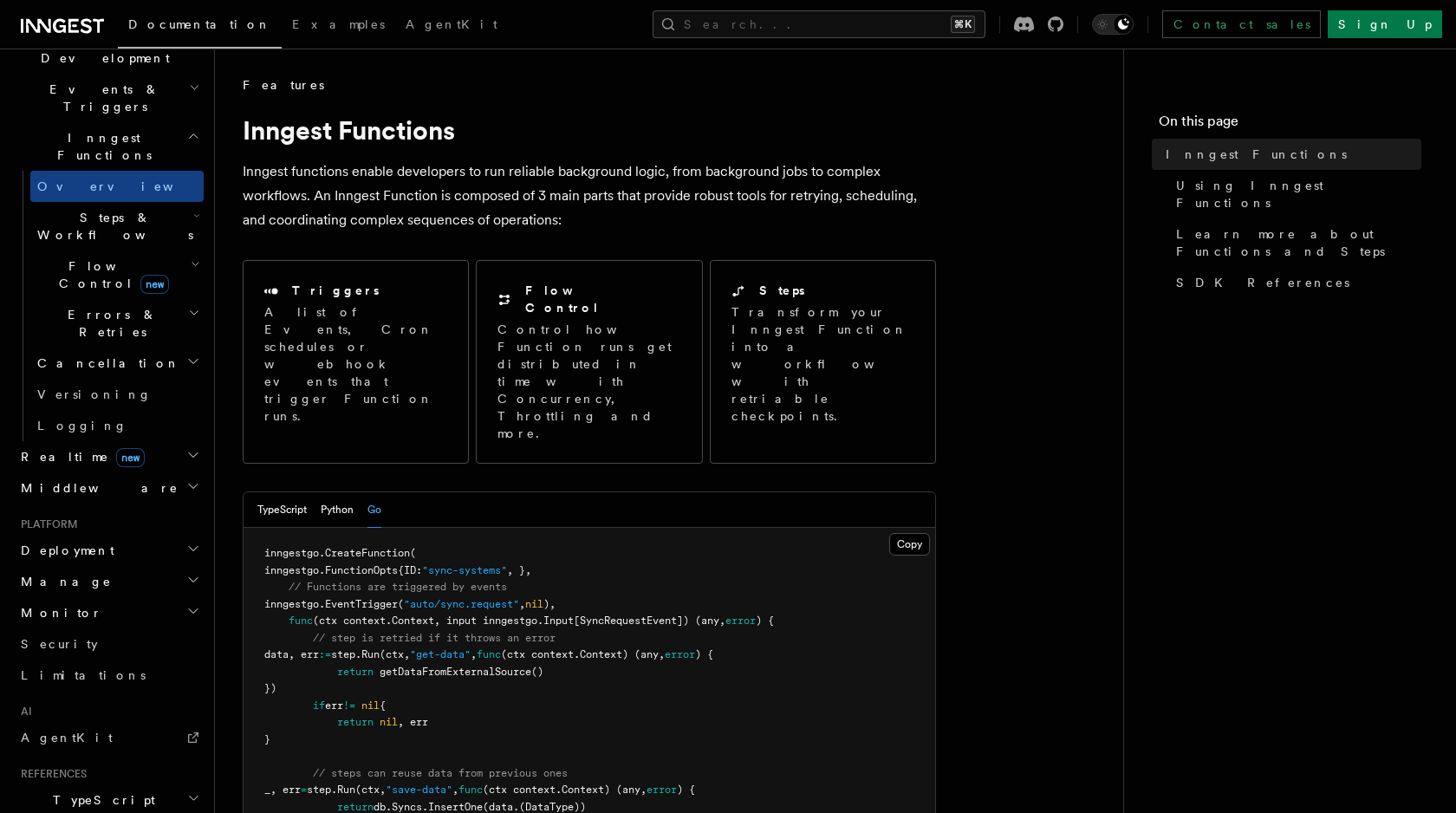
scroll to position [453, 0]
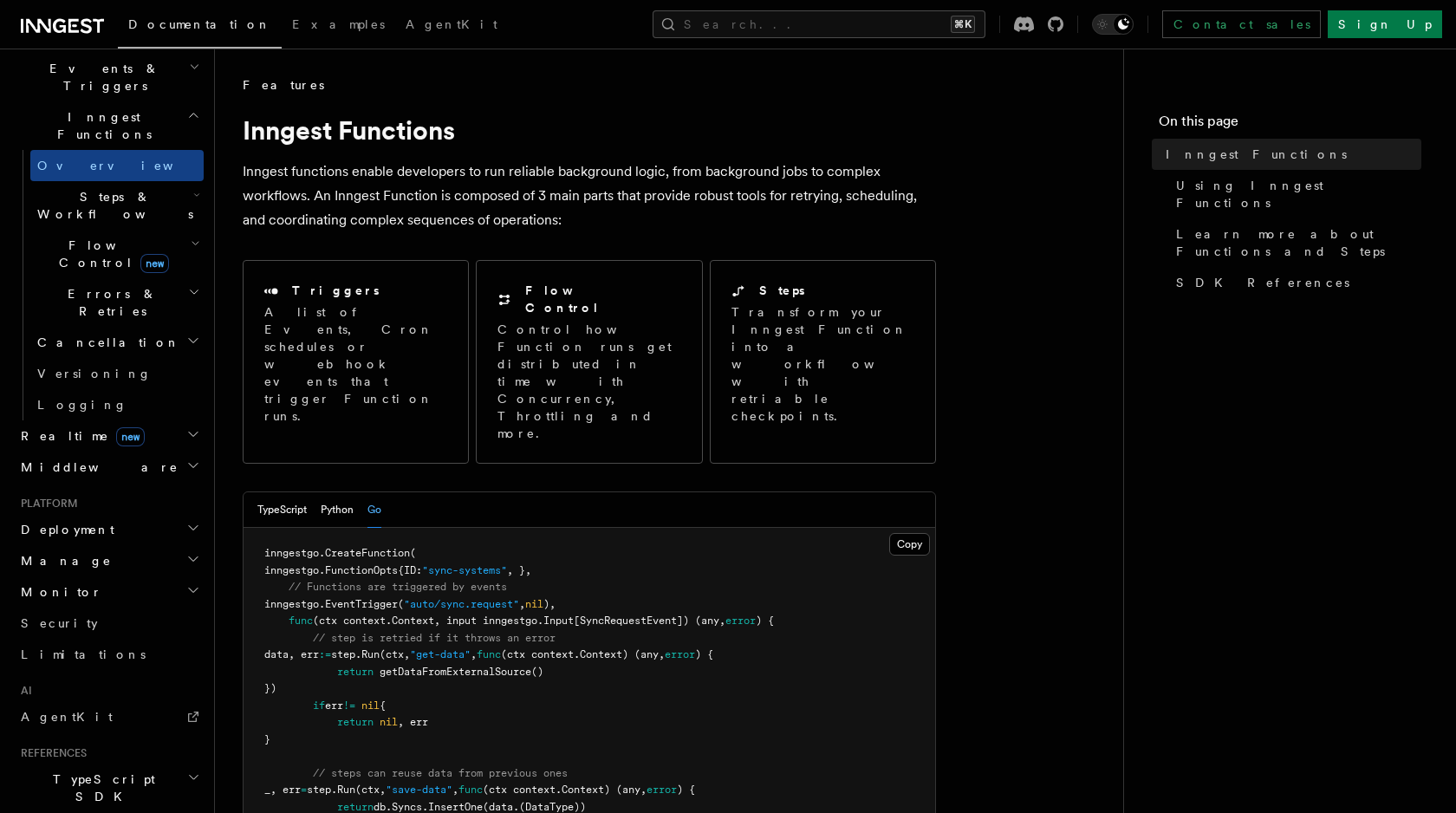
click at [69, 459] on span "Middleware" at bounding box center [96, 467] width 165 height 17
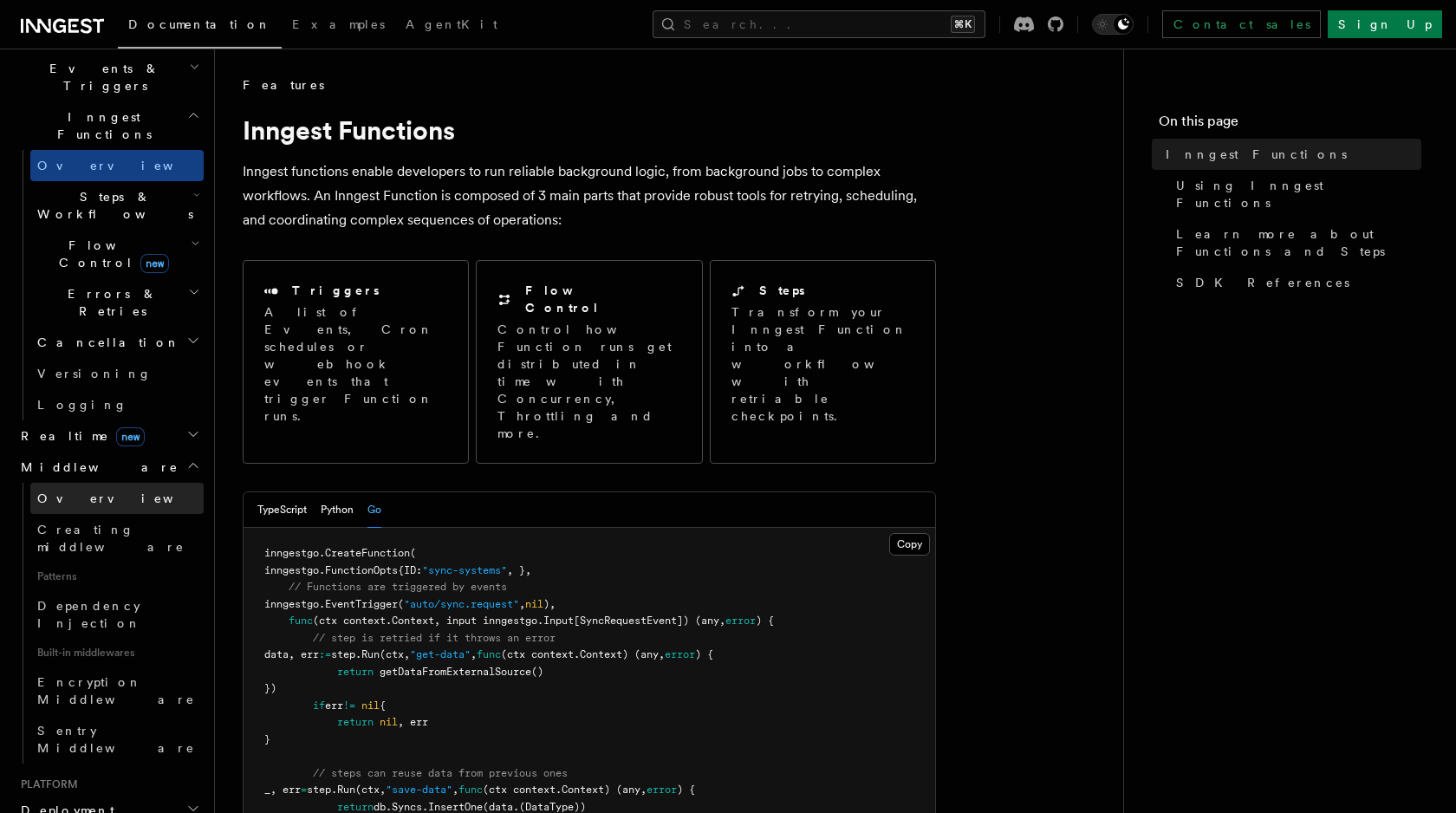
click at [68, 492] on span "Overview" at bounding box center [127, 499] width 178 height 14
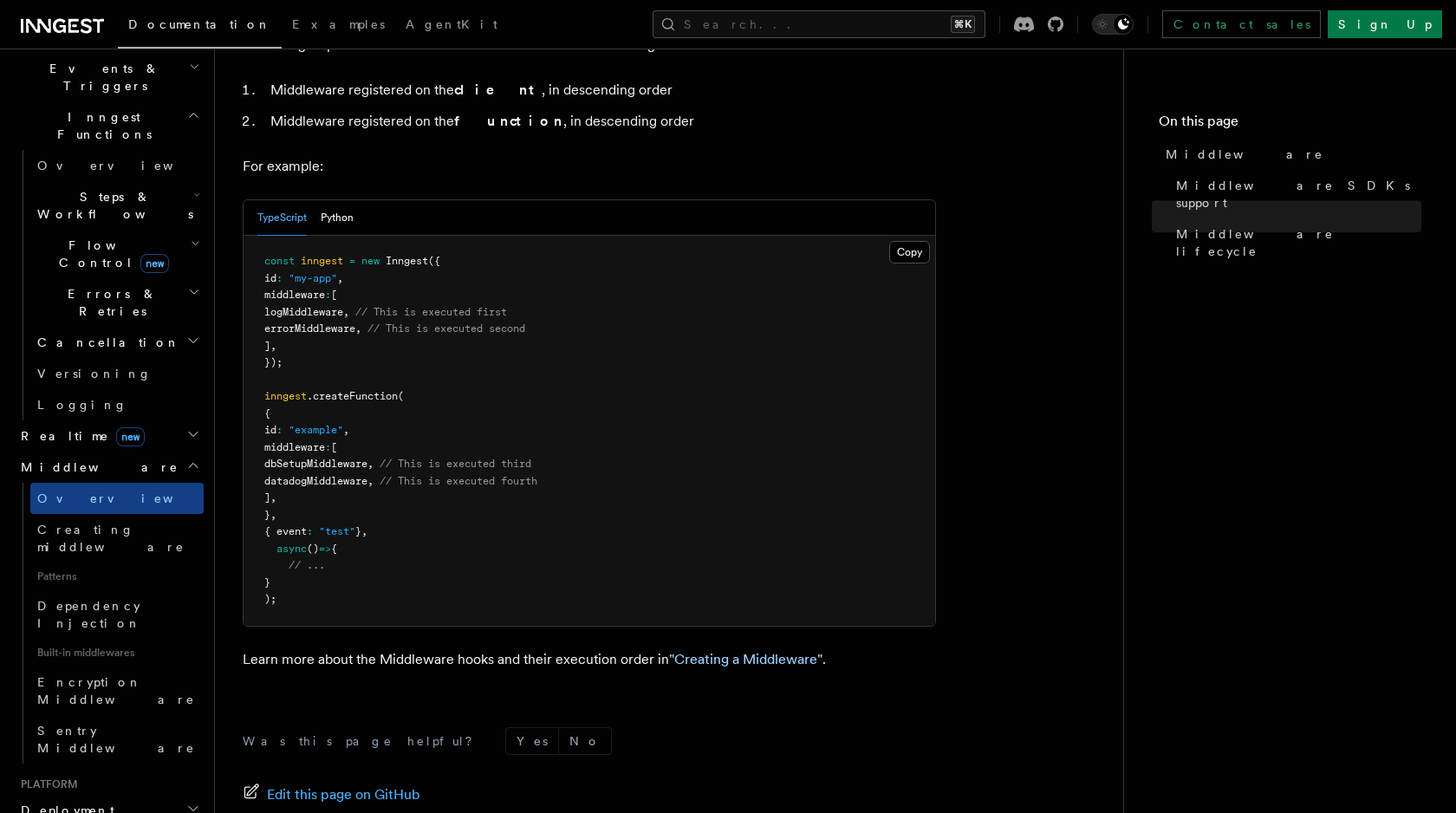
scroll to position [997, 0]
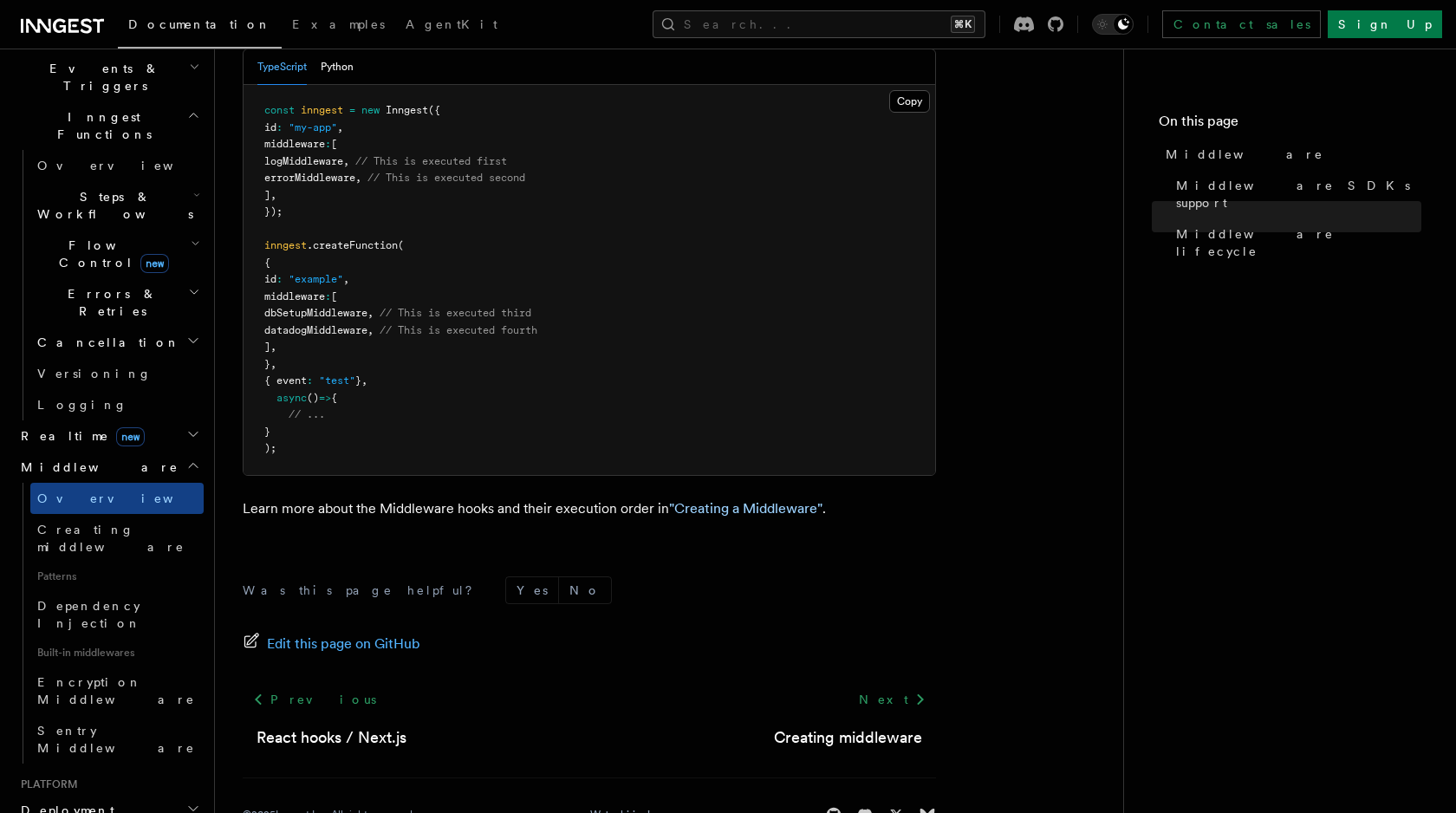
click at [61, 802] on span "Deployment" at bounding box center [64, 810] width 101 height 17
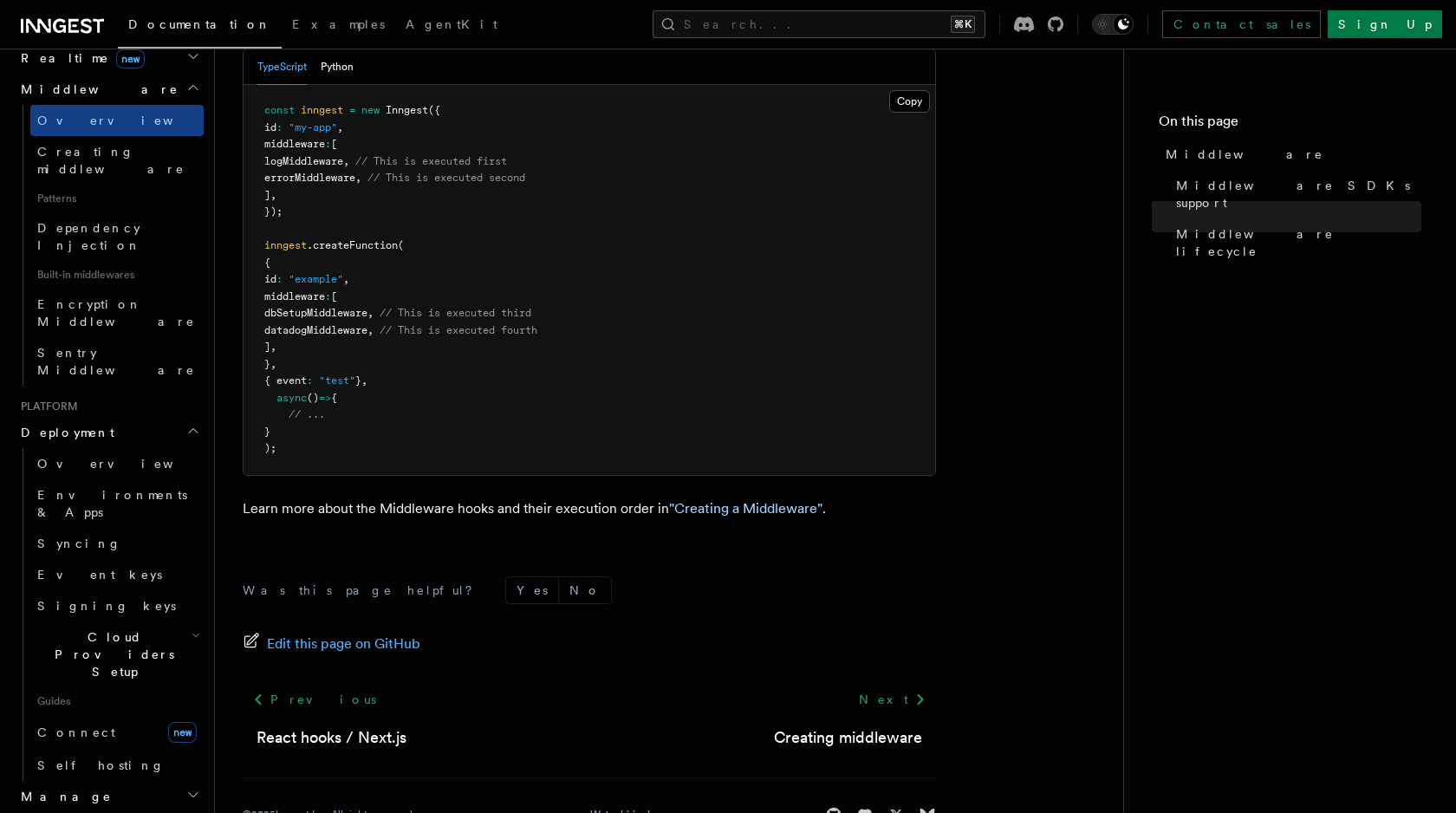
scroll to position [844, 0]
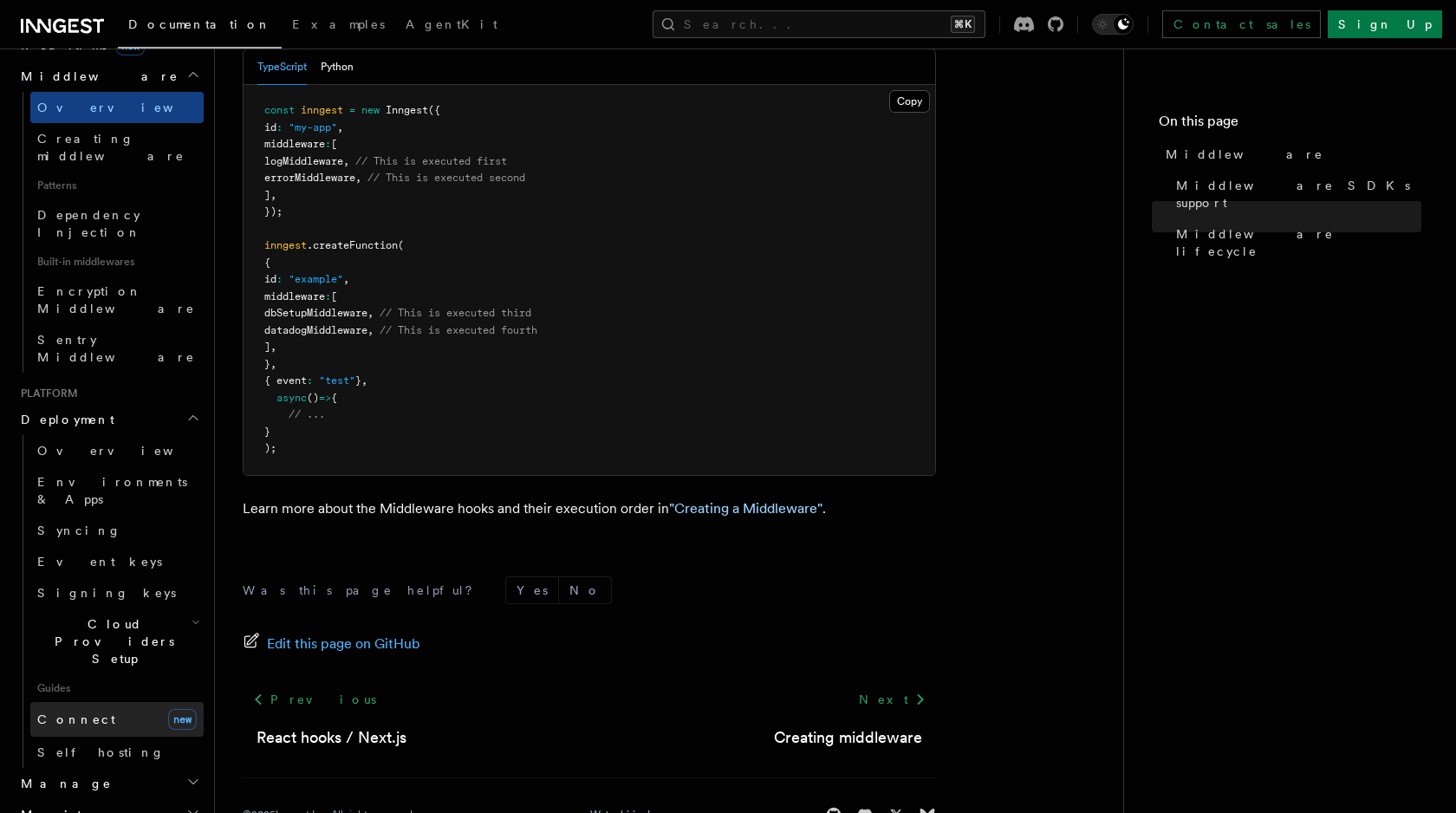
click at [70, 713] on span "Connect" at bounding box center [76, 720] width 78 height 14
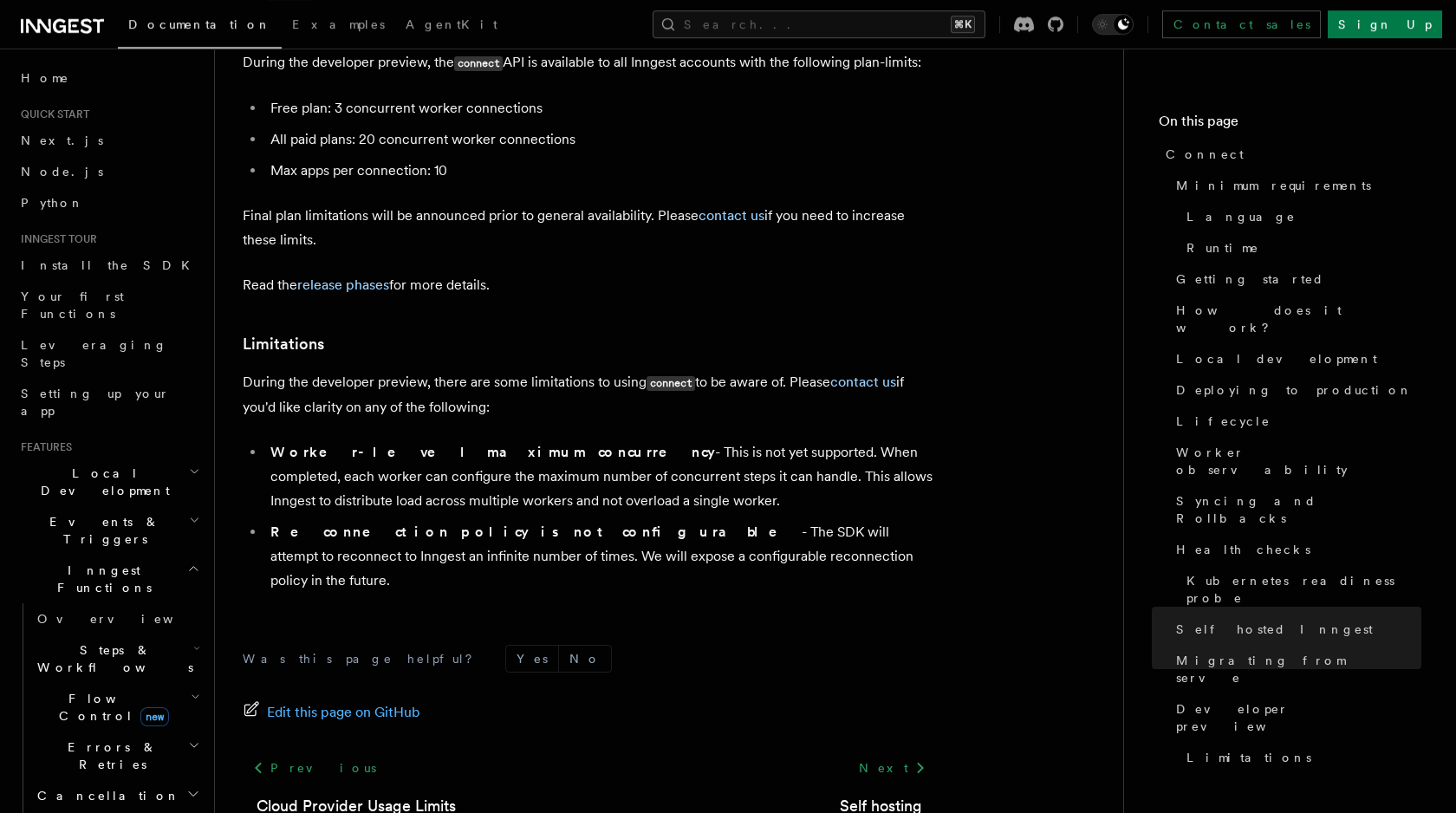
click at [69, 33] on icon at bounding box center [62, 25] width 83 height 21
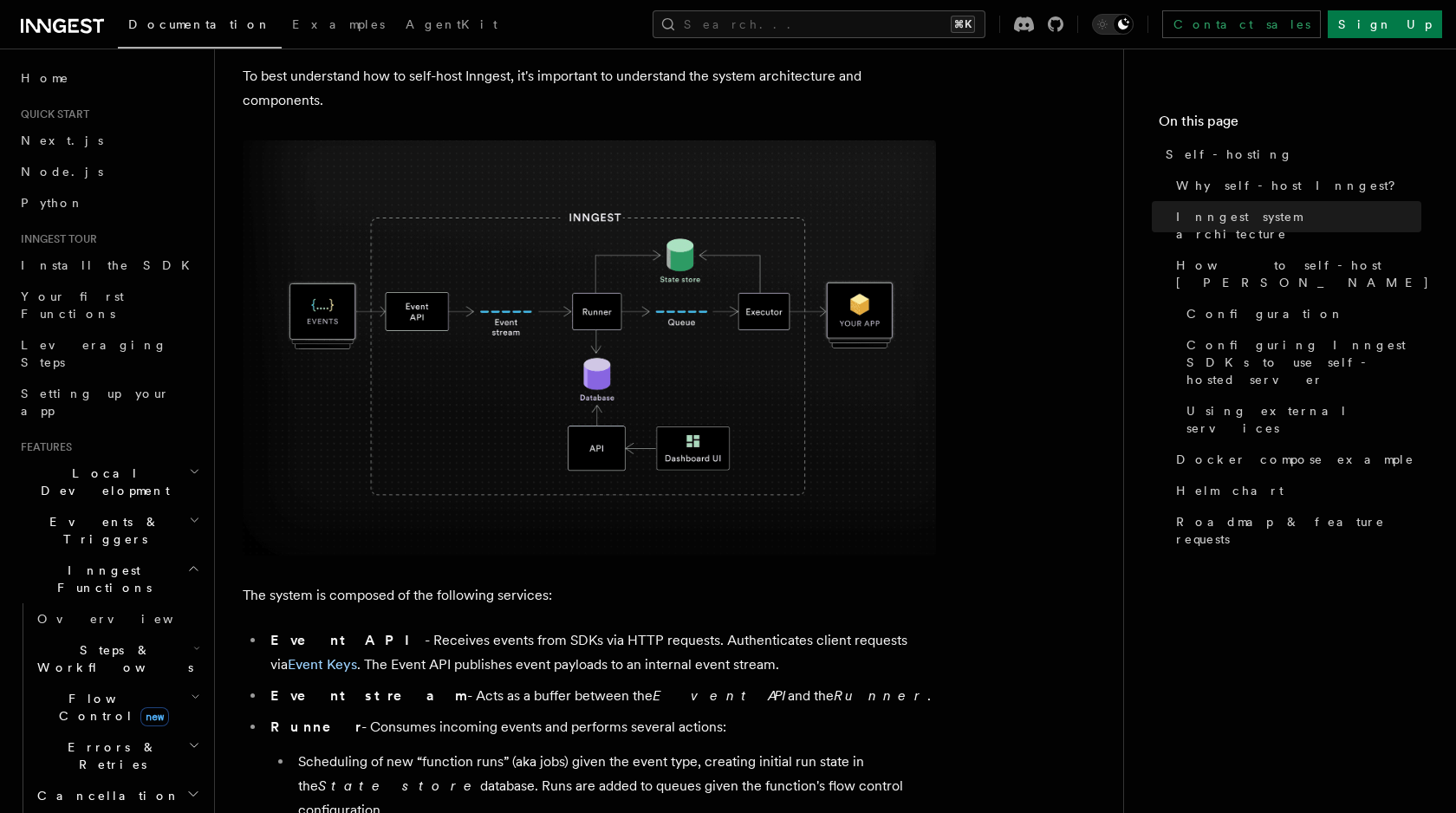
scroll to position [518, 0]
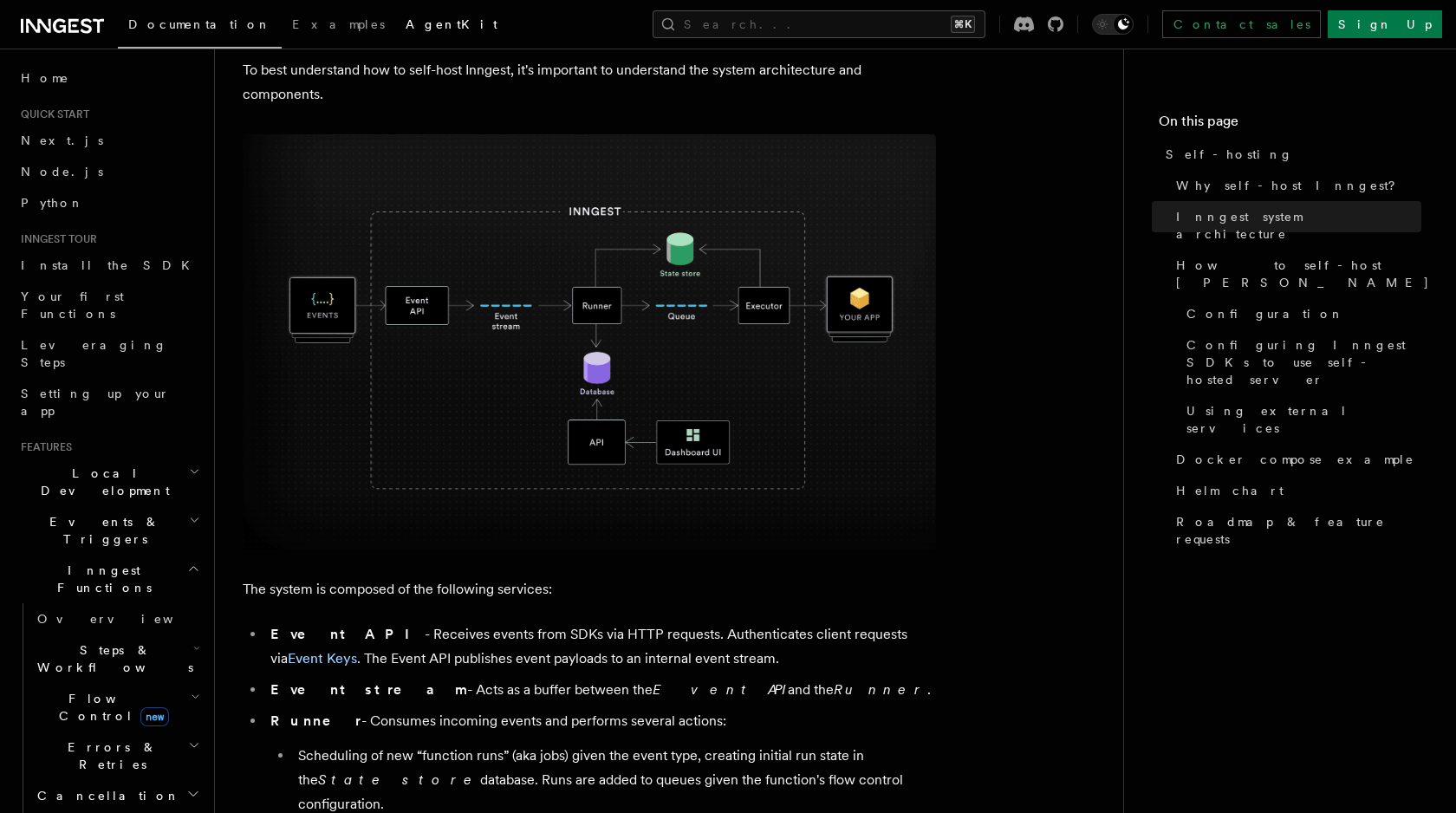
click at [395, 37] on link "AgentKit" at bounding box center [451, 26] width 112 height 42
